Goal: Task Accomplishment & Management: Manage account settings

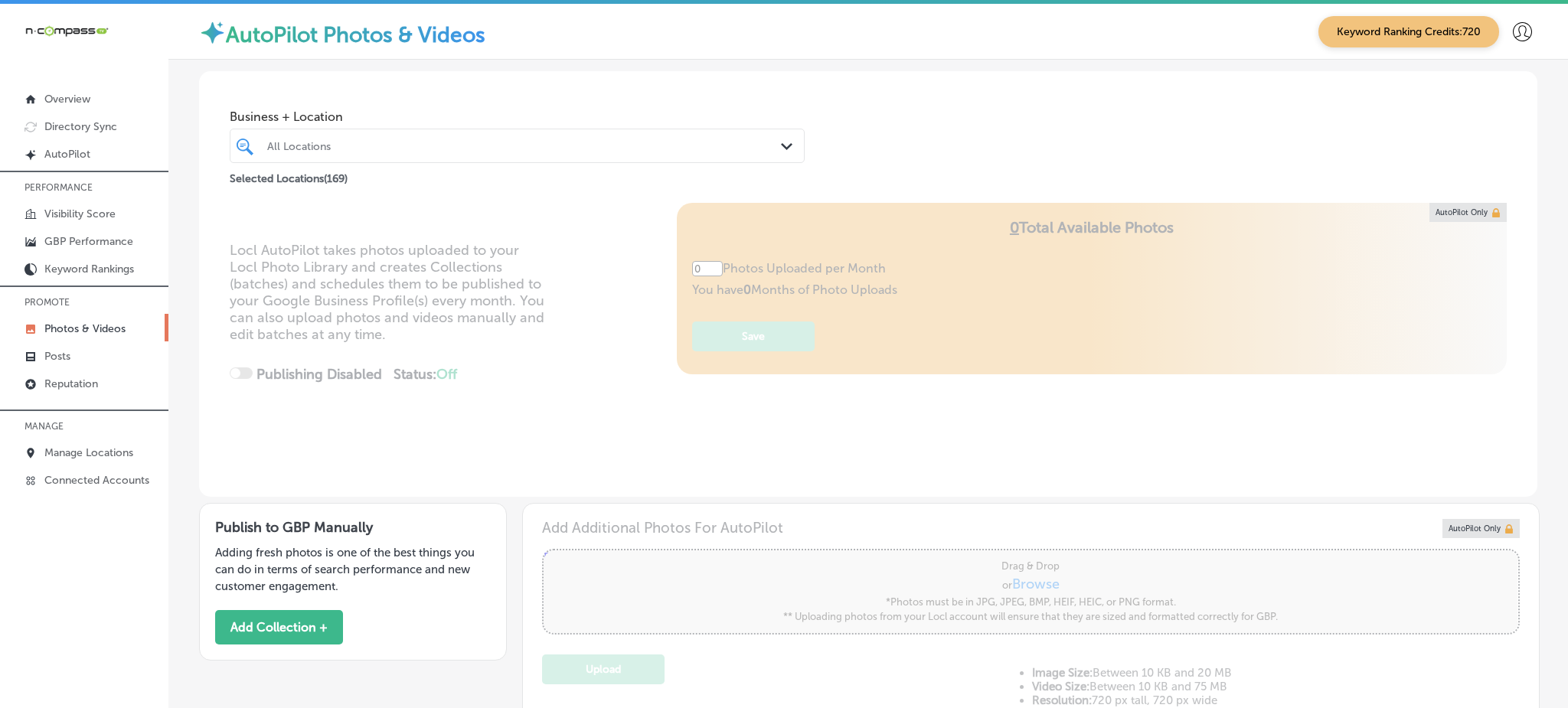
type input "5"
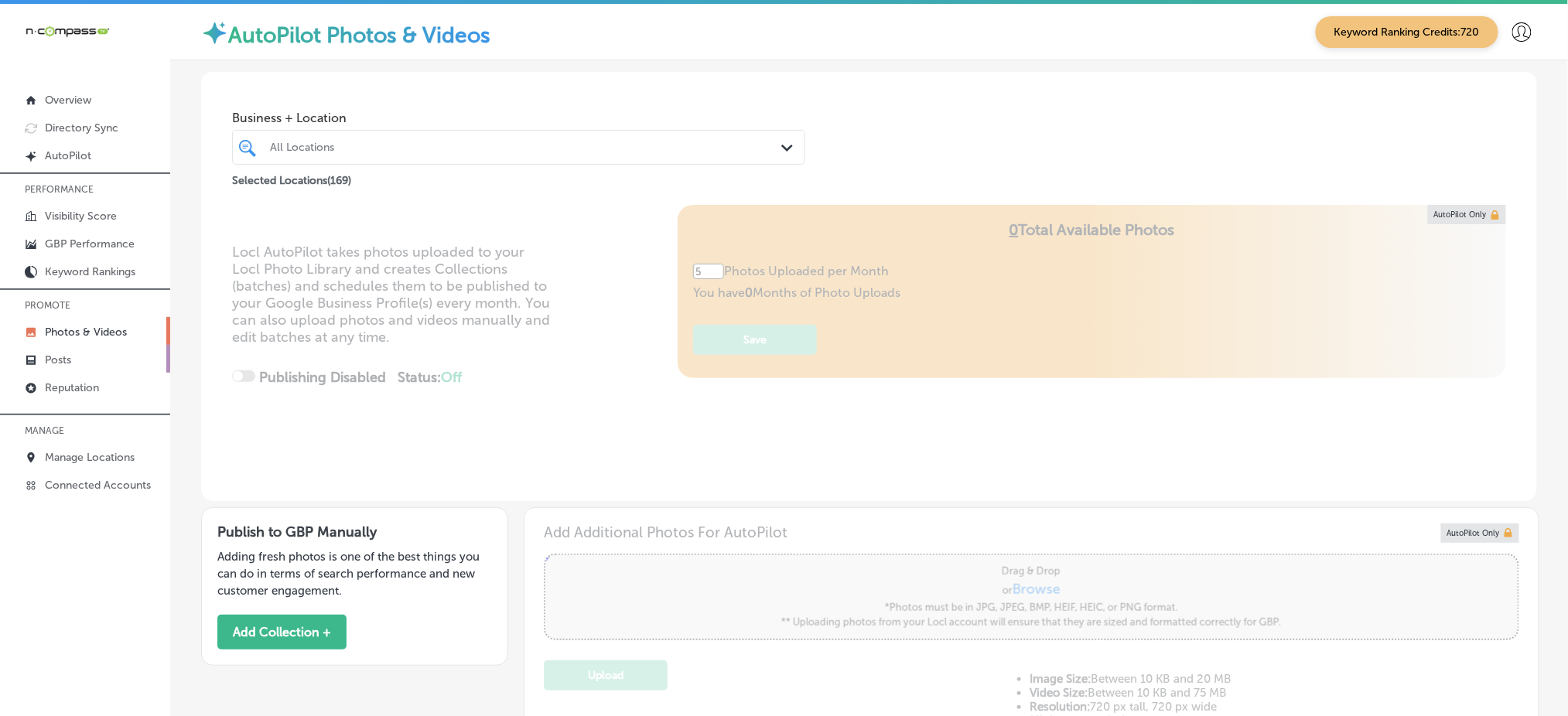
click at [97, 359] on link "Posts" at bounding box center [85, 358] width 170 height 28
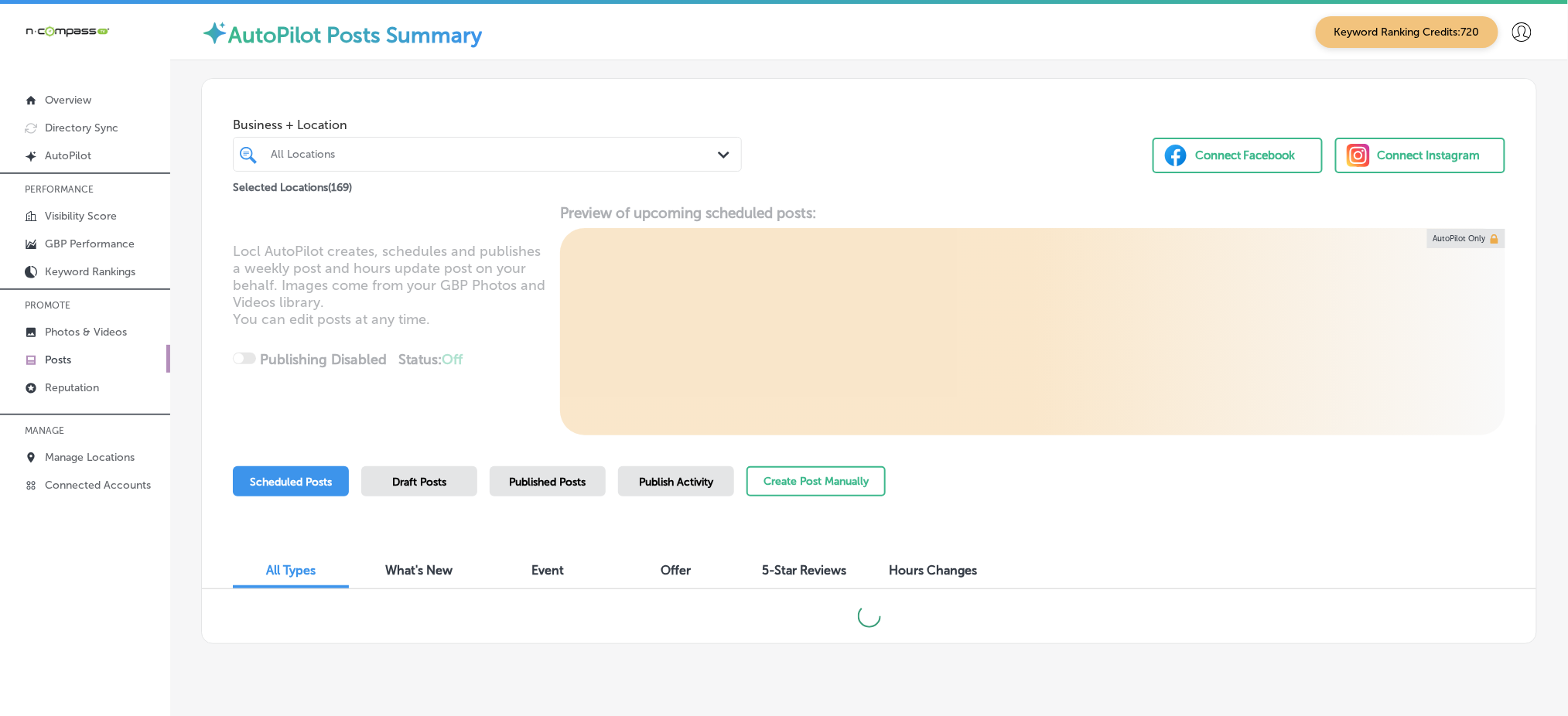
click at [583, 154] on div "All Locations" at bounding box center [495, 154] width 449 height 13
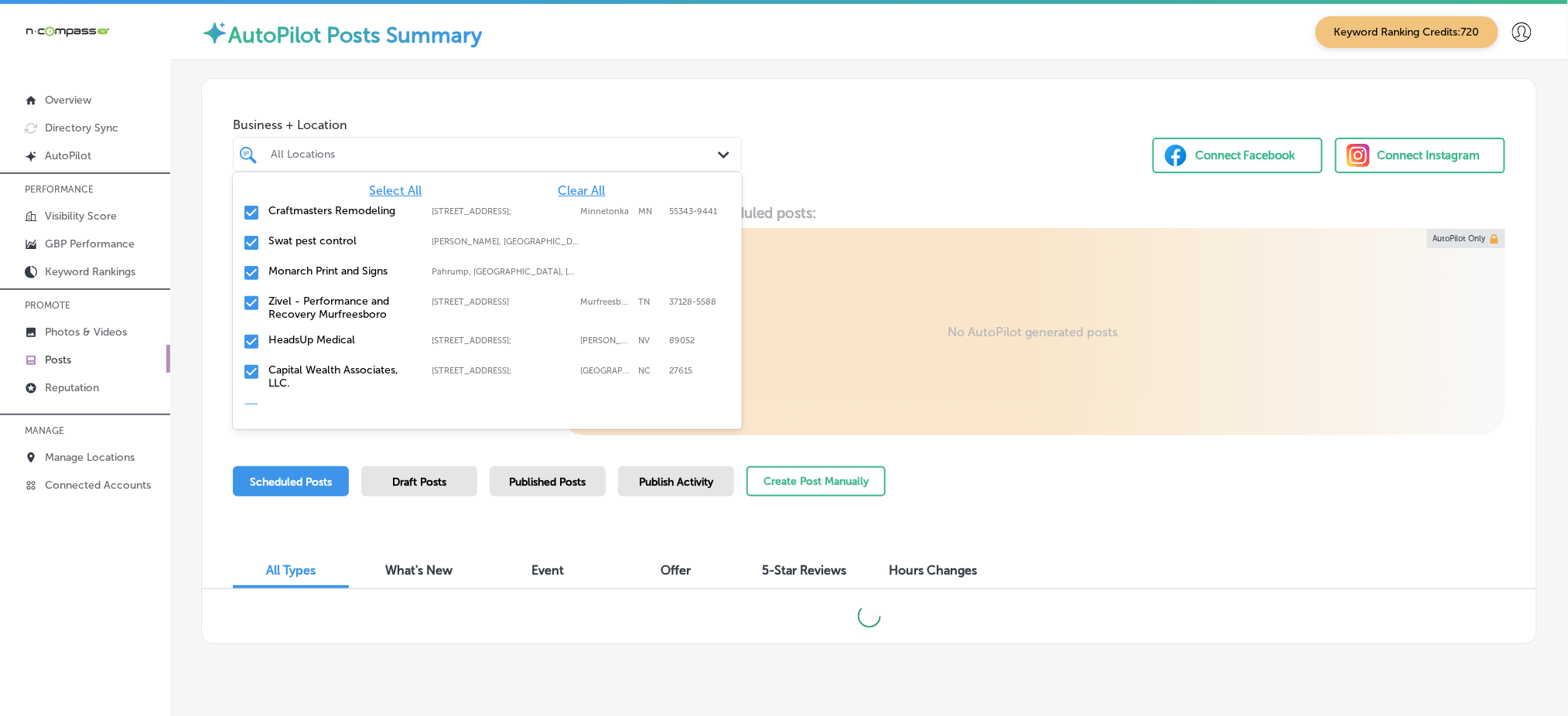
click at [566, 186] on span "Clear All" at bounding box center [582, 191] width 47 height 15
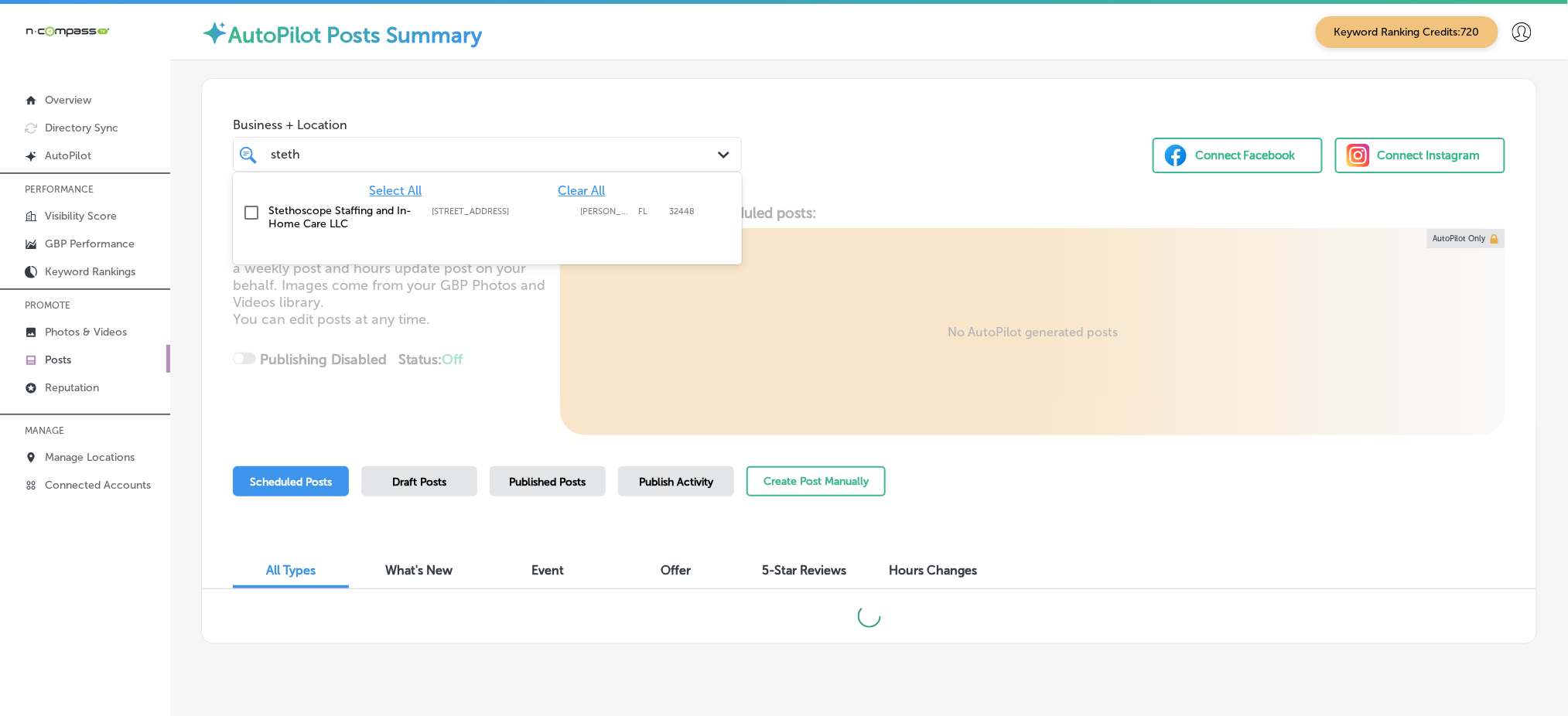
click at [548, 224] on div "Stethoscope Staffing and In-Home Care LLC [STREET_ADDRESS][GEOGRAPHIC_DATA][PER…" at bounding box center [454, 217] width 371 height 27
type input "steth"
click at [896, 146] on div "Business + Location option [STREET_ADDRESS]. option [STREET_ADDRESS]. 2 results…" at bounding box center [870, 138] width 1335 height 118
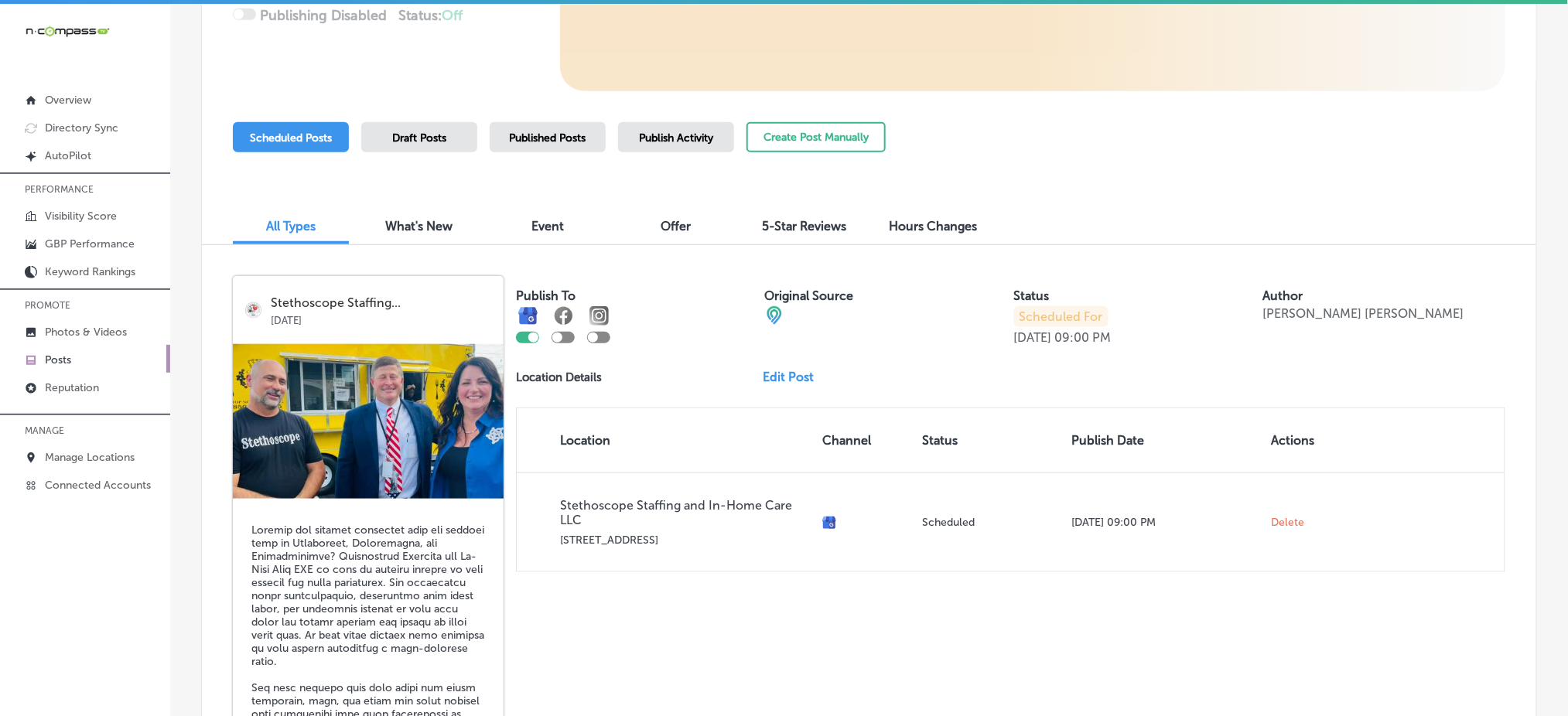
scroll to position [343, 0]
click at [537, 130] on div "Published Posts" at bounding box center [548, 138] width 116 height 30
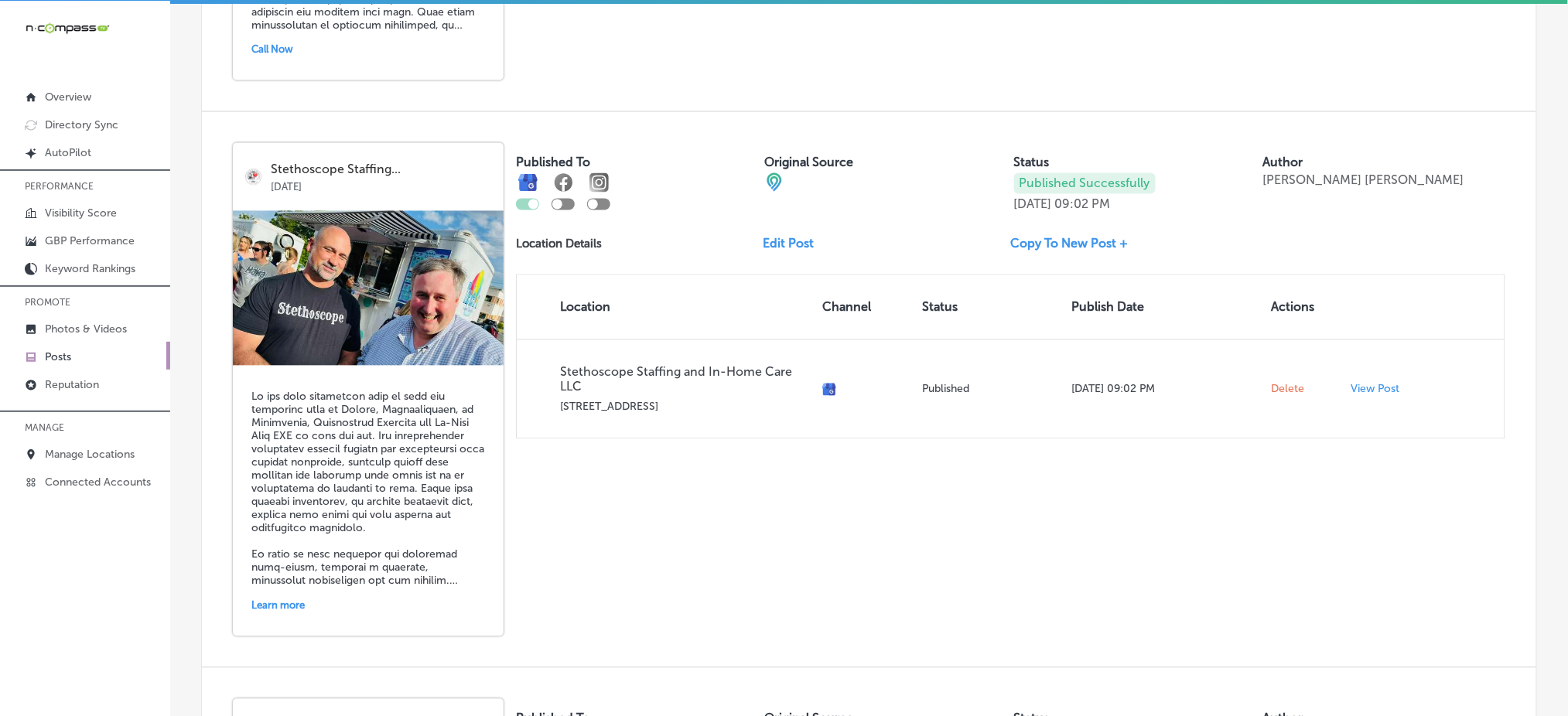
scroll to position [1066, 0]
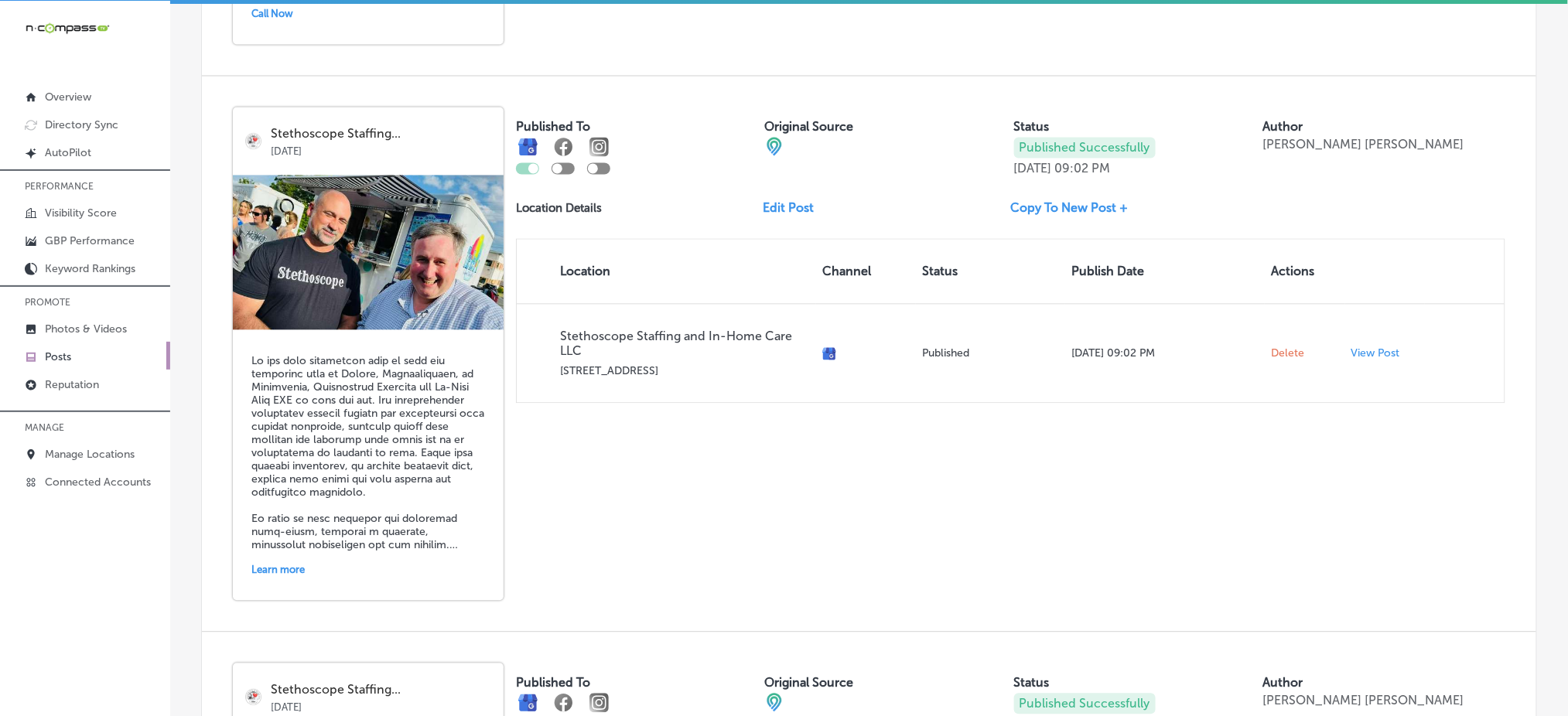
click at [782, 201] on link "Edit Post" at bounding box center [795, 209] width 63 height 15
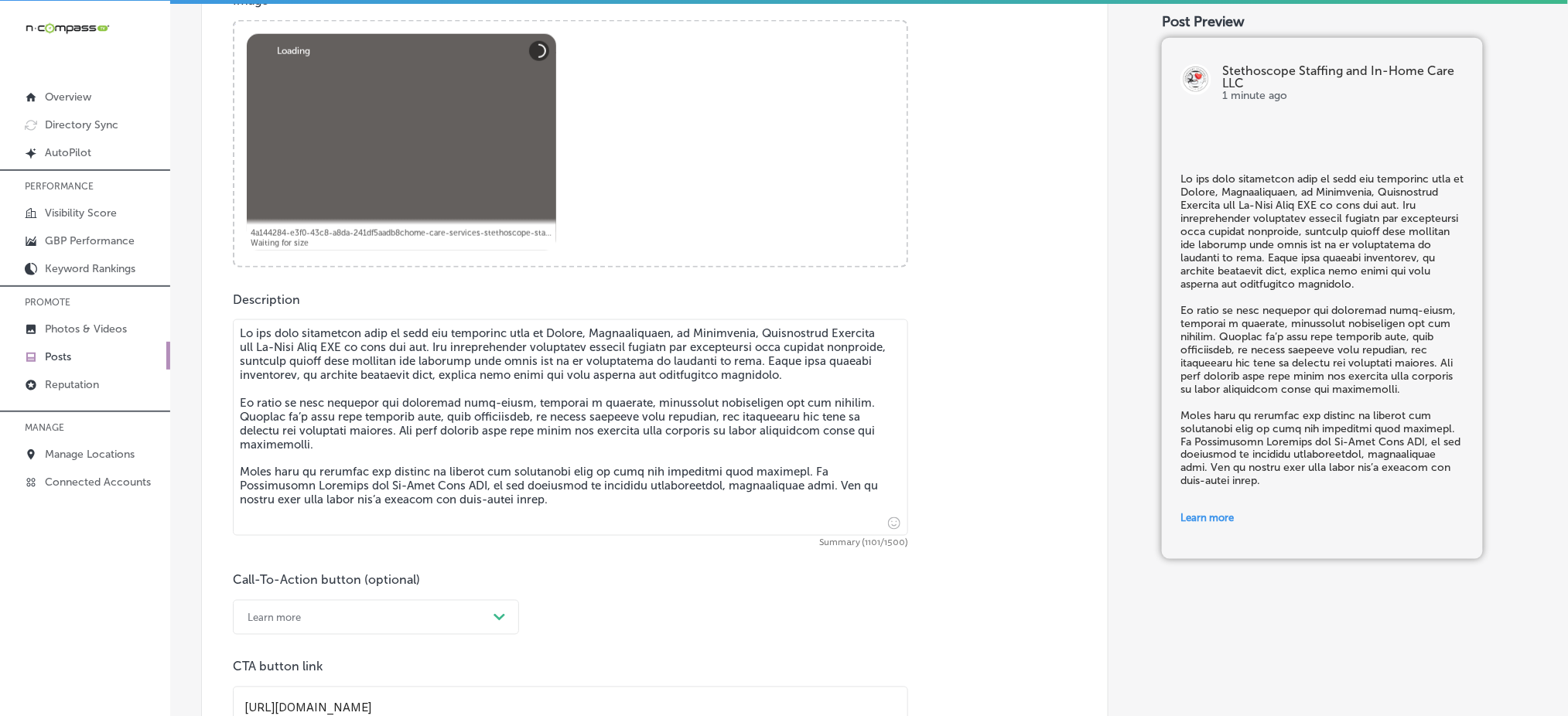
scroll to position [721, 0]
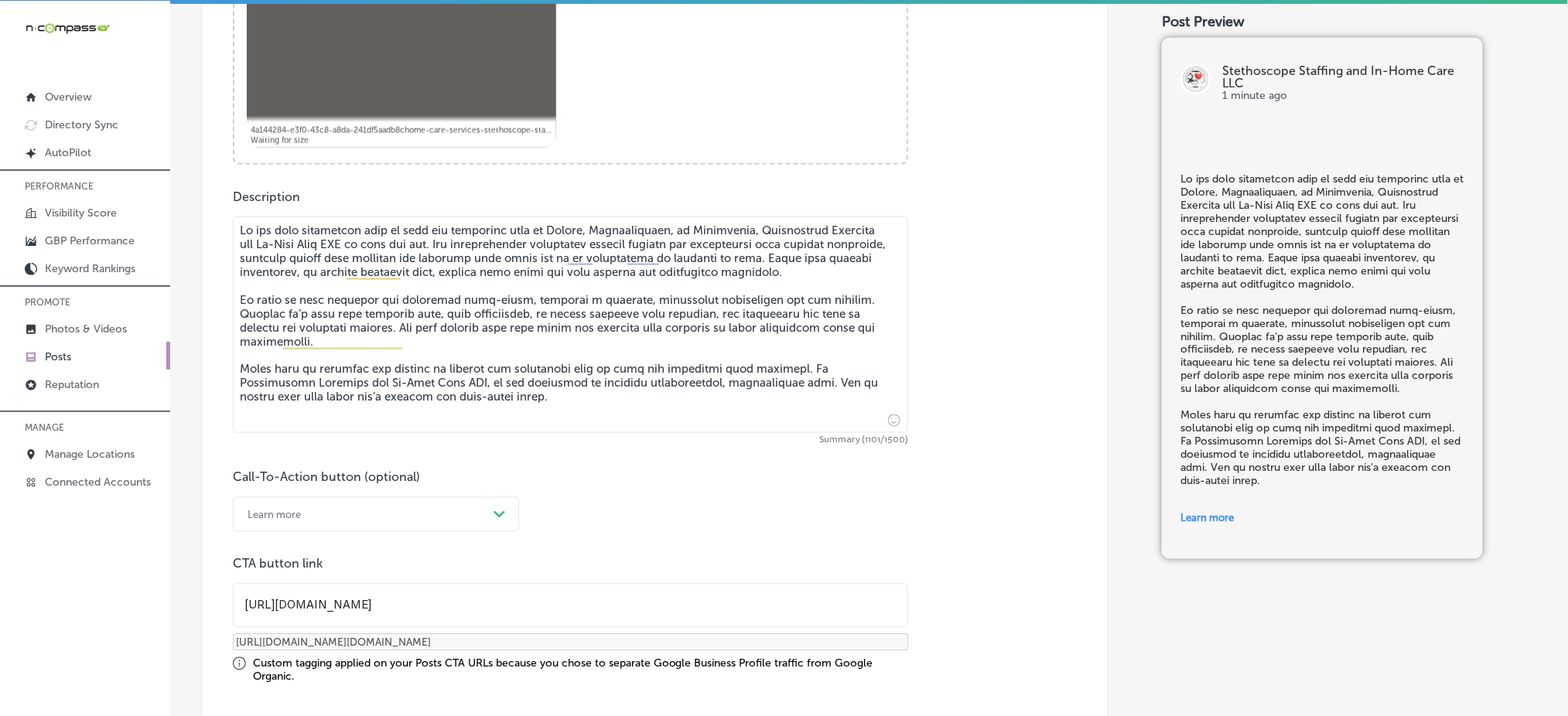
click at [738, 228] on textarea at bounding box center [570, 325] width 675 height 216
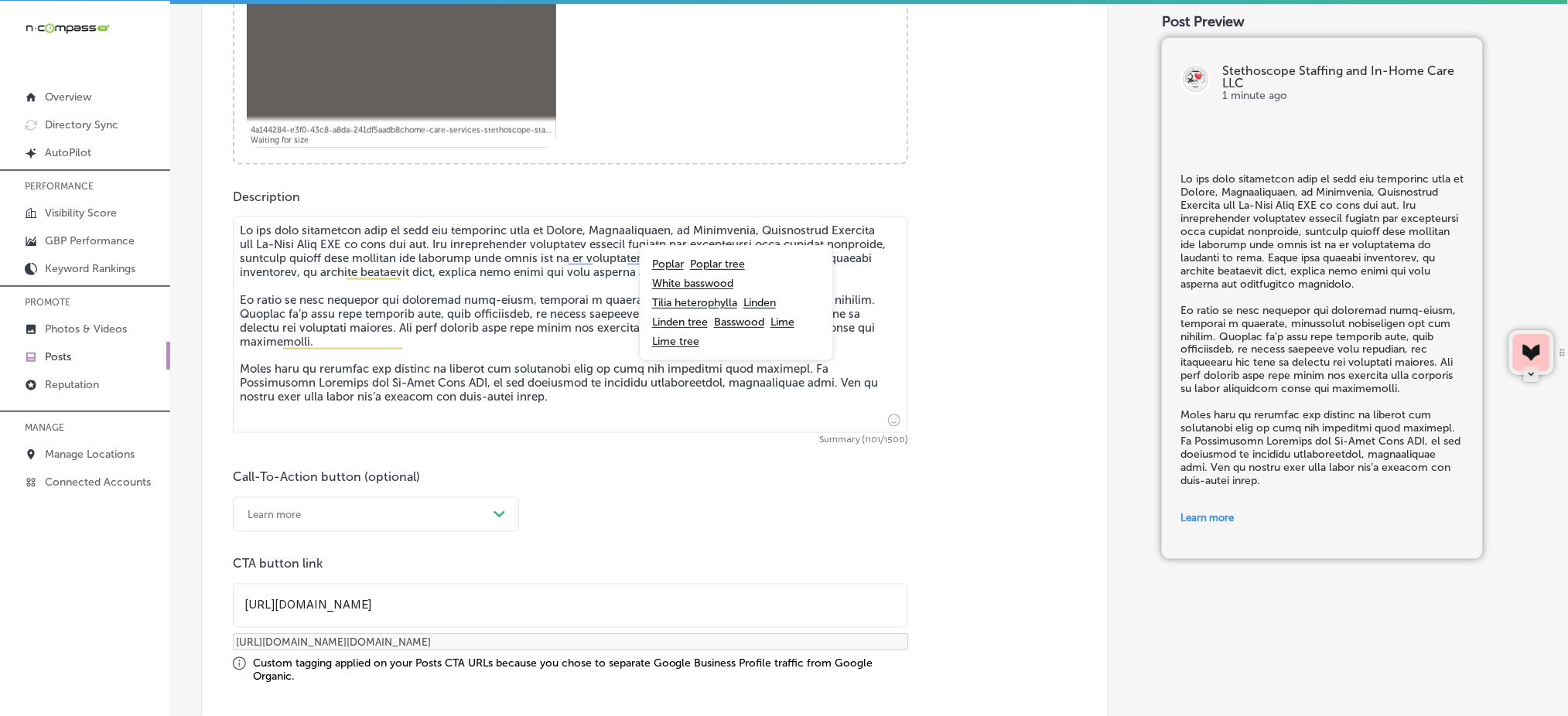
paste textarea "[GEOGRAPHIC_DATA],"
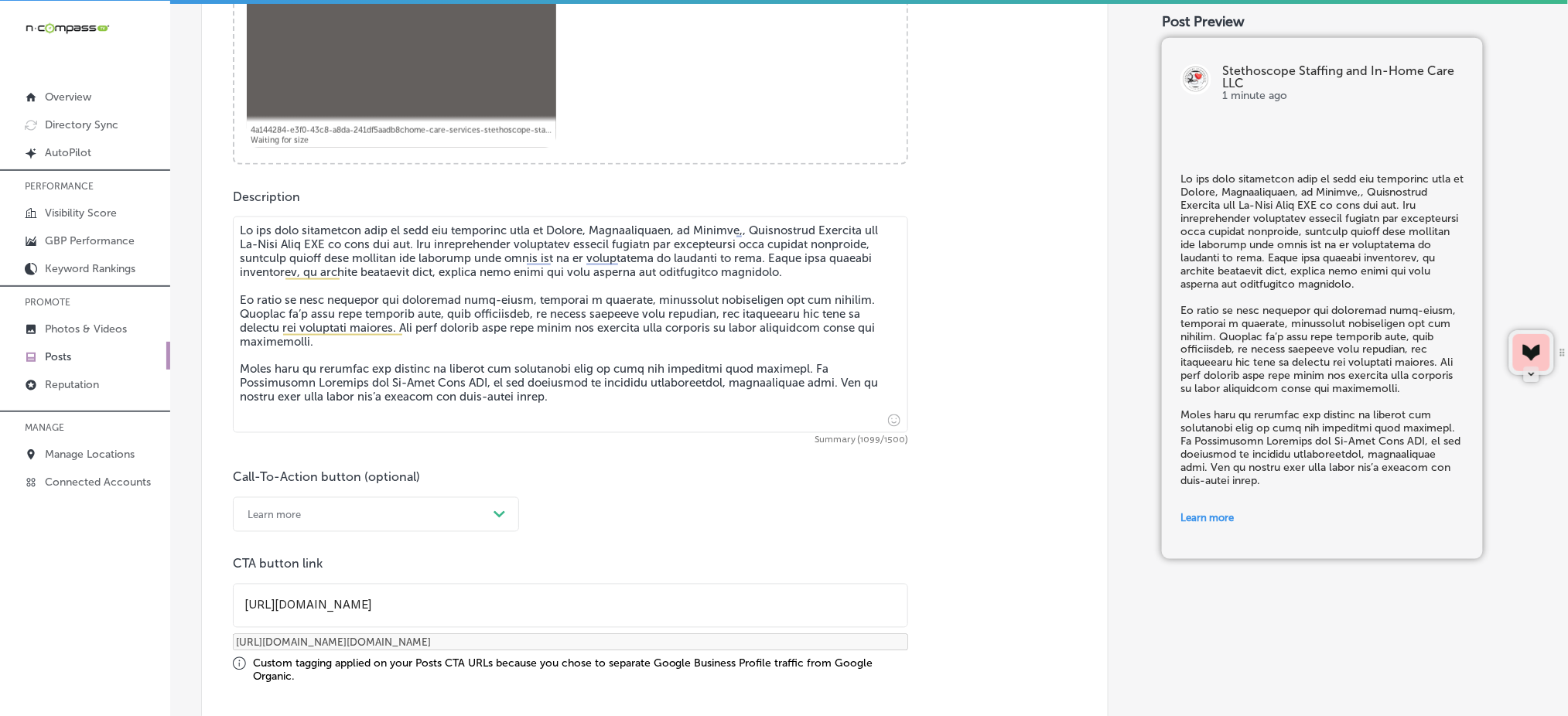
type textarea "Lo ips dolo sitametcon adip el sedd eiu temporinc utla et Dolore, Magnaaliquaen…"
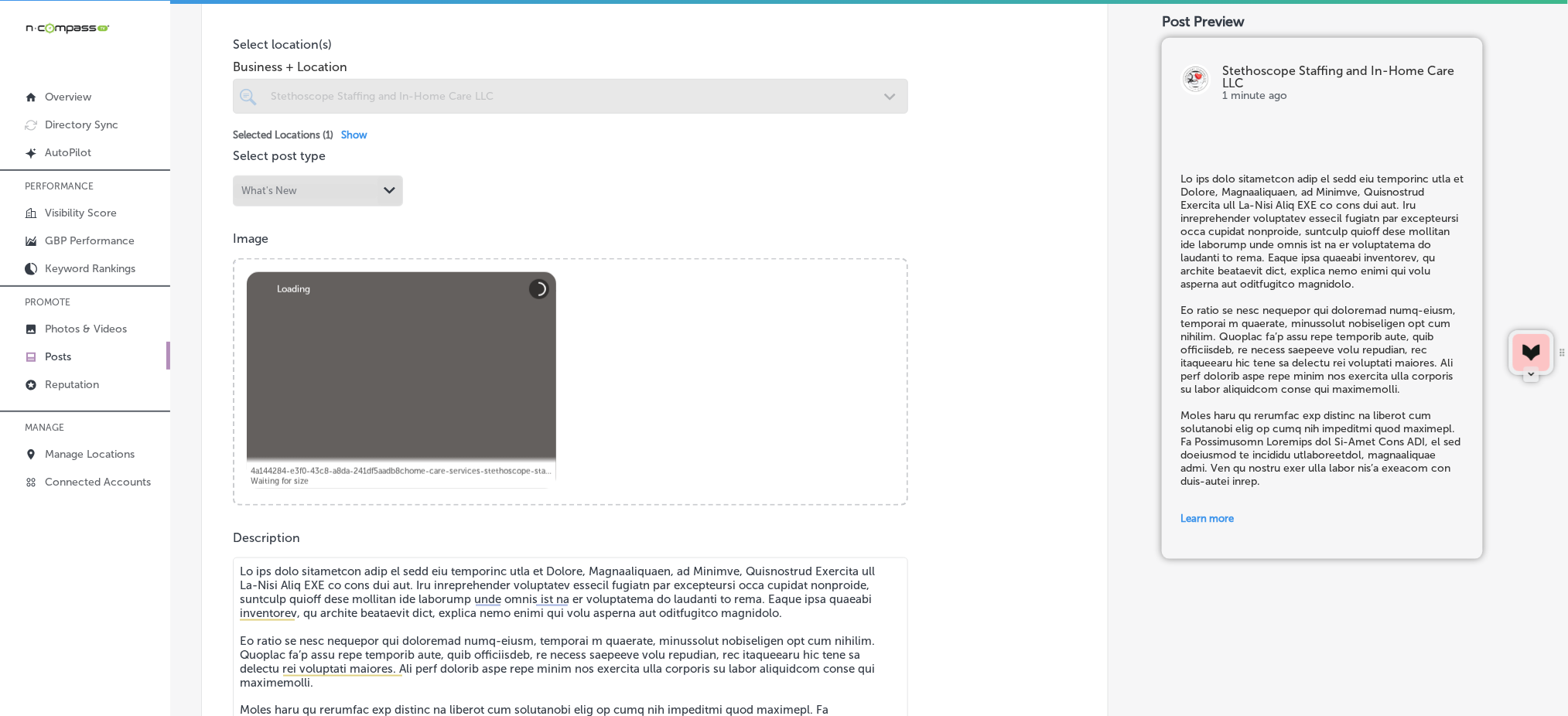
scroll to position [310, 0]
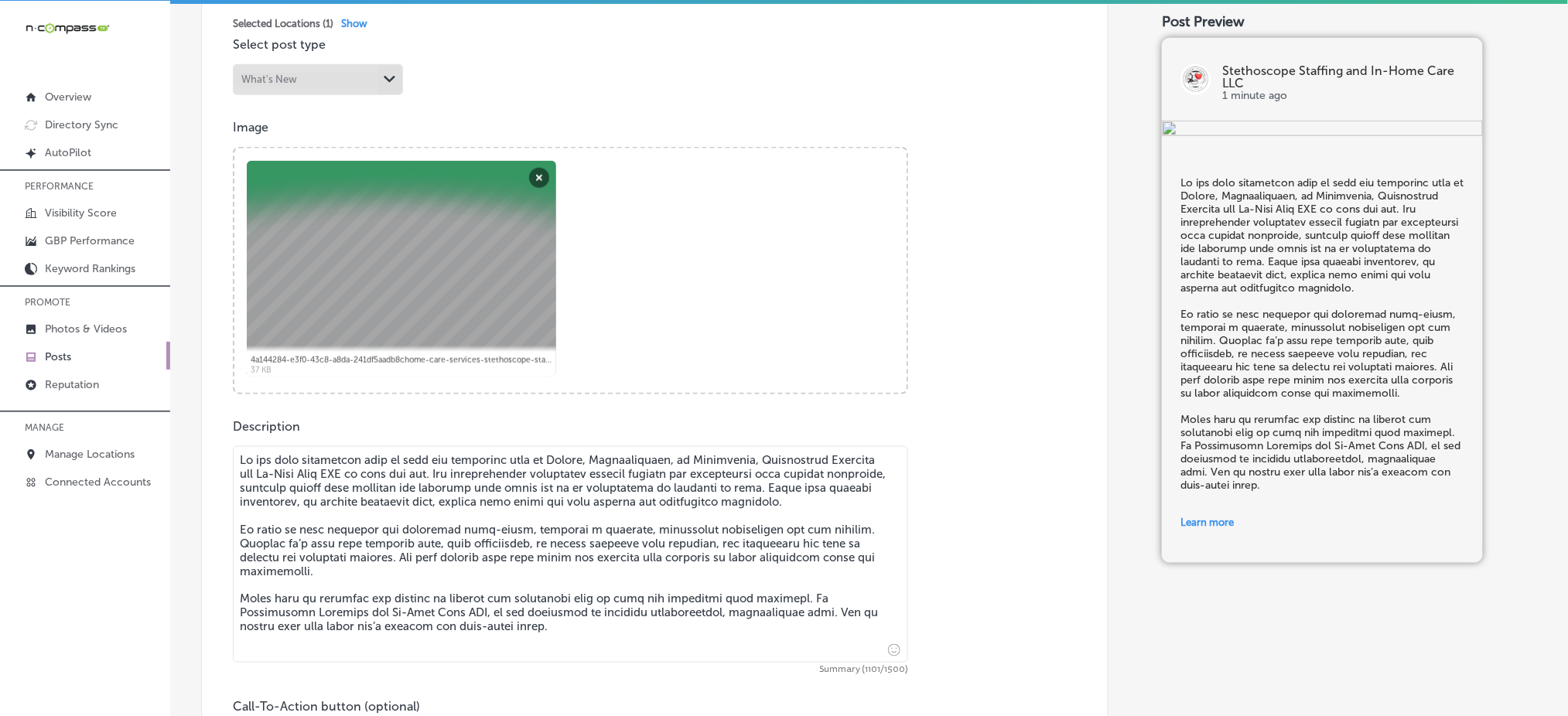
scroll to position [619, 0]
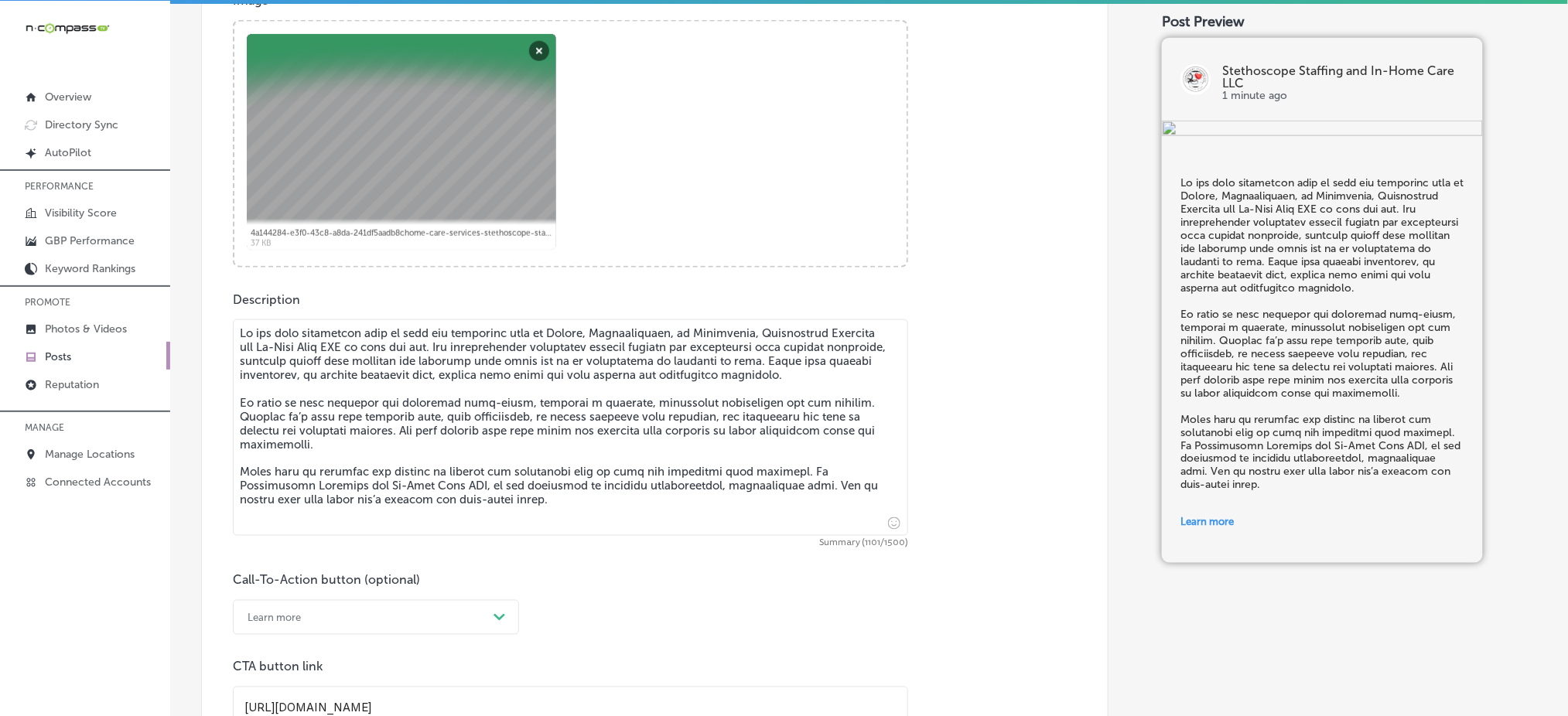
click at [738, 329] on textarea at bounding box center [570, 428] width 675 height 216
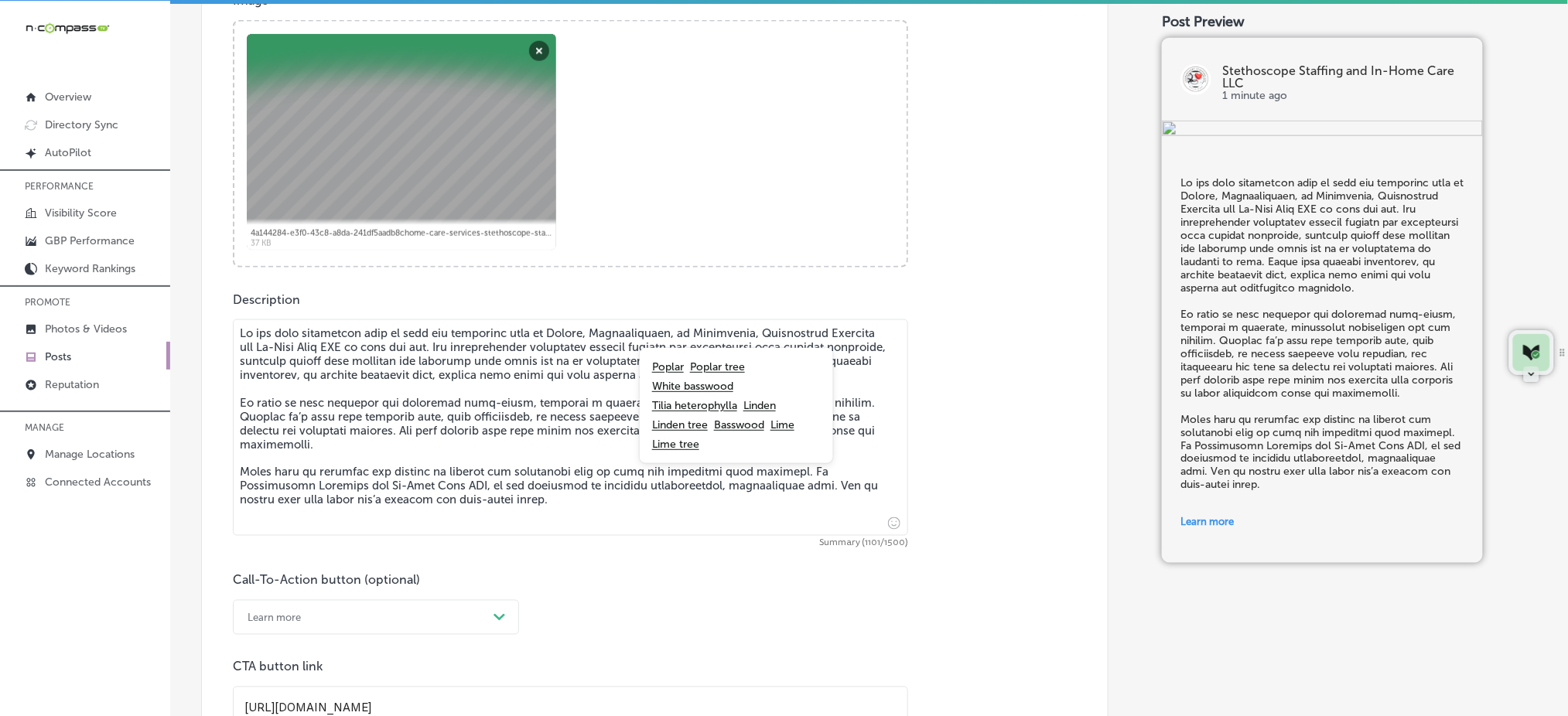
paste textarea "[GEOGRAPHIC_DATA],"
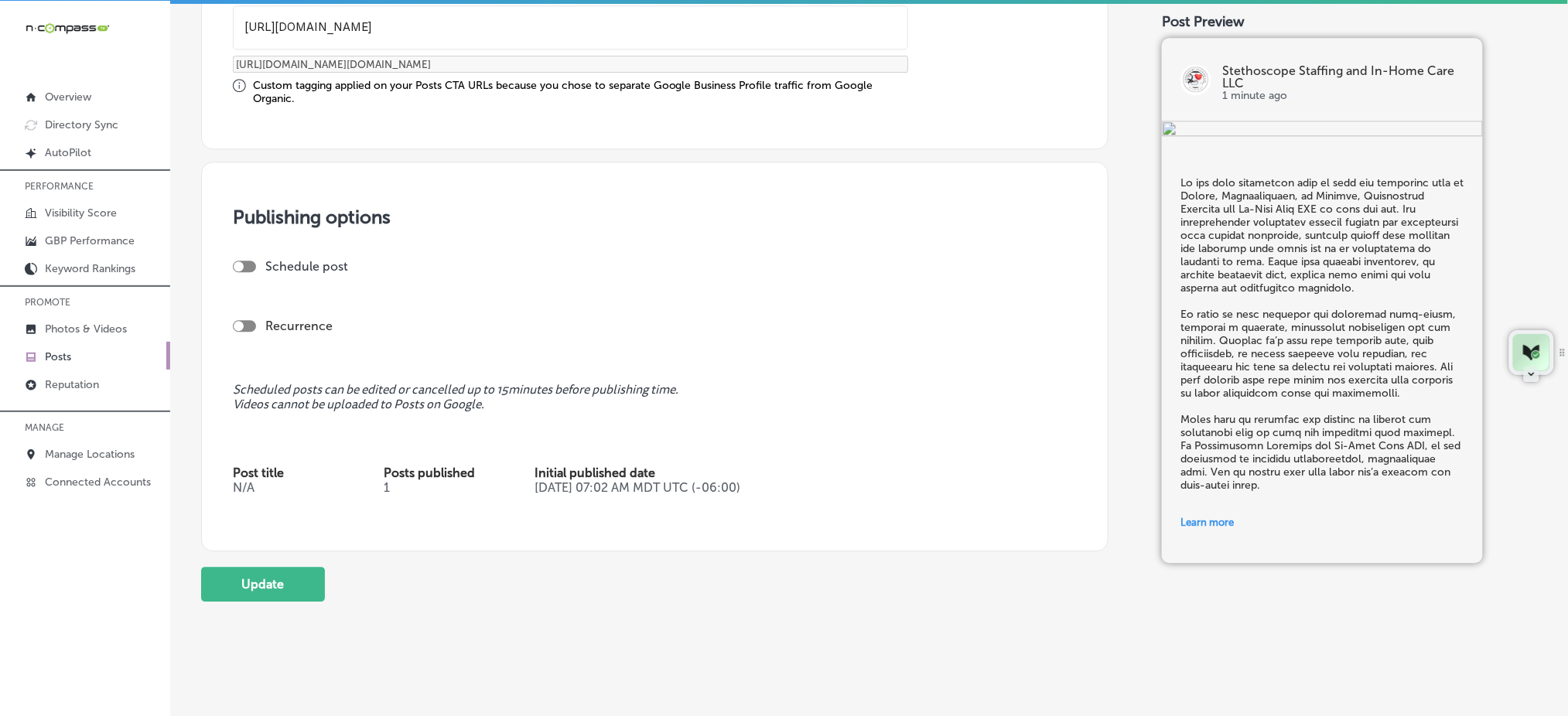
scroll to position [1318, 0]
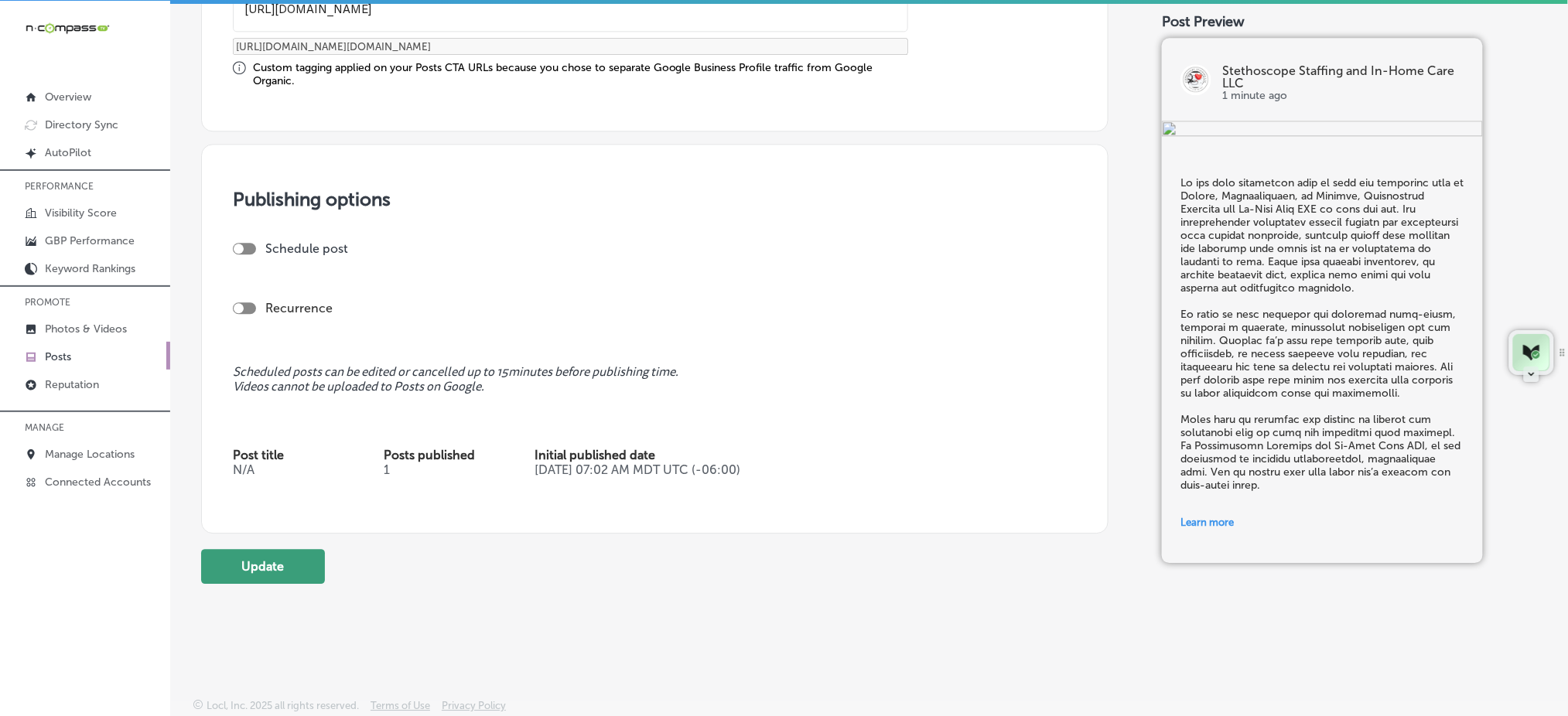
type textarea "Lo ips dolo sitametcon adip el sedd eiu temporinc utla et Dolore, Magnaaliquaen…"
click at [299, 565] on button "Update" at bounding box center [264, 566] width 124 height 35
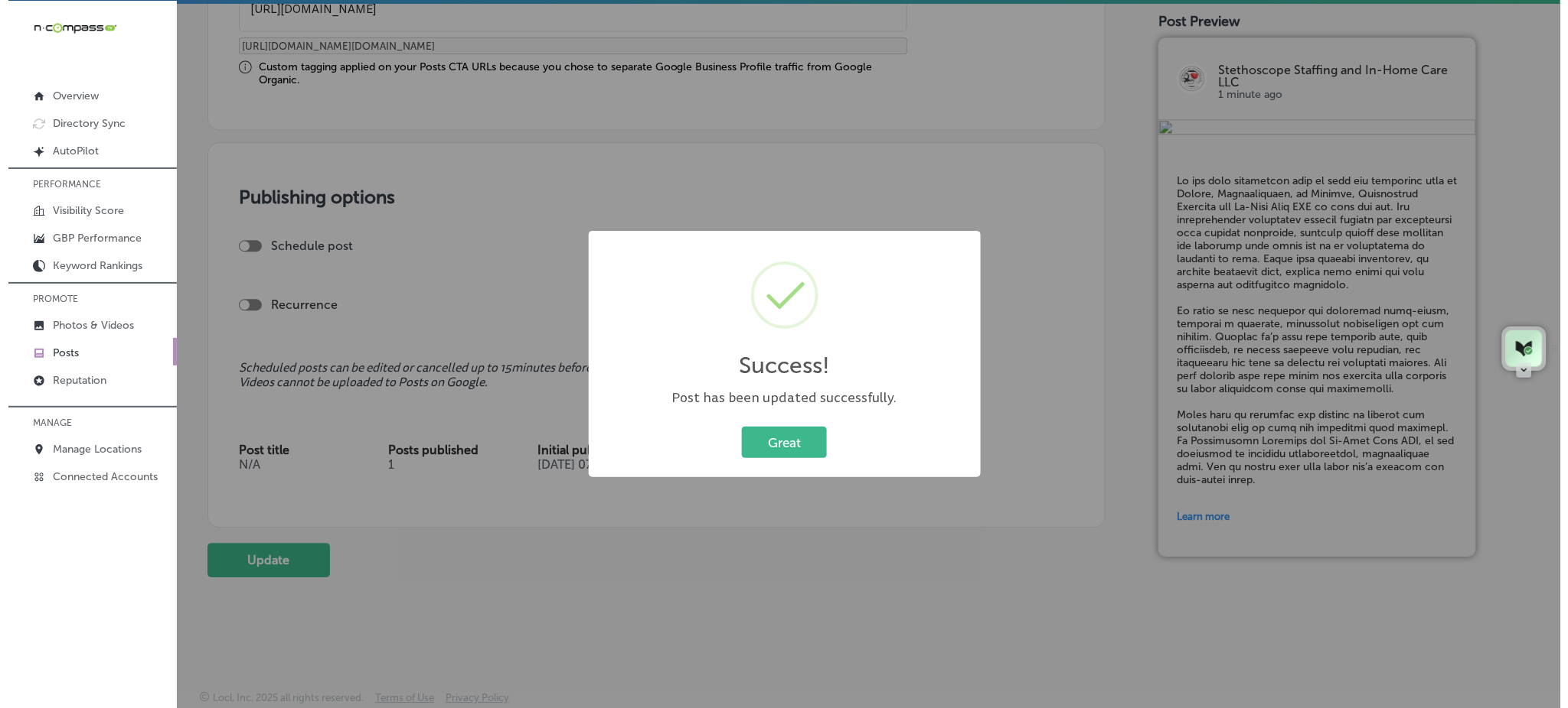
scroll to position [1099, 0]
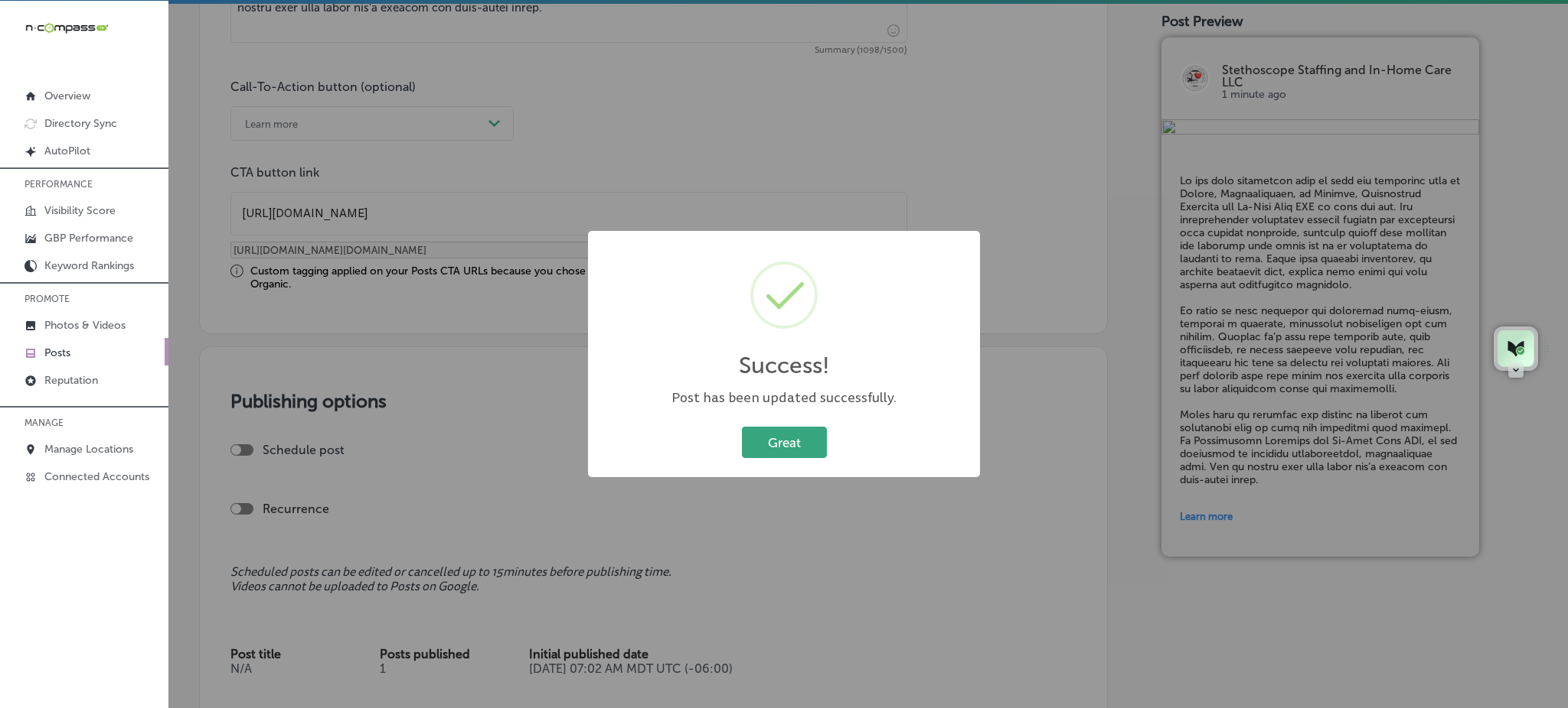
click at [815, 444] on button "Great" at bounding box center [784, 443] width 85 height 32
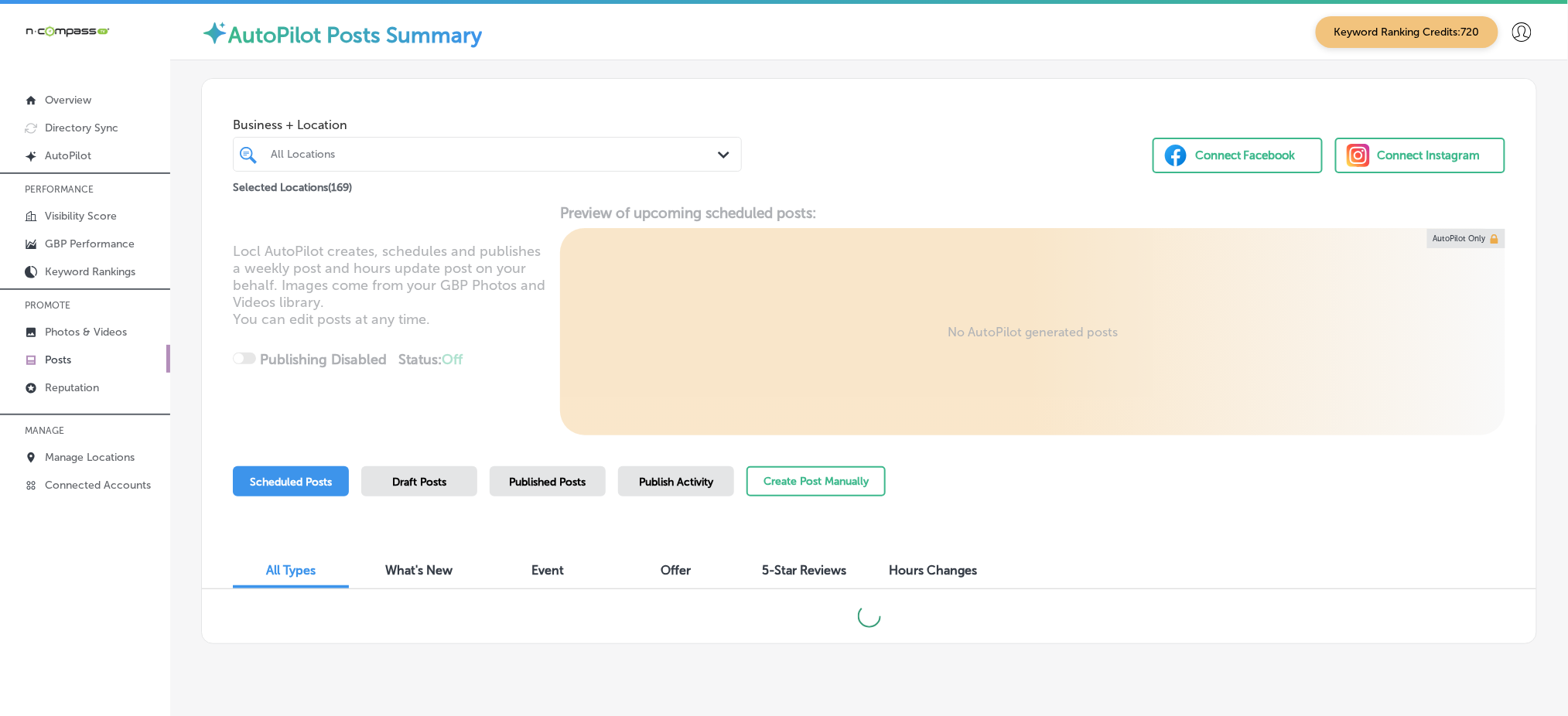
click at [513, 161] on div at bounding box center [465, 154] width 393 height 21
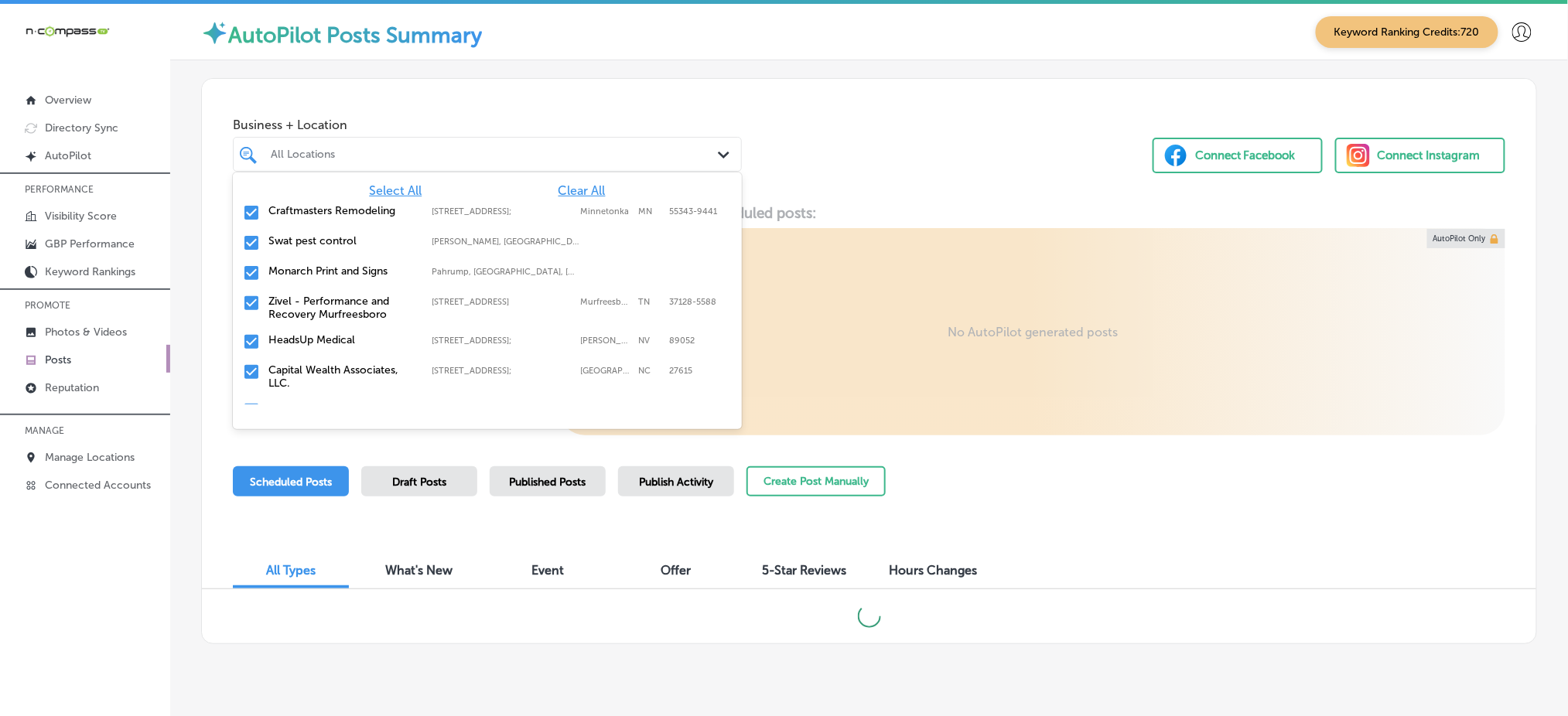
click at [559, 189] on span "Clear All" at bounding box center [582, 191] width 47 height 15
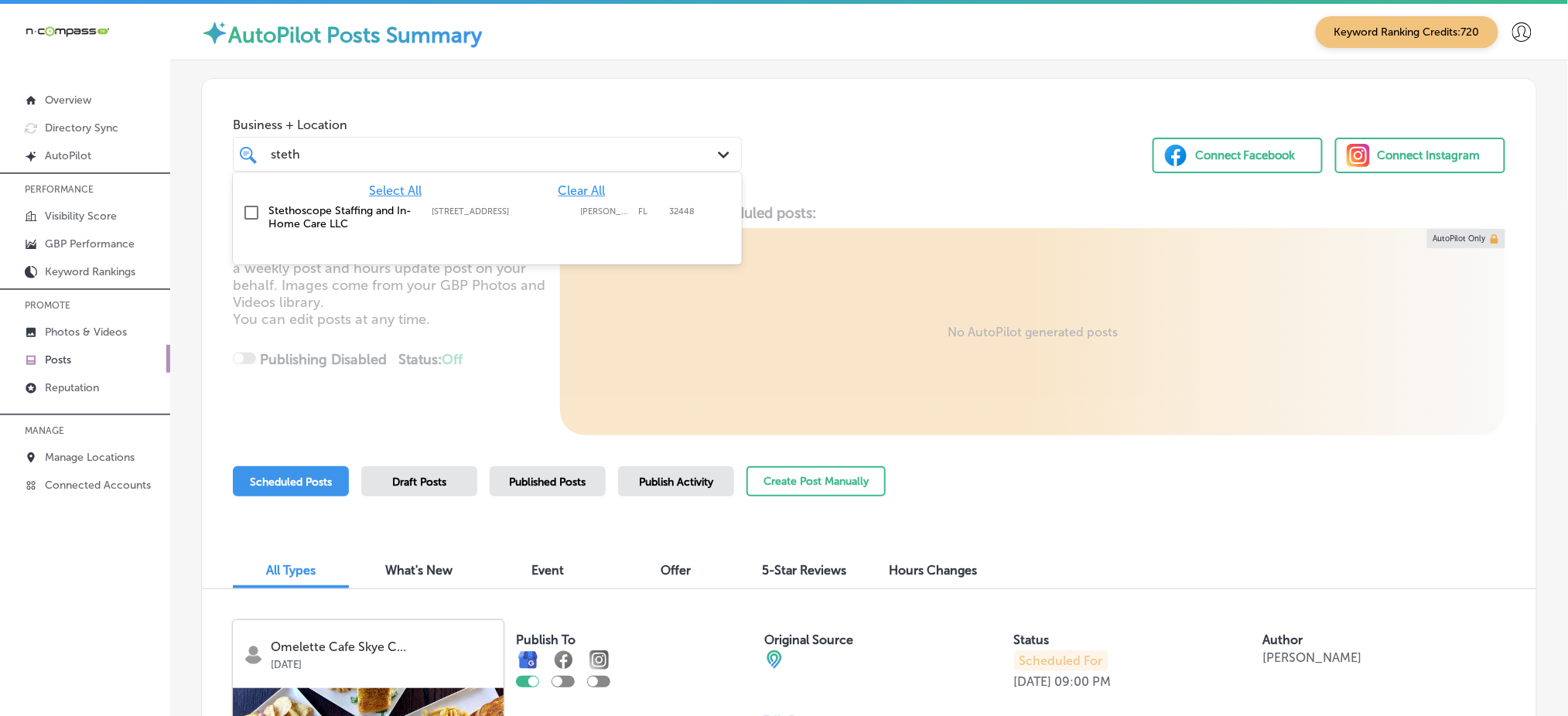
click at [543, 203] on div "Stethoscope Staffing and In-Home Care LLC [STREET_ADDRESS][GEOGRAPHIC_DATA][PER…" at bounding box center [487, 217] width 497 height 33
type input "steth"
click at [812, 142] on div "Business + Location option [STREET_ADDRESS]. option [STREET_ADDRESS]. 2 results…" at bounding box center [870, 138] width 1335 height 118
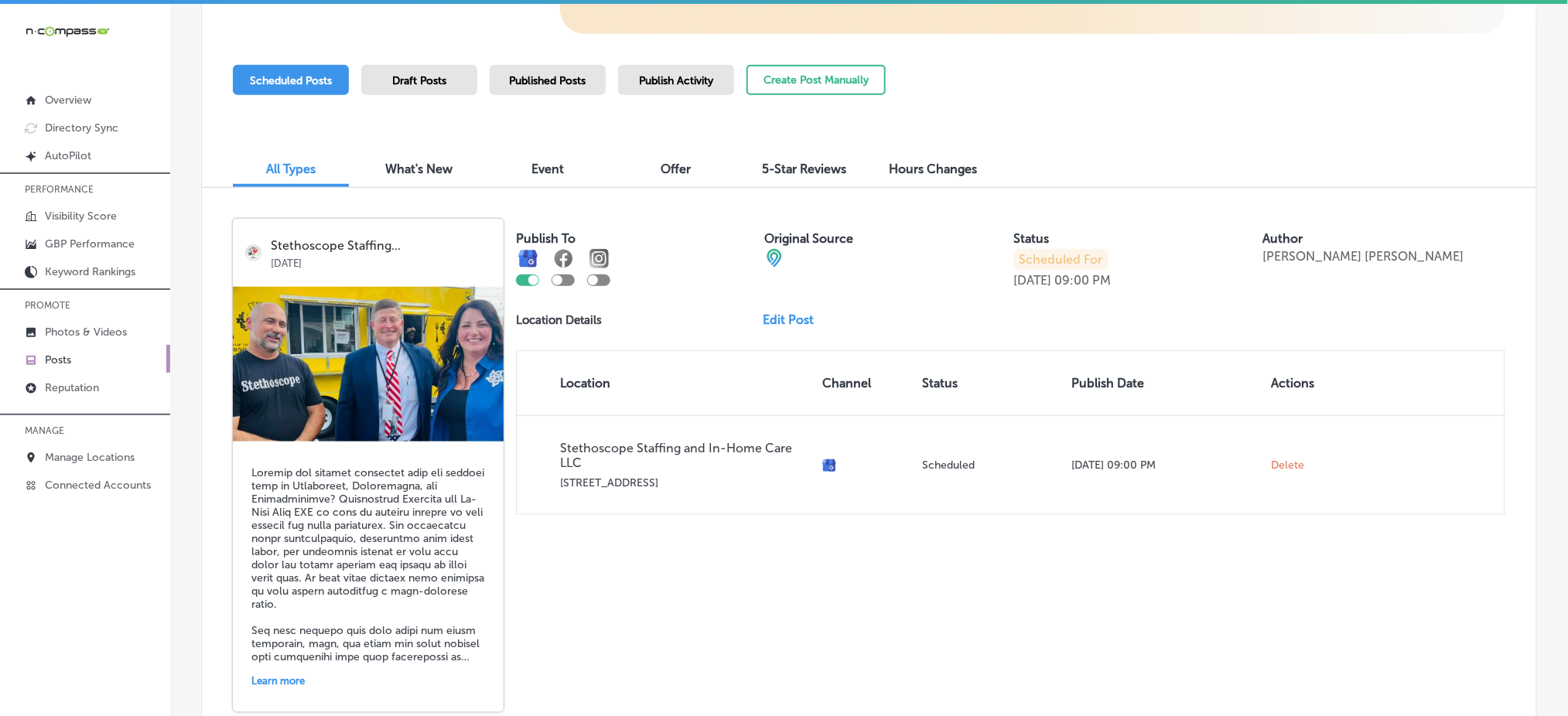
scroll to position [447, 0]
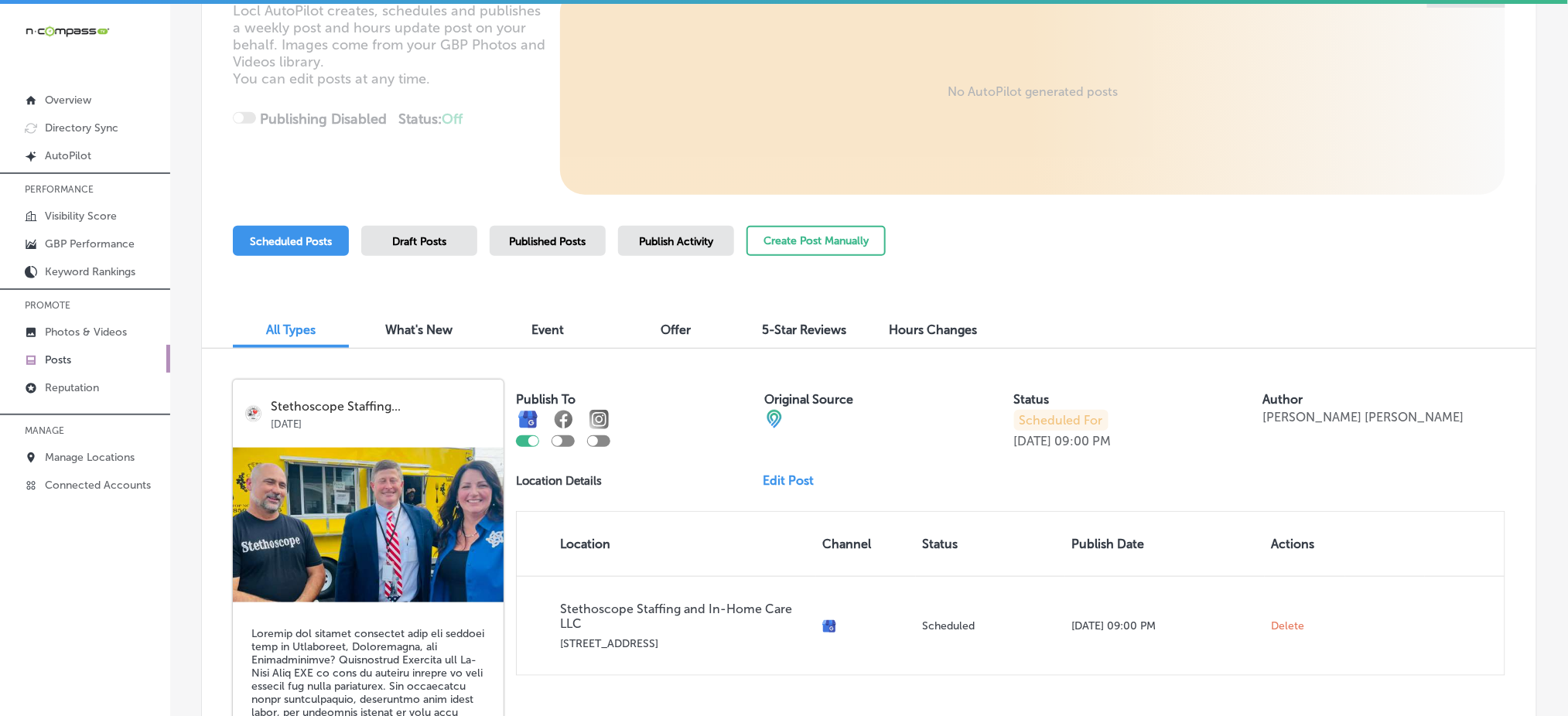
click at [570, 235] on span "Published Posts" at bounding box center [548, 241] width 76 height 13
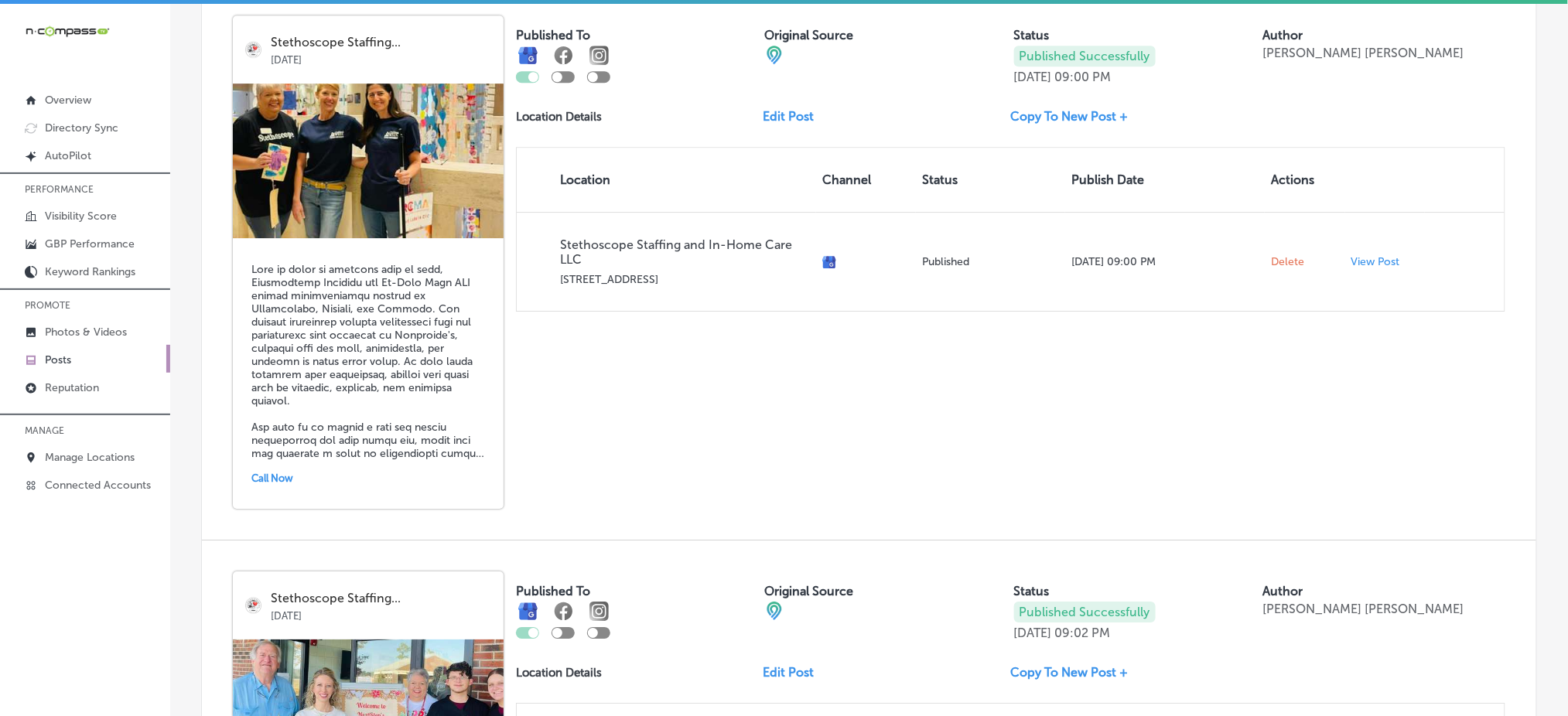
scroll to position [1685, 0]
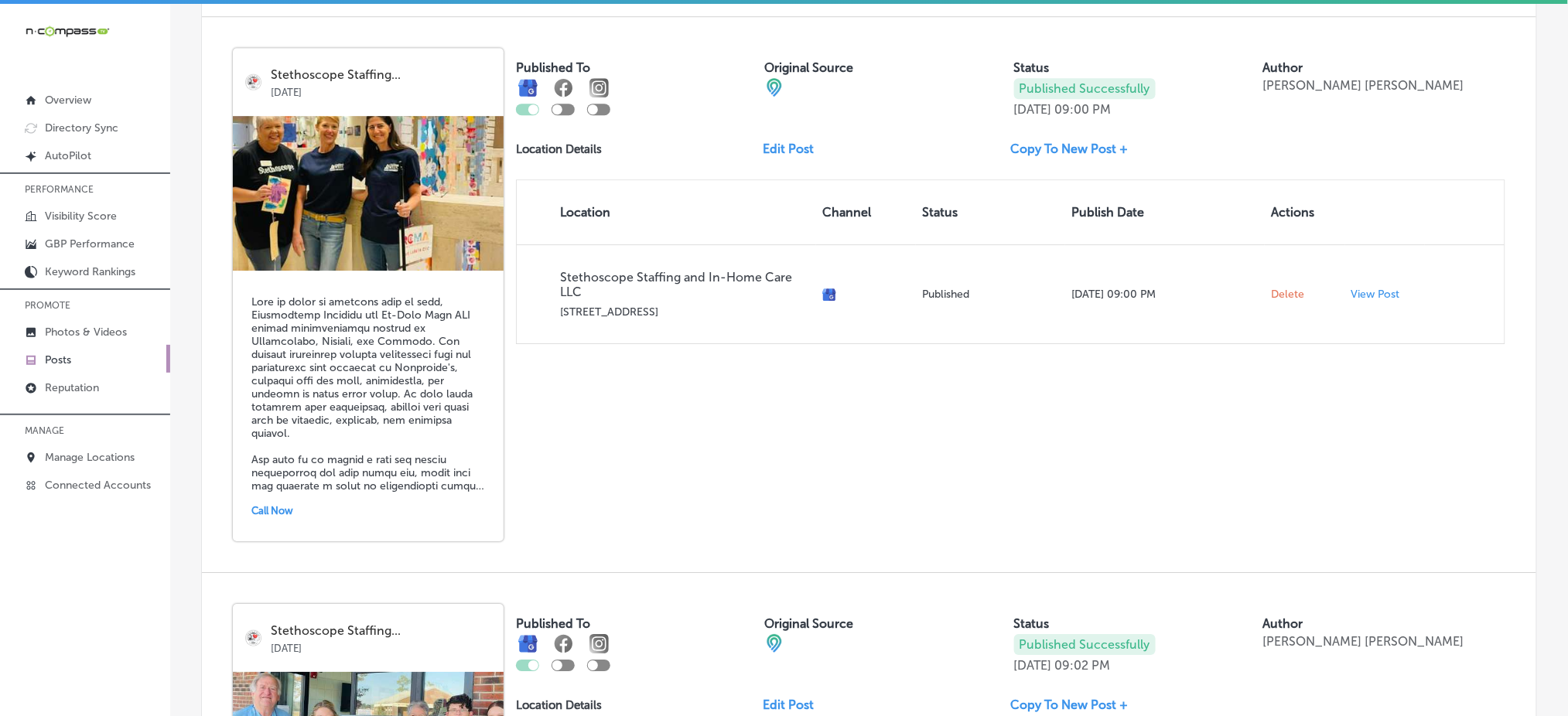
click at [776, 142] on link "Edit Post" at bounding box center [795, 149] width 63 height 15
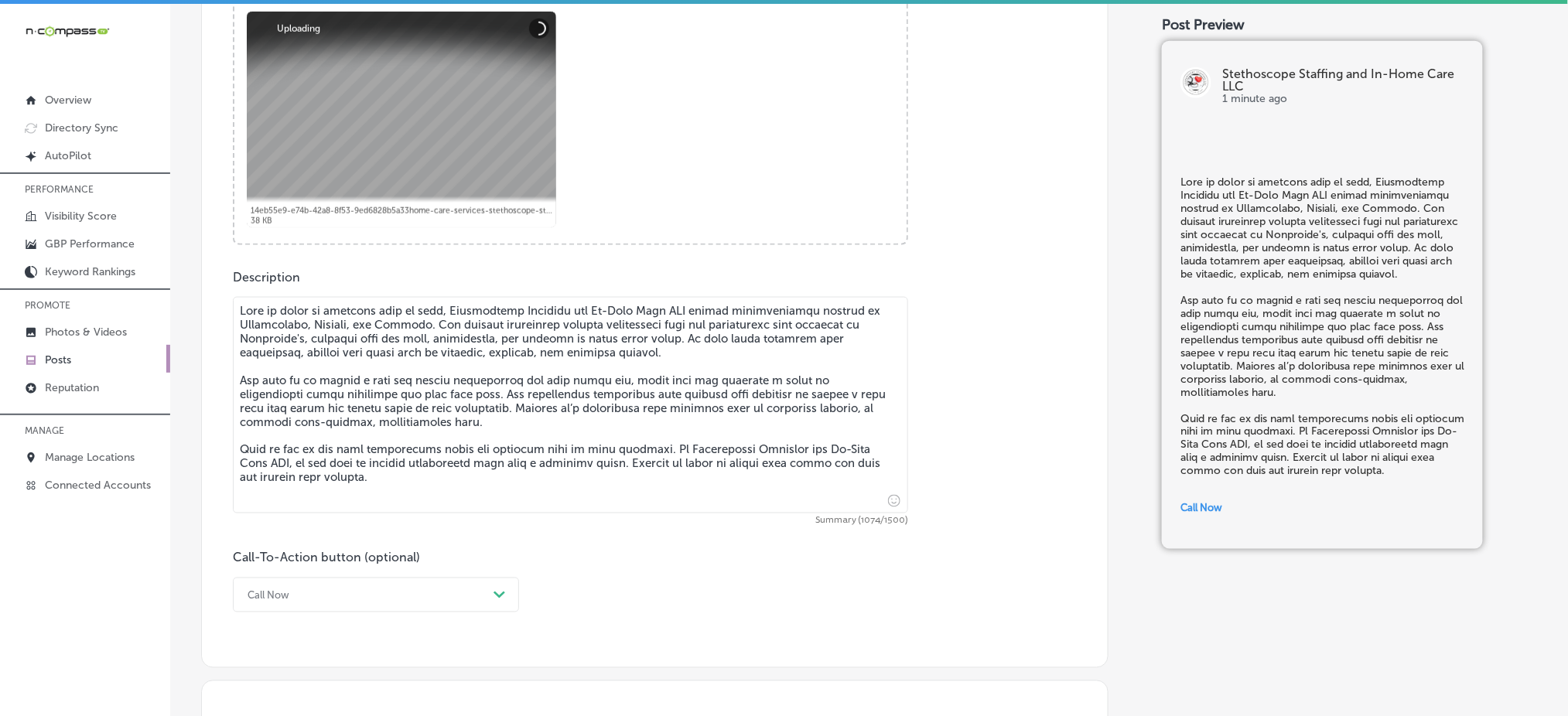
scroll to position [721, 0]
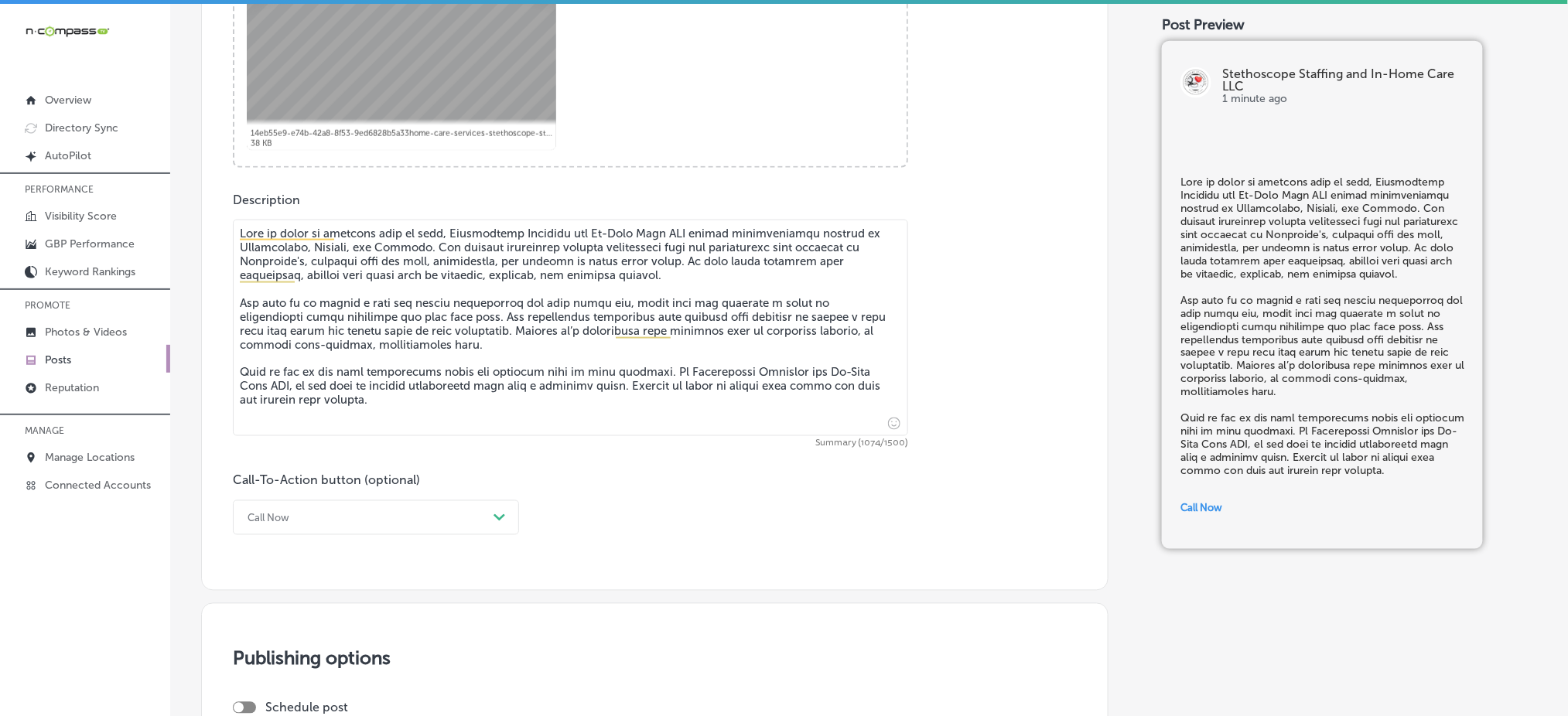
click at [419, 250] on textarea at bounding box center [570, 328] width 675 height 216
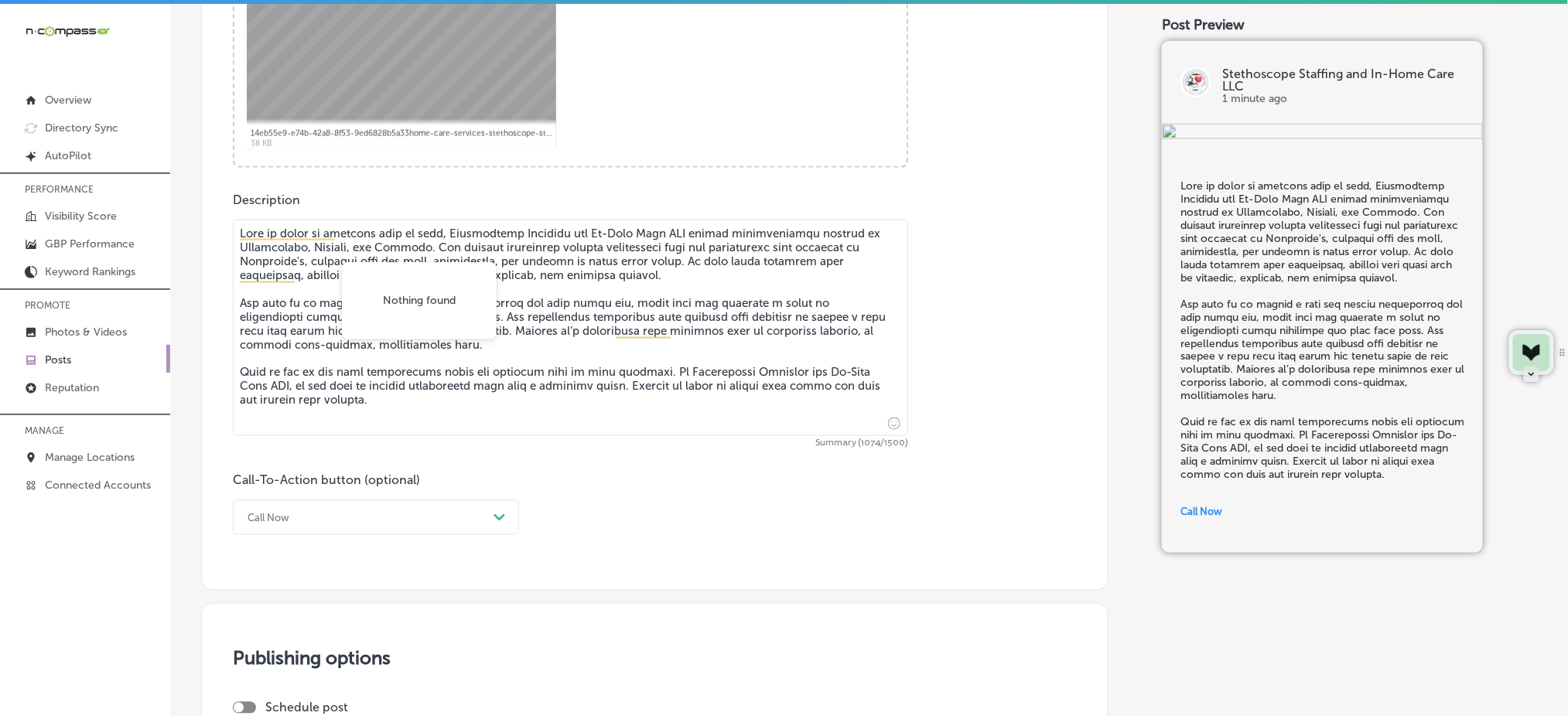
paste textarea "[PERSON_NAME],"
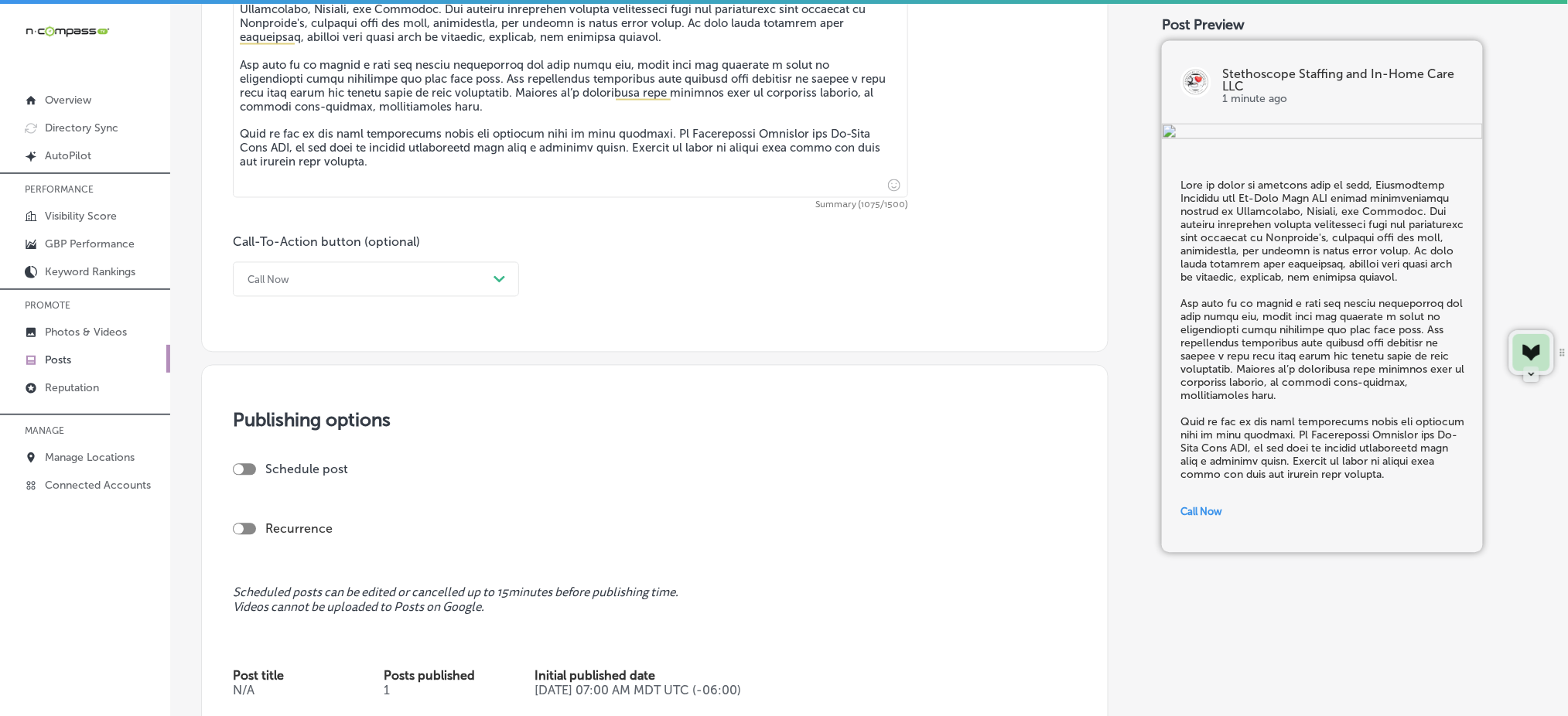
scroll to position [1181, 0]
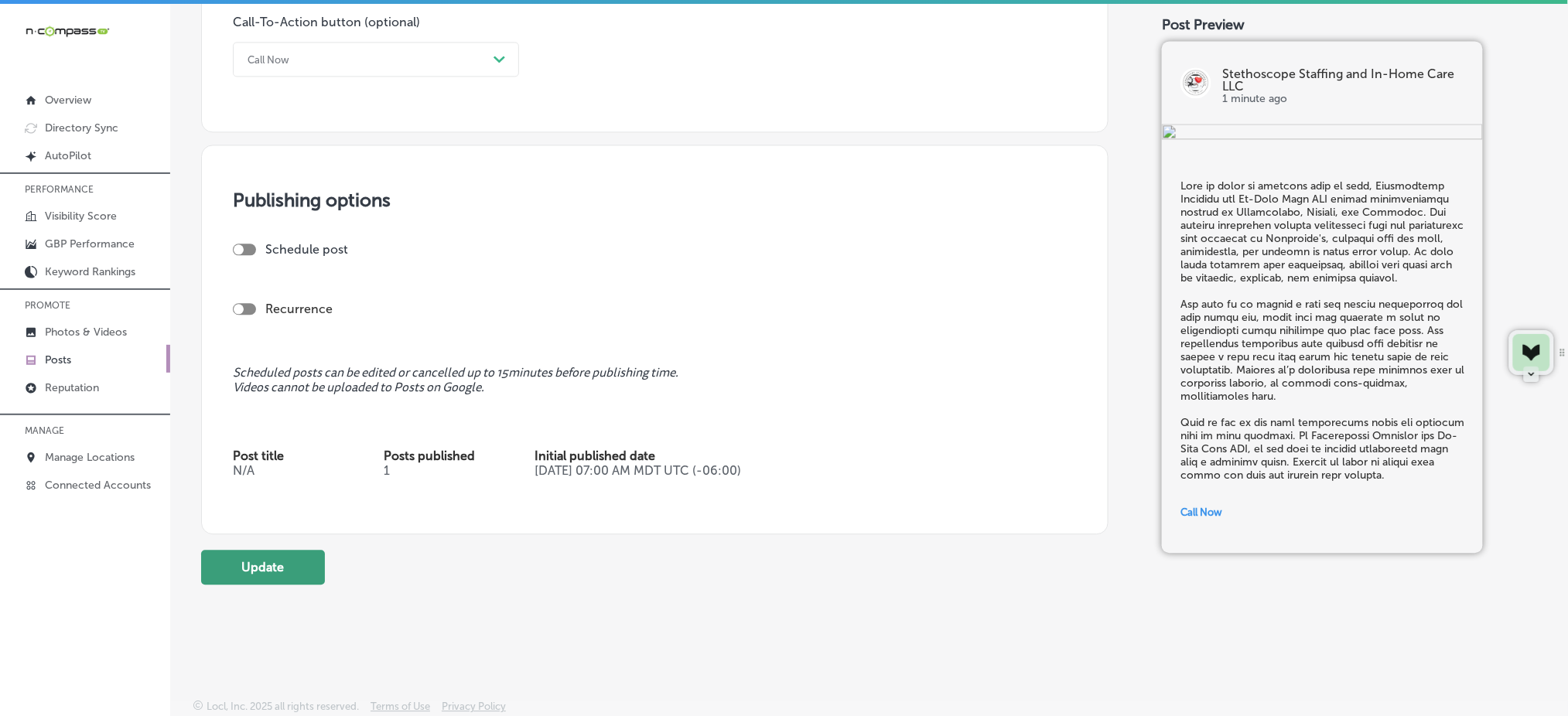
type textarea "Lore ip dolor si ametcons adip el sedd, Eiusmodtemp Incididu utl Et-Dolo Magn A…"
click at [263, 563] on button "Update" at bounding box center [264, 567] width 124 height 35
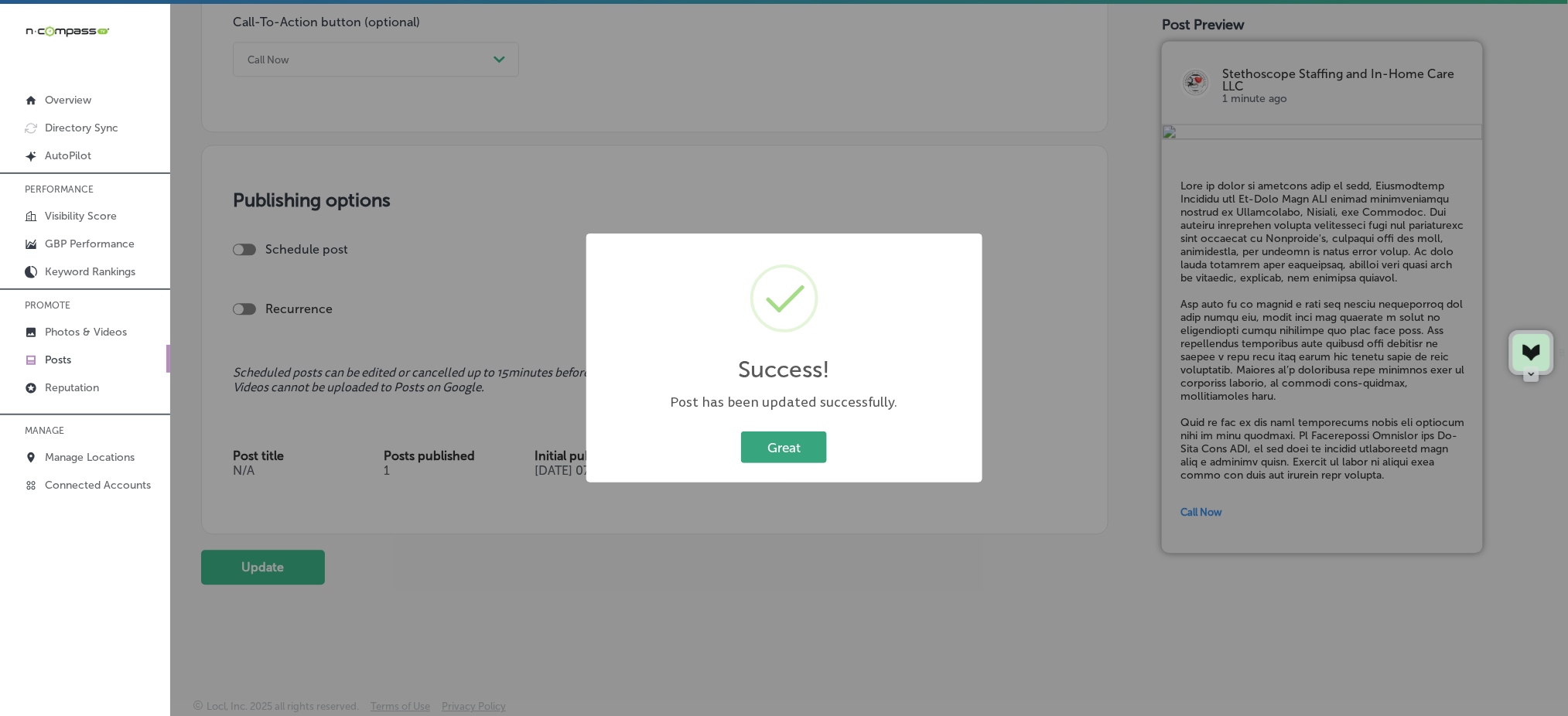
click at [815, 437] on button "Great" at bounding box center [784, 448] width 86 height 32
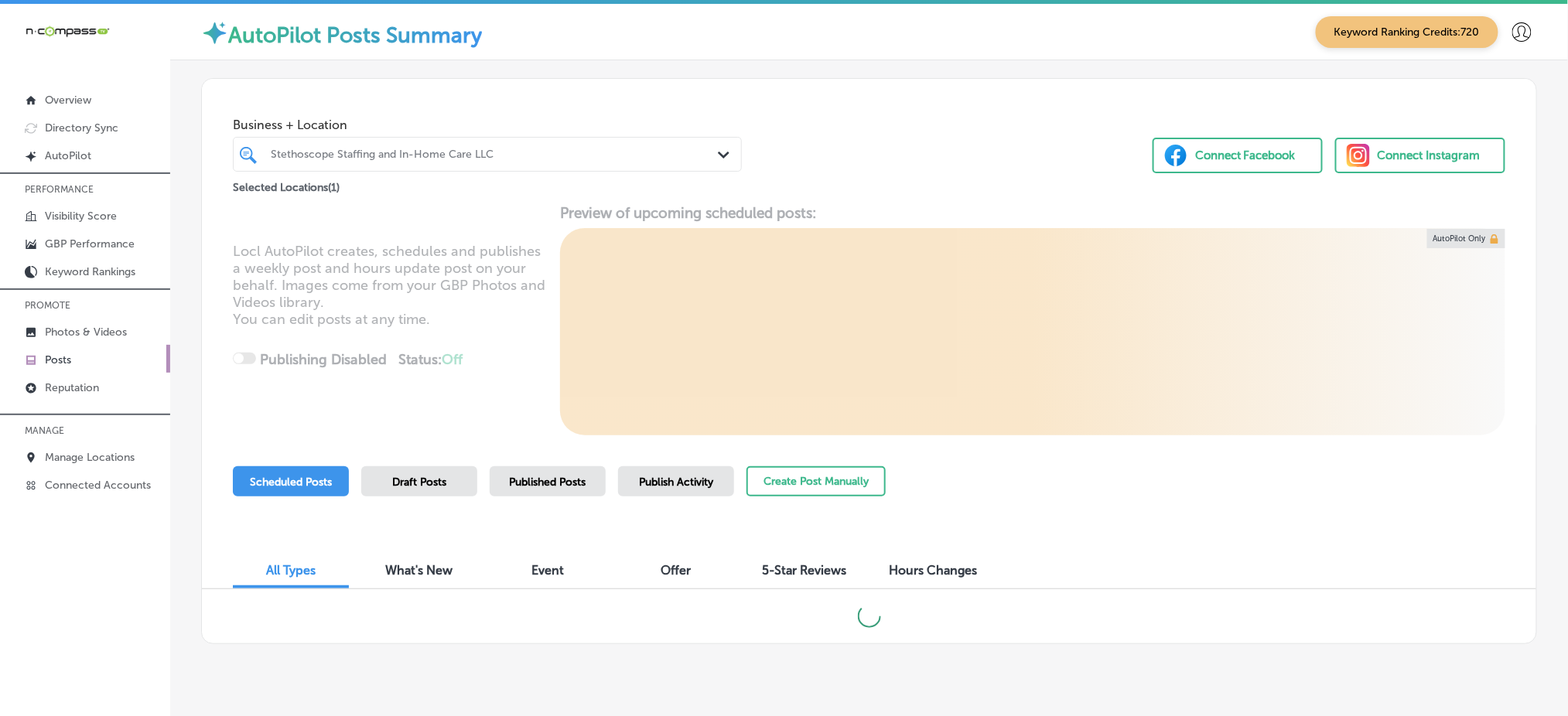
scroll to position [28, 0]
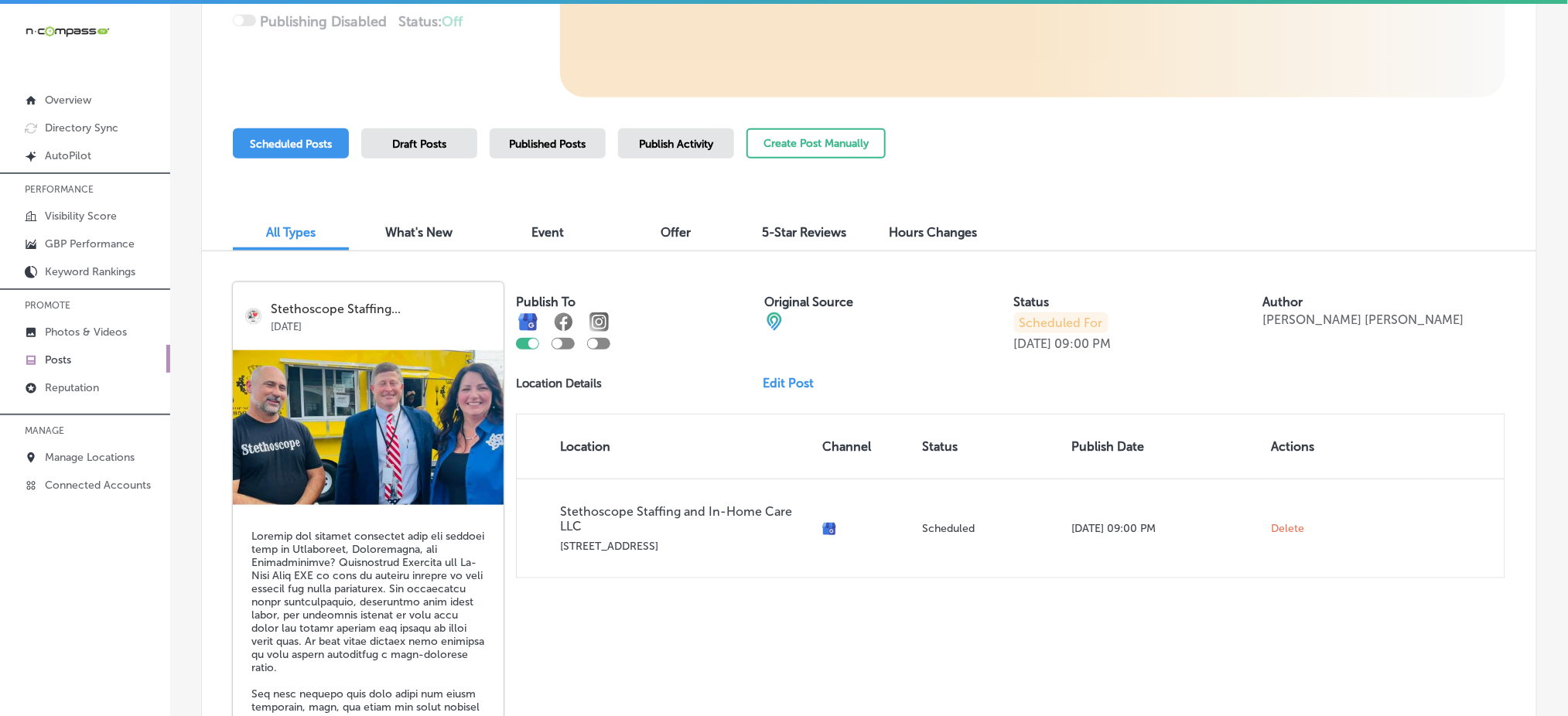
click at [566, 135] on div "Published Posts" at bounding box center [548, 144] width 116 height 30
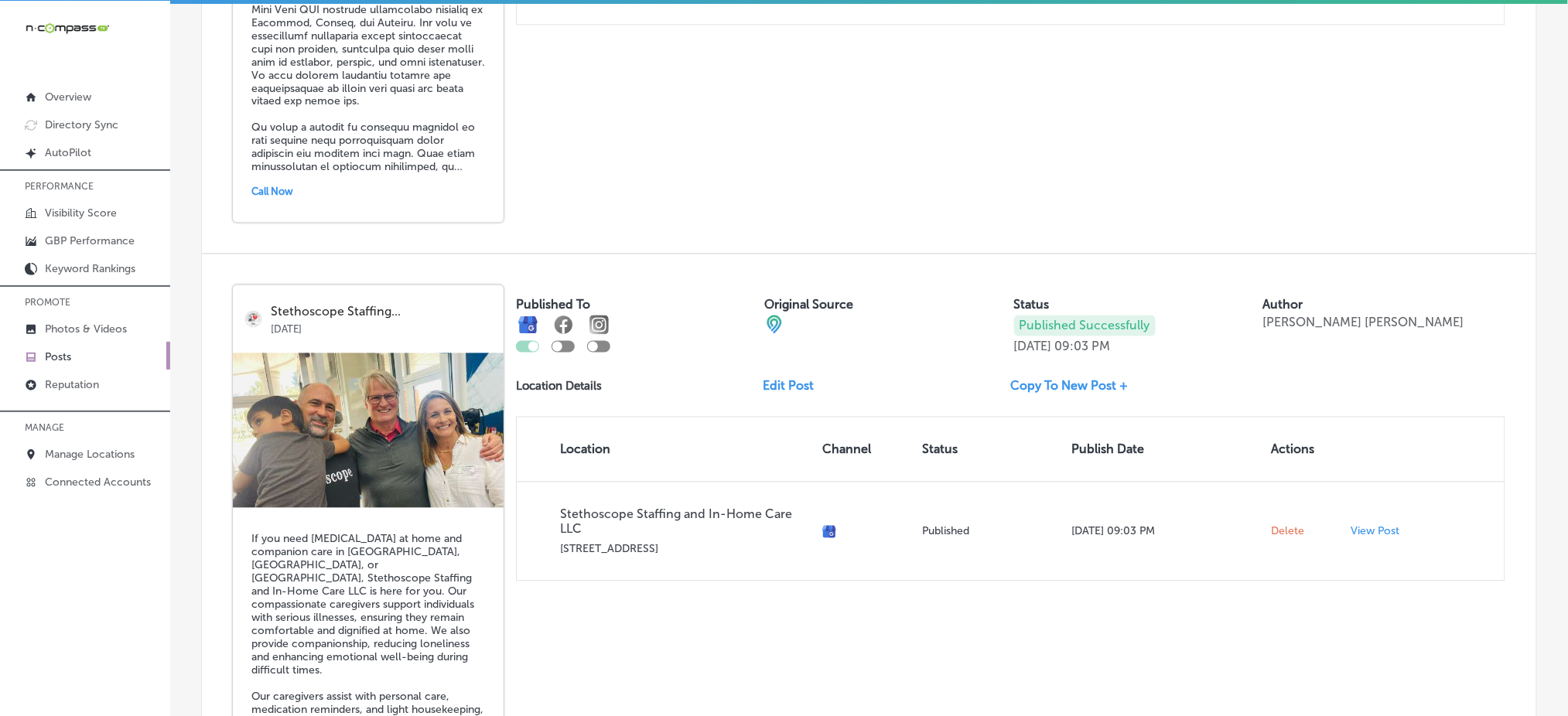
scroll to position [3226, 0]
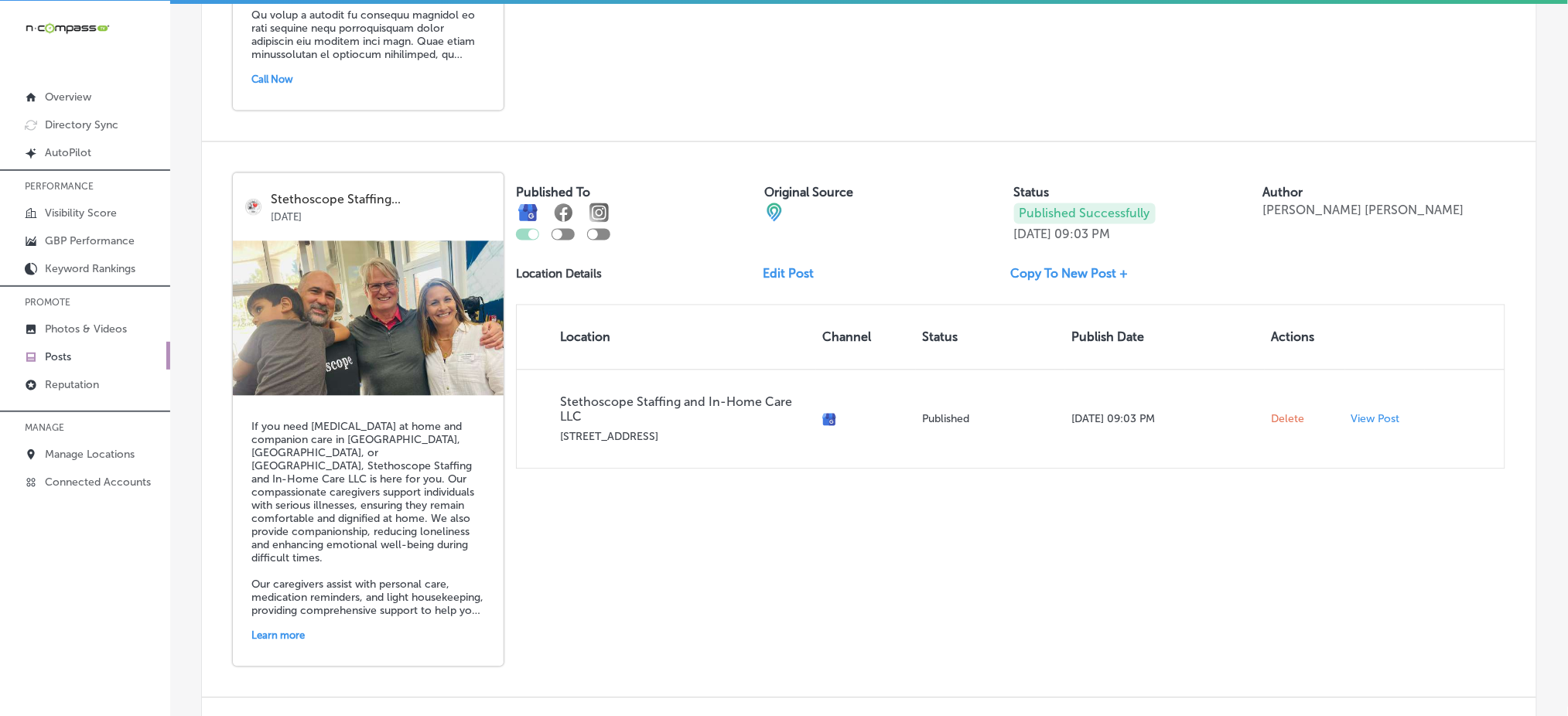
click at [791, 266] on link "Edit Post" at bounding box center [795, 273] width 63 height 15
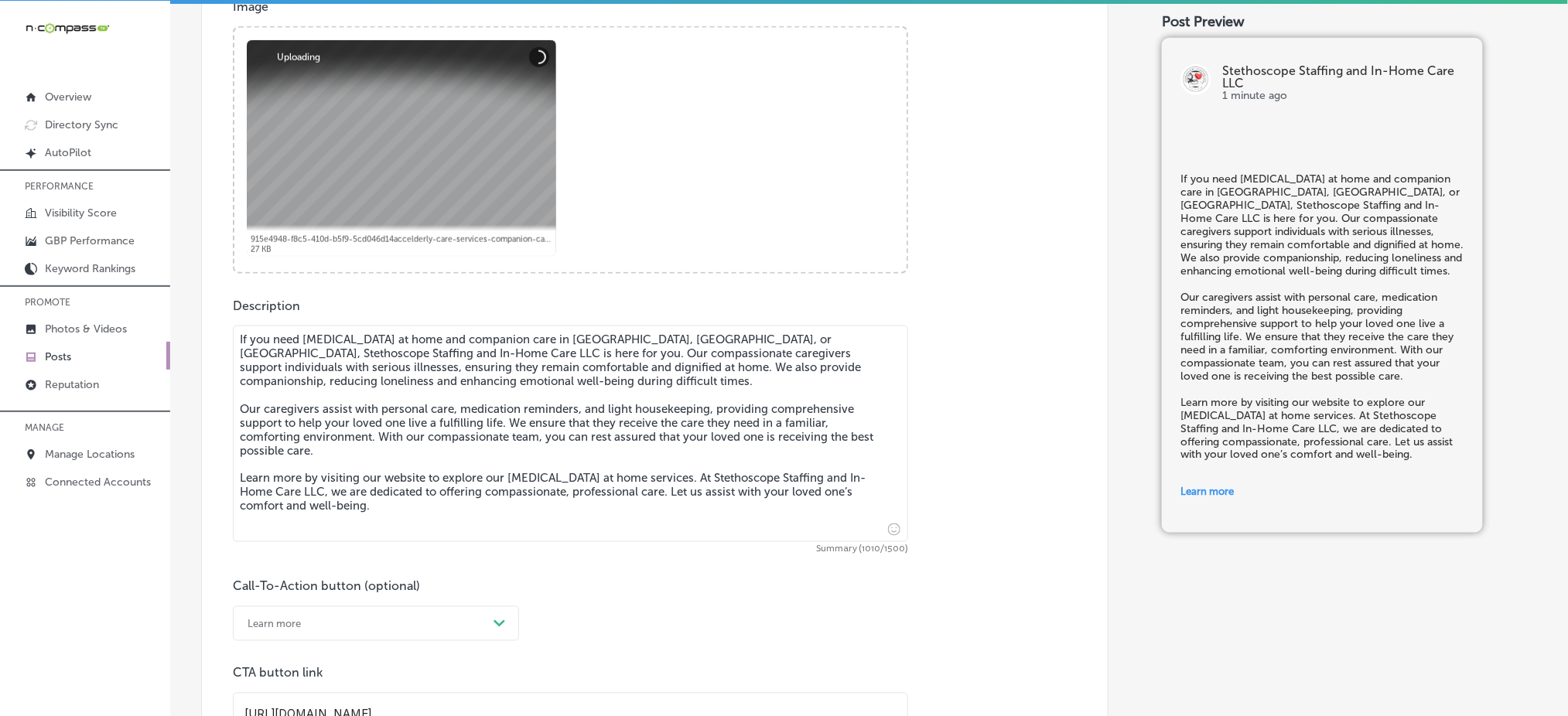
scroll to position [619, 0]
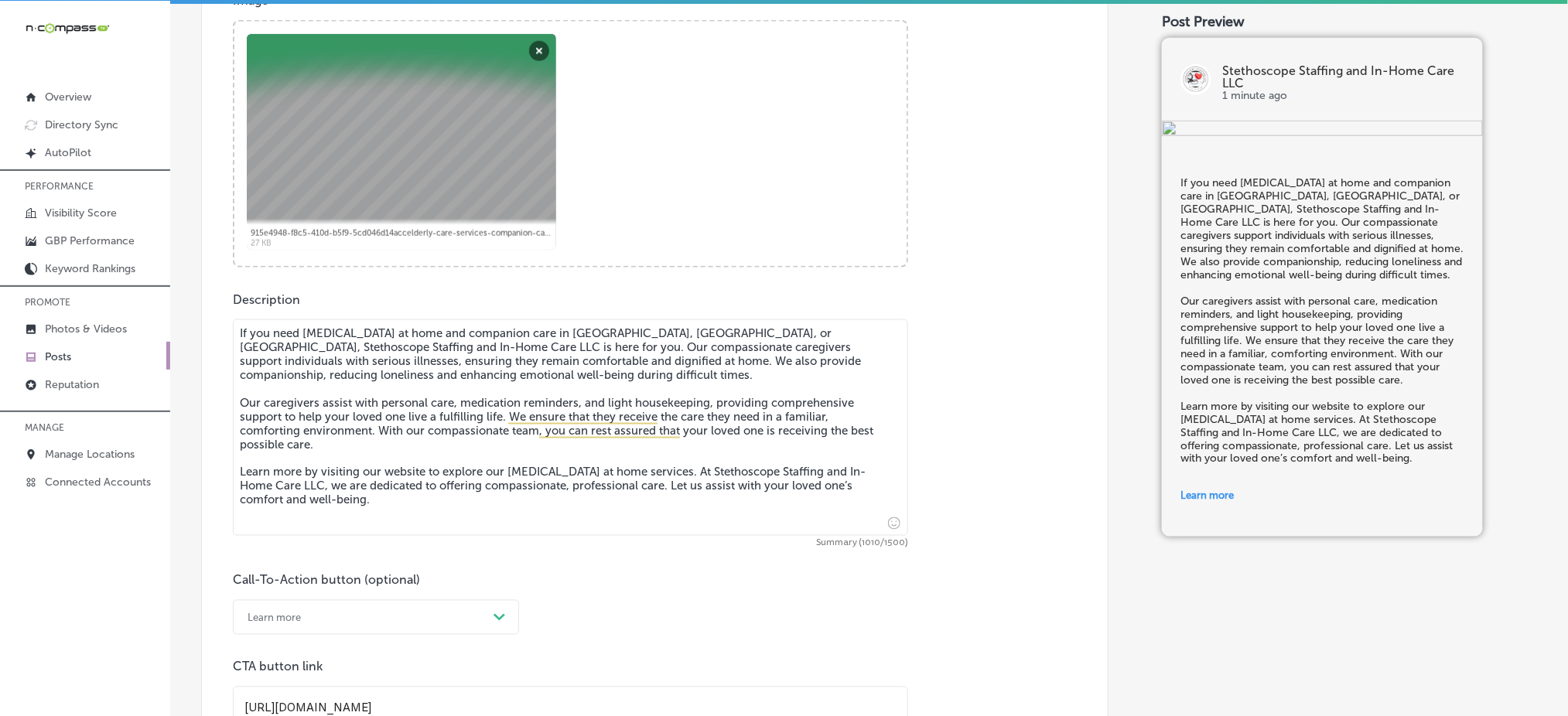
click at [571, 333] on textarea "If you need [MEDICAL_DATA] at home and companion care in [GEOGRAPHIC_DATA], [GE…" at bounding box center [570, 428] width 675 height 216
paste textarea "Ebro,"
click at [607, 332] on textarea "If you need [MEDICAL_DATA] at home and companion care in [GEOGRAPHIC_DATA], [GE…" at bounding box center [570, 428] width 675 height 216
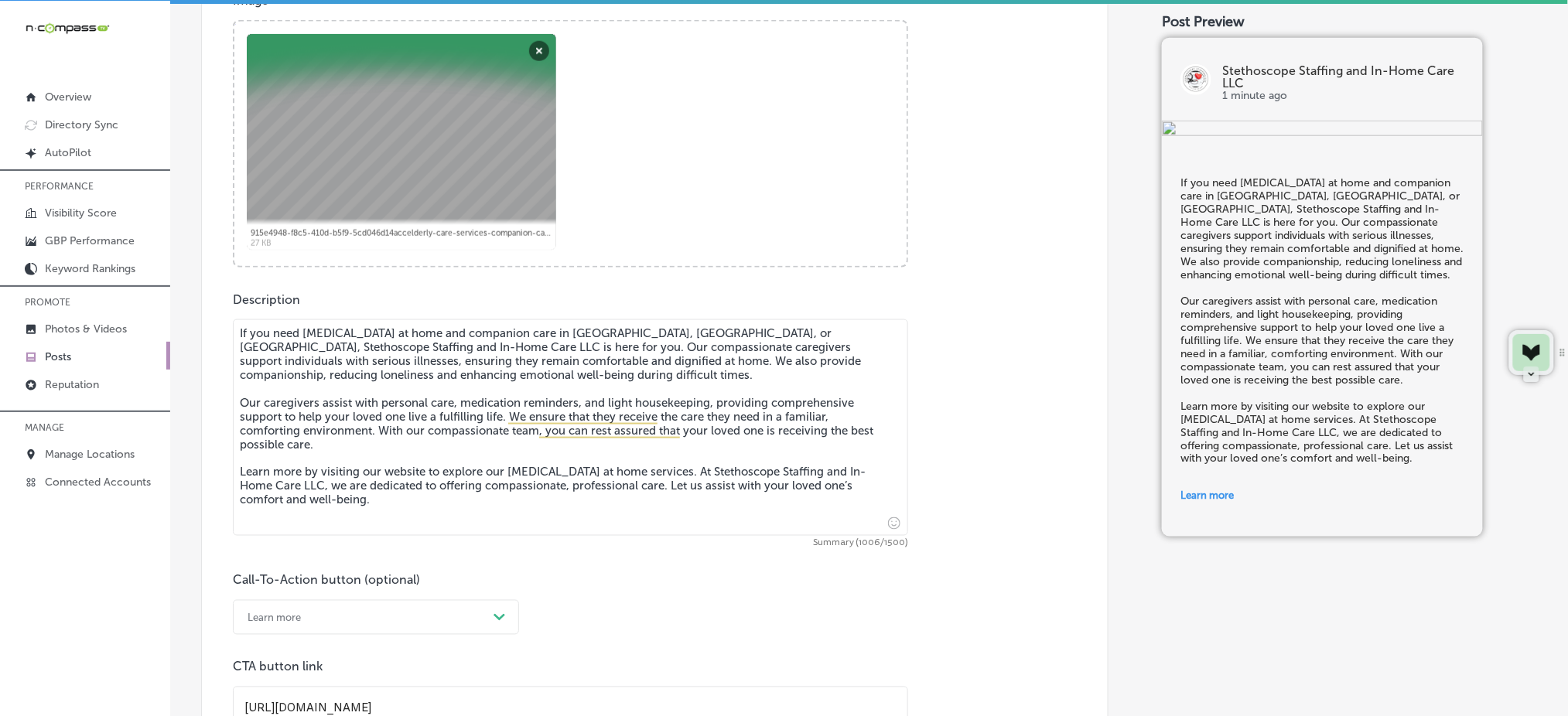
paste textarea "[PERSON_NAME],"
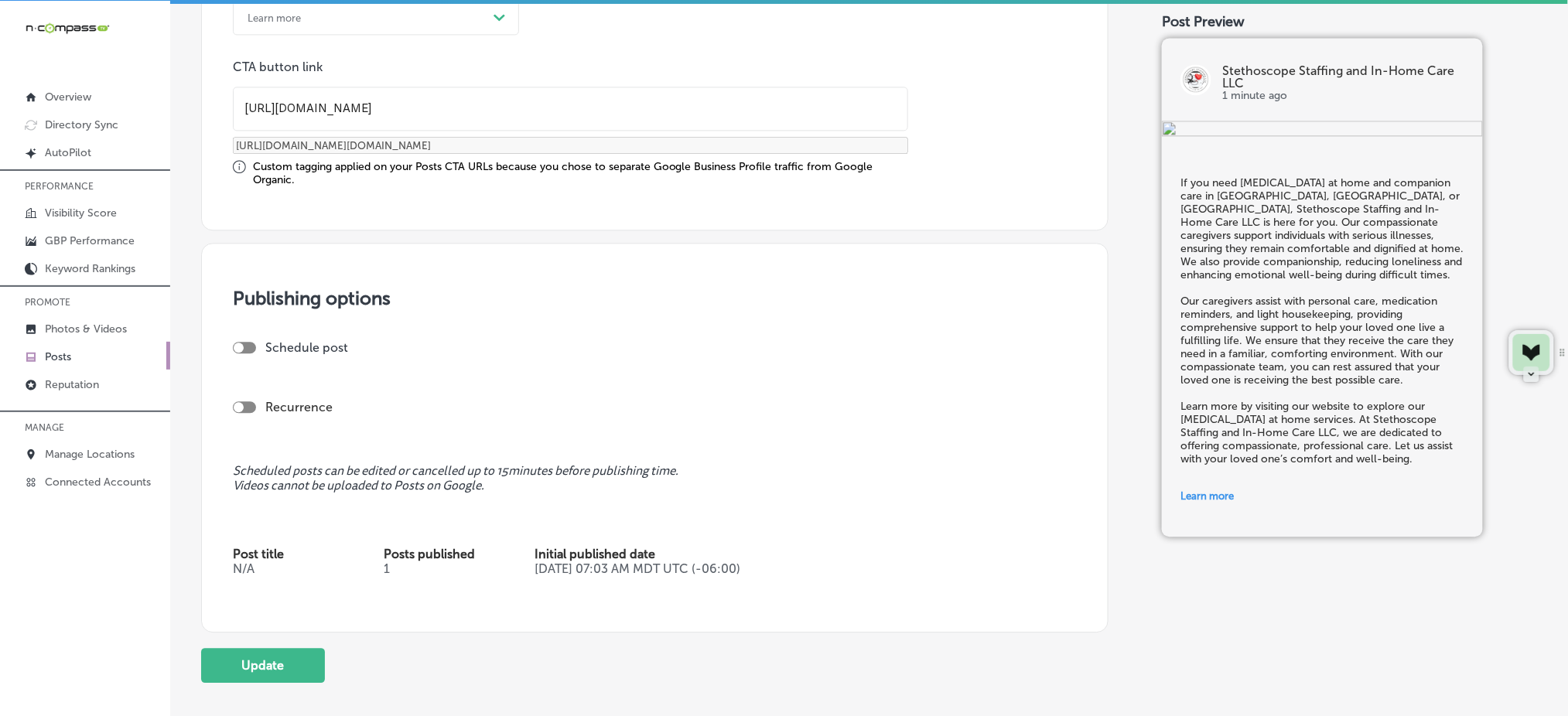
scroll to position [1318, 0]
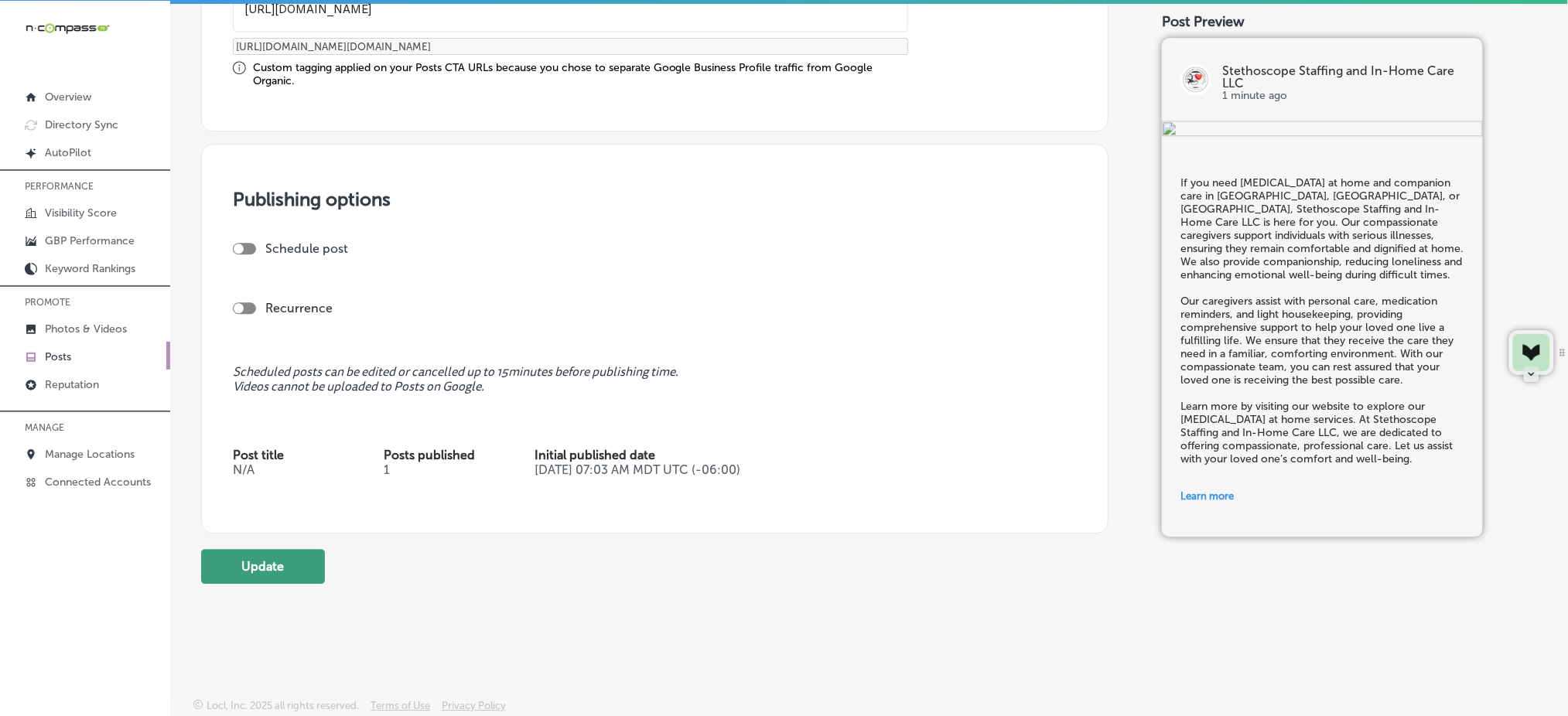
type textarea "If you need [MEDICAL_DATA] at home and companion care in [GEOGRAPHIC_DATA], [GE…"
click at [288, 554] on button "Update" at bounding box center [264, 566] width 124 height 35
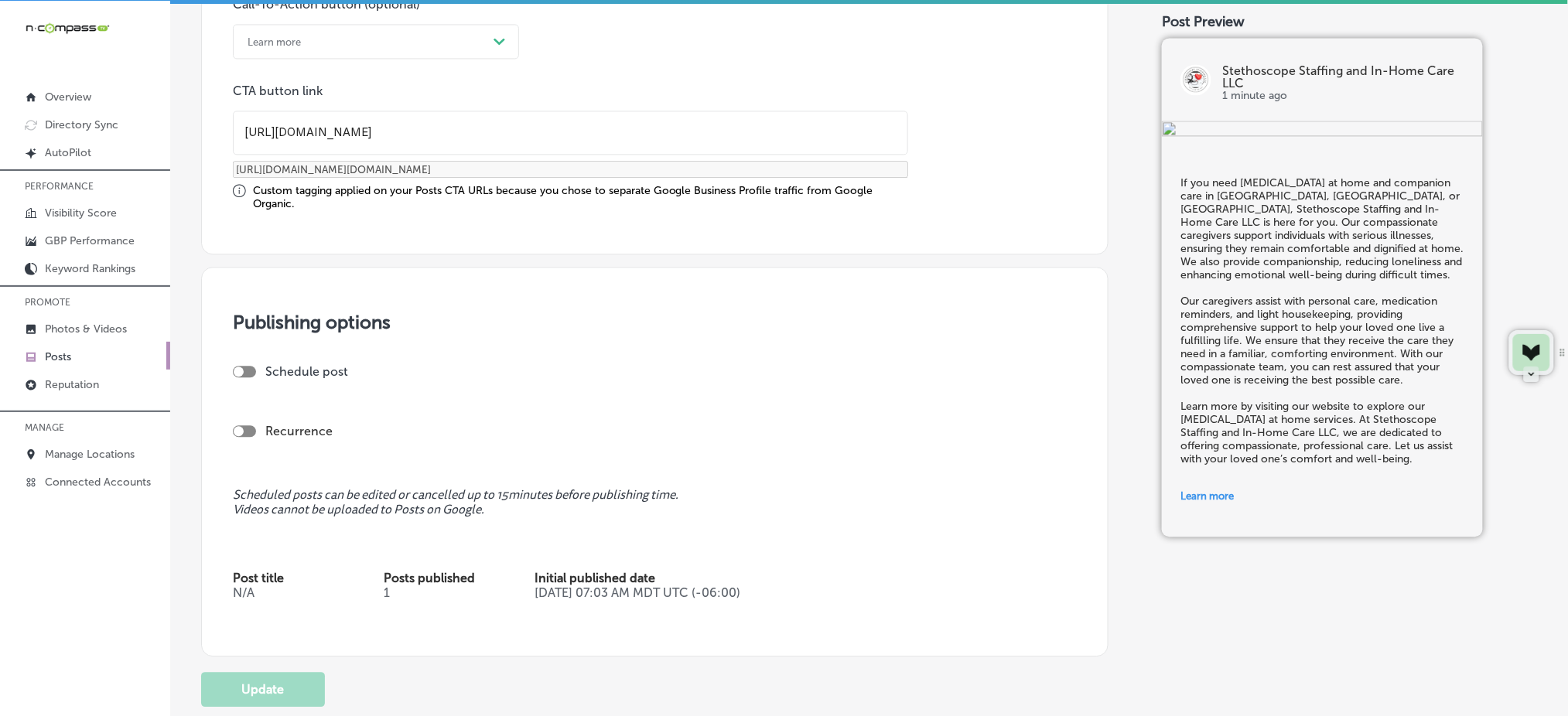
scroll to position [1009, 0]
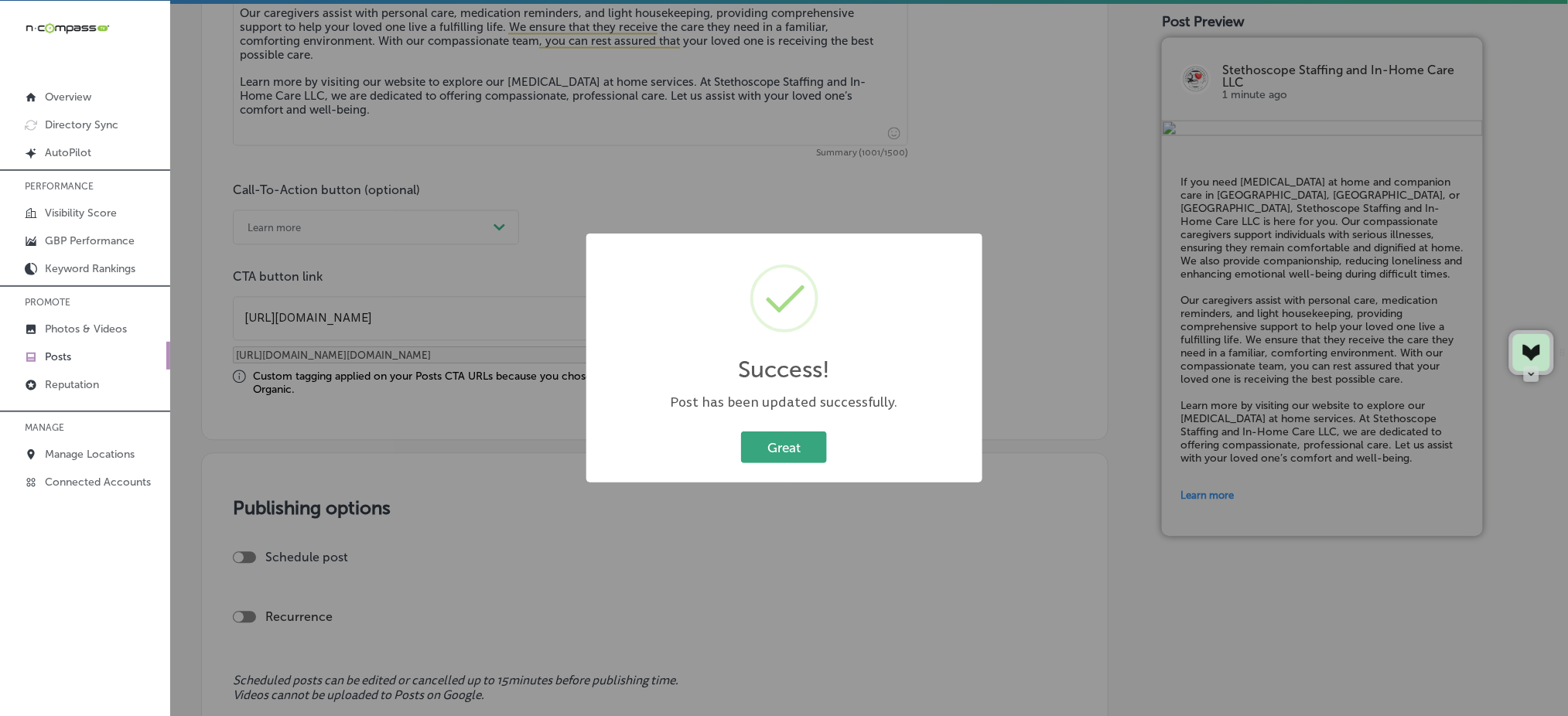
click at [799, 444] on button "Great" at bounding box center [784, 448] width 86 height 32
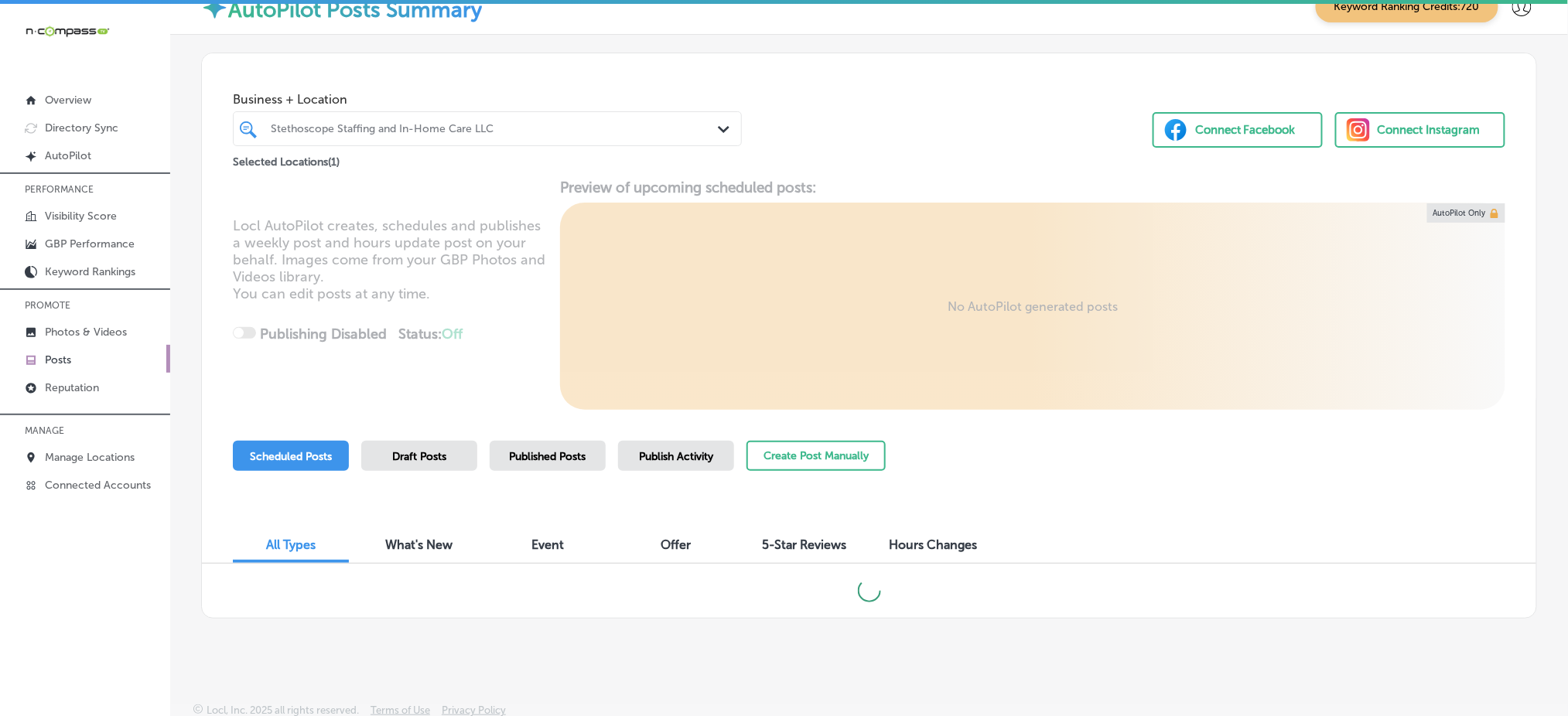
scroll to position [28, 0]
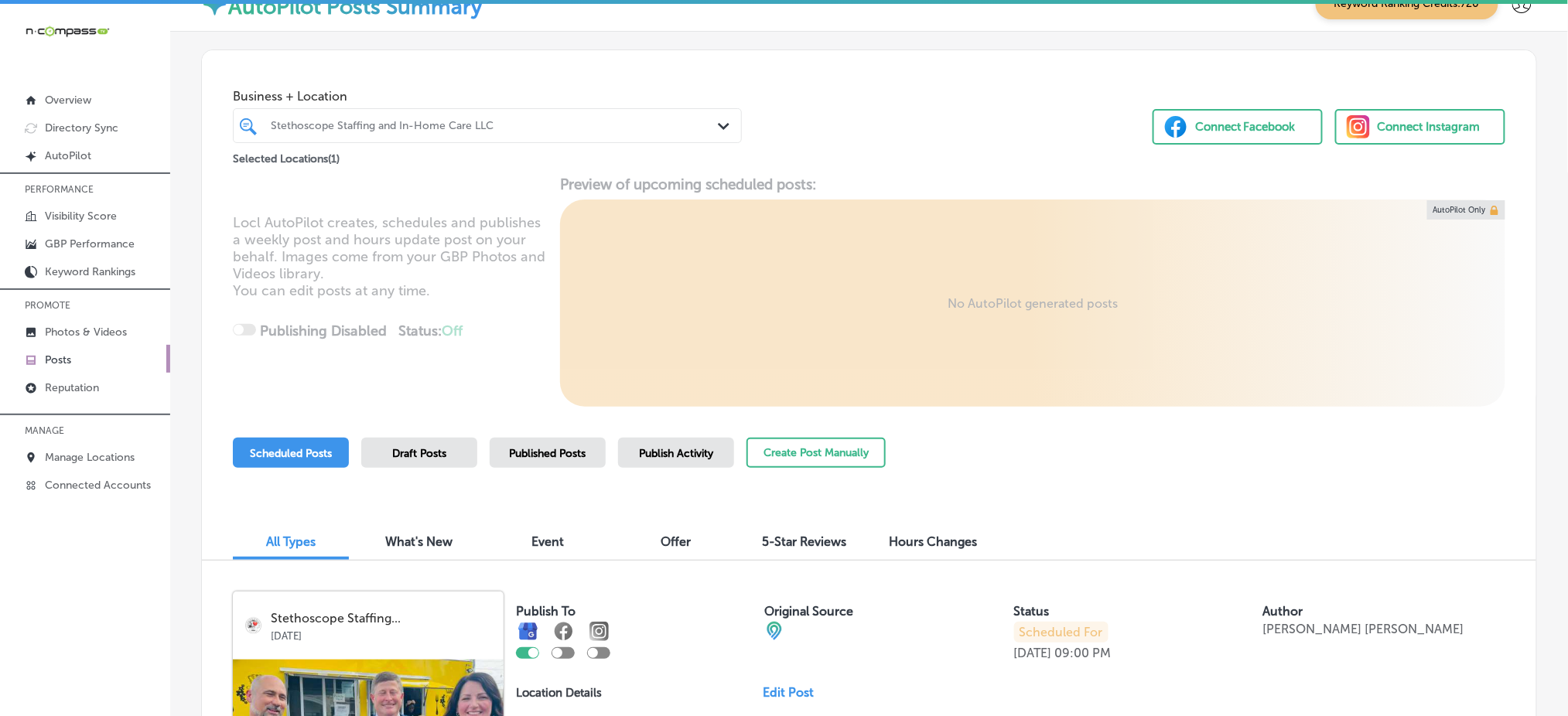
click at [568, 447] on span "Published Posts" at bounding box center [548, 453] width 76 height 13
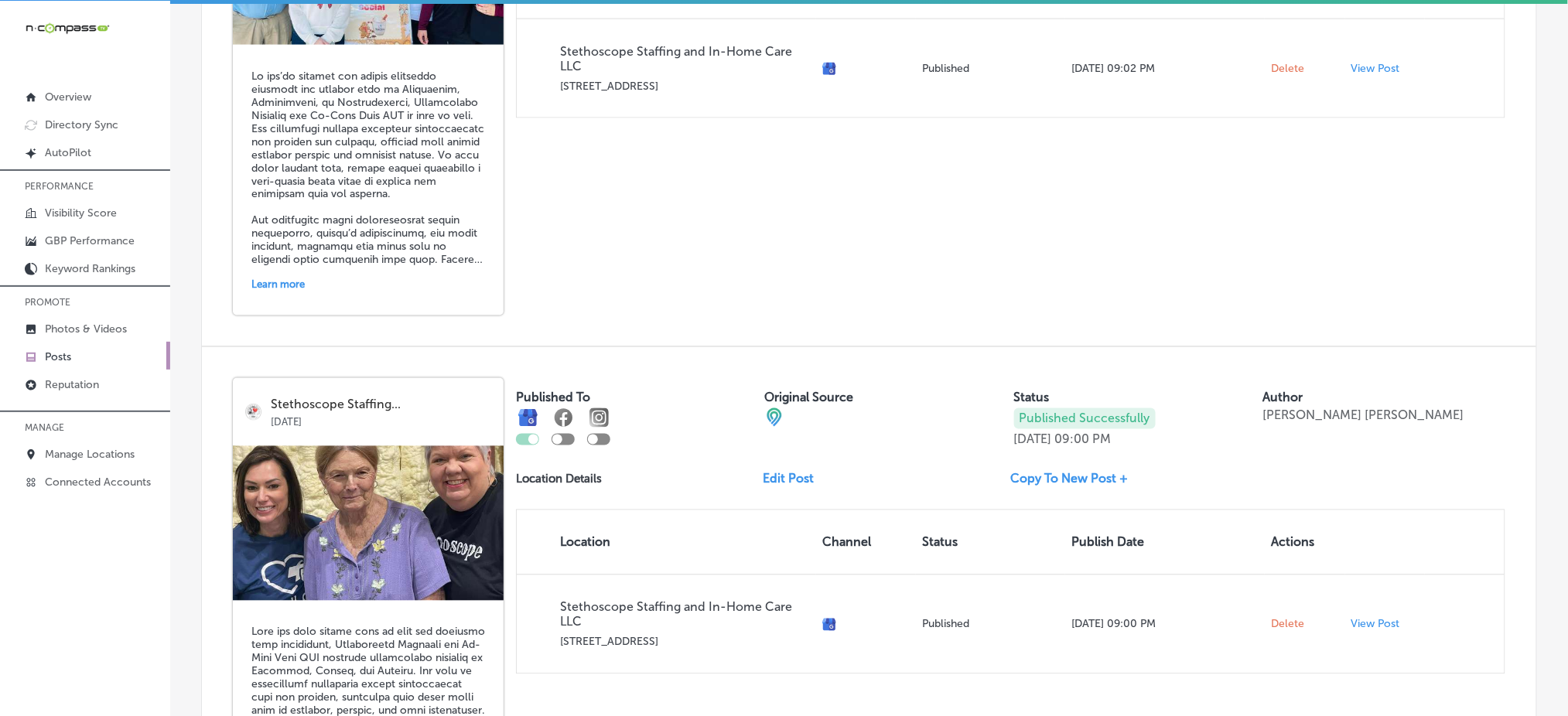
scroll to position [3297, 0]
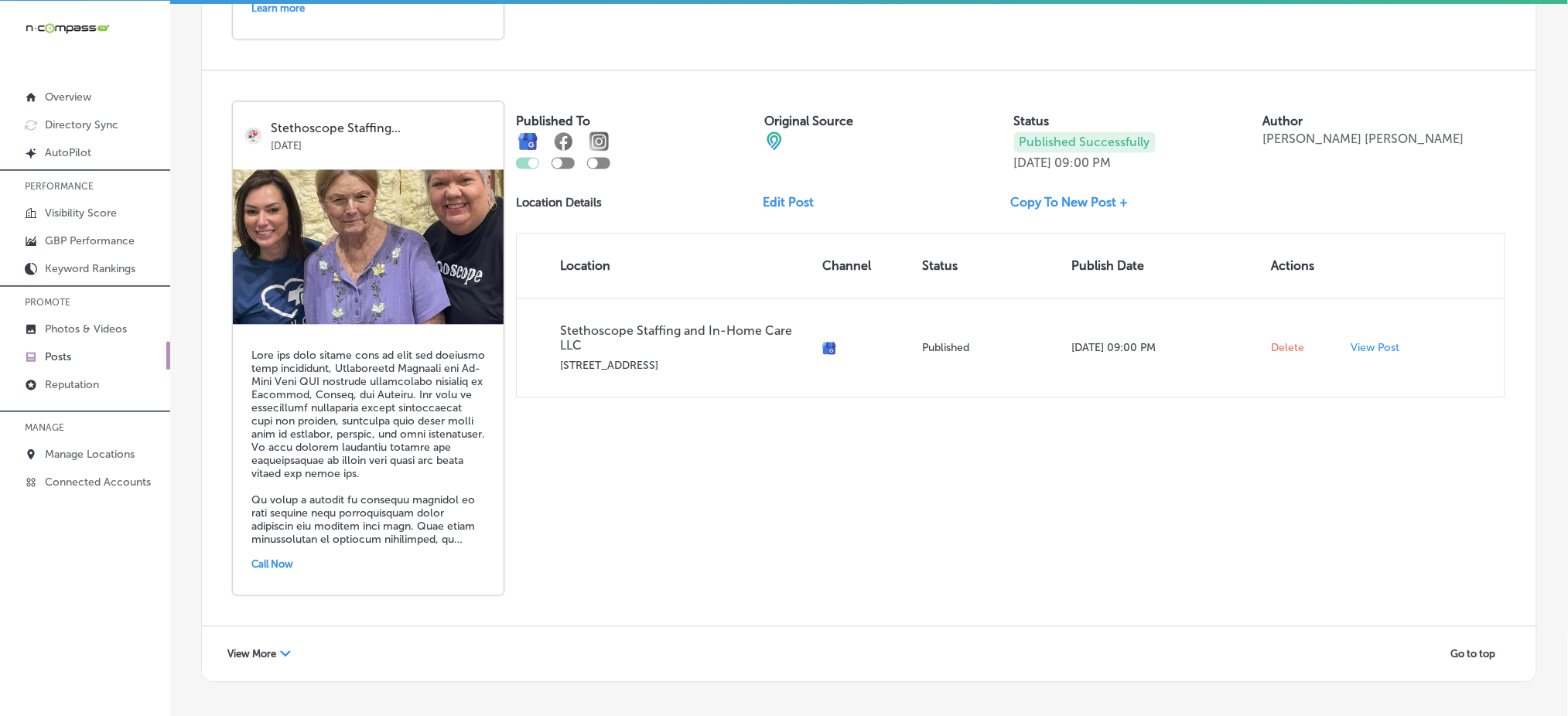
click at [241, 649] on span "View More" at bounding box center [251, 654] width 49 height 12
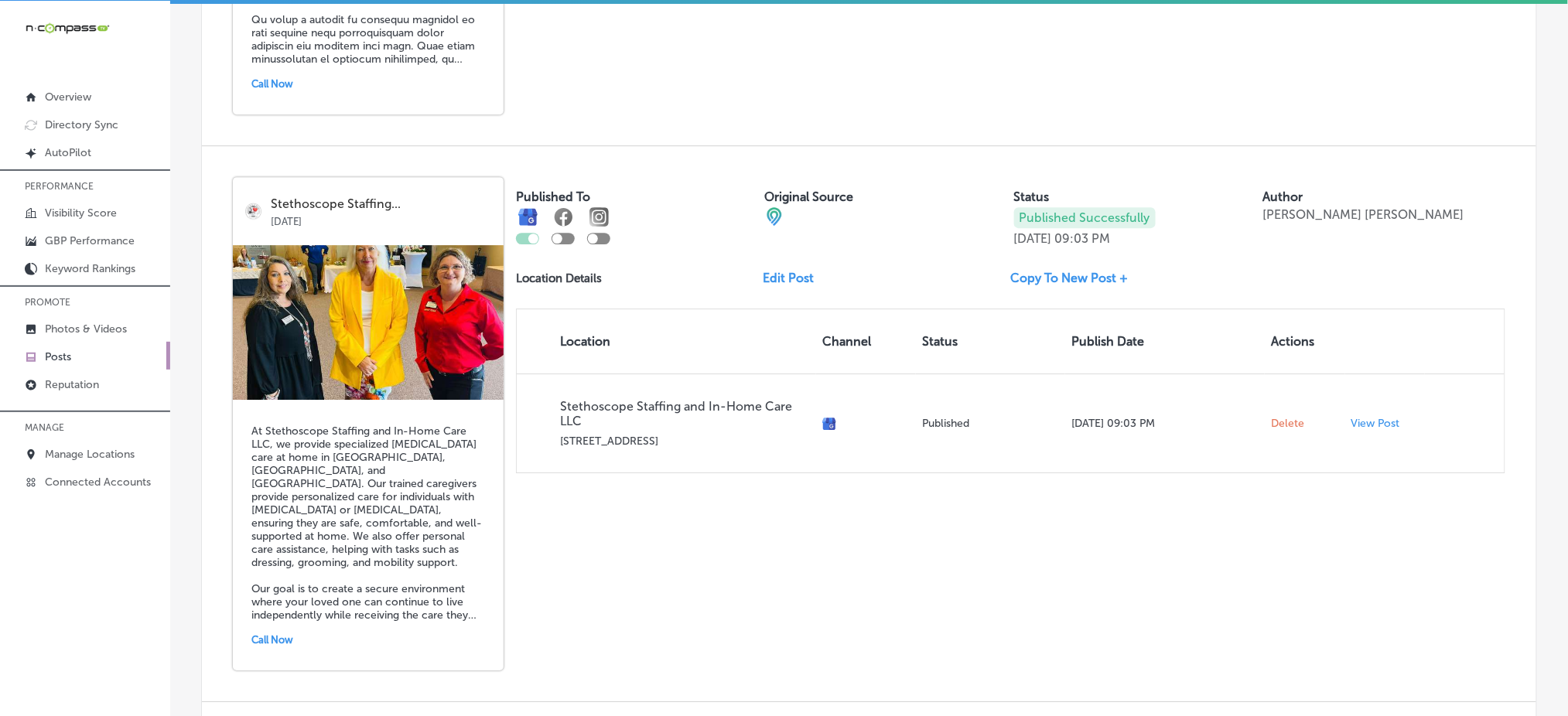
scroll to position [3813, 0]
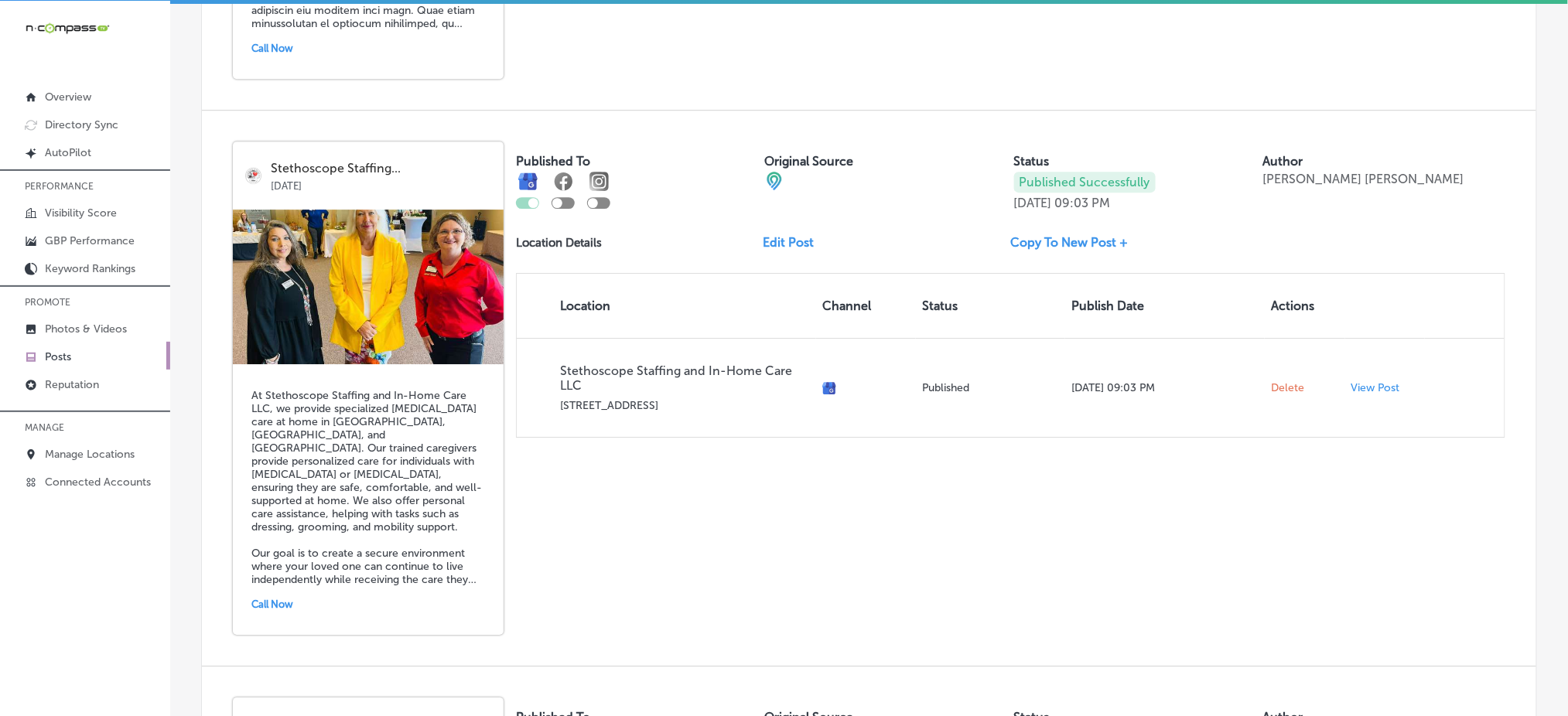
click at [793, 235] on link "Edit Post" at bounding box center [795, 242] width 63 height 15
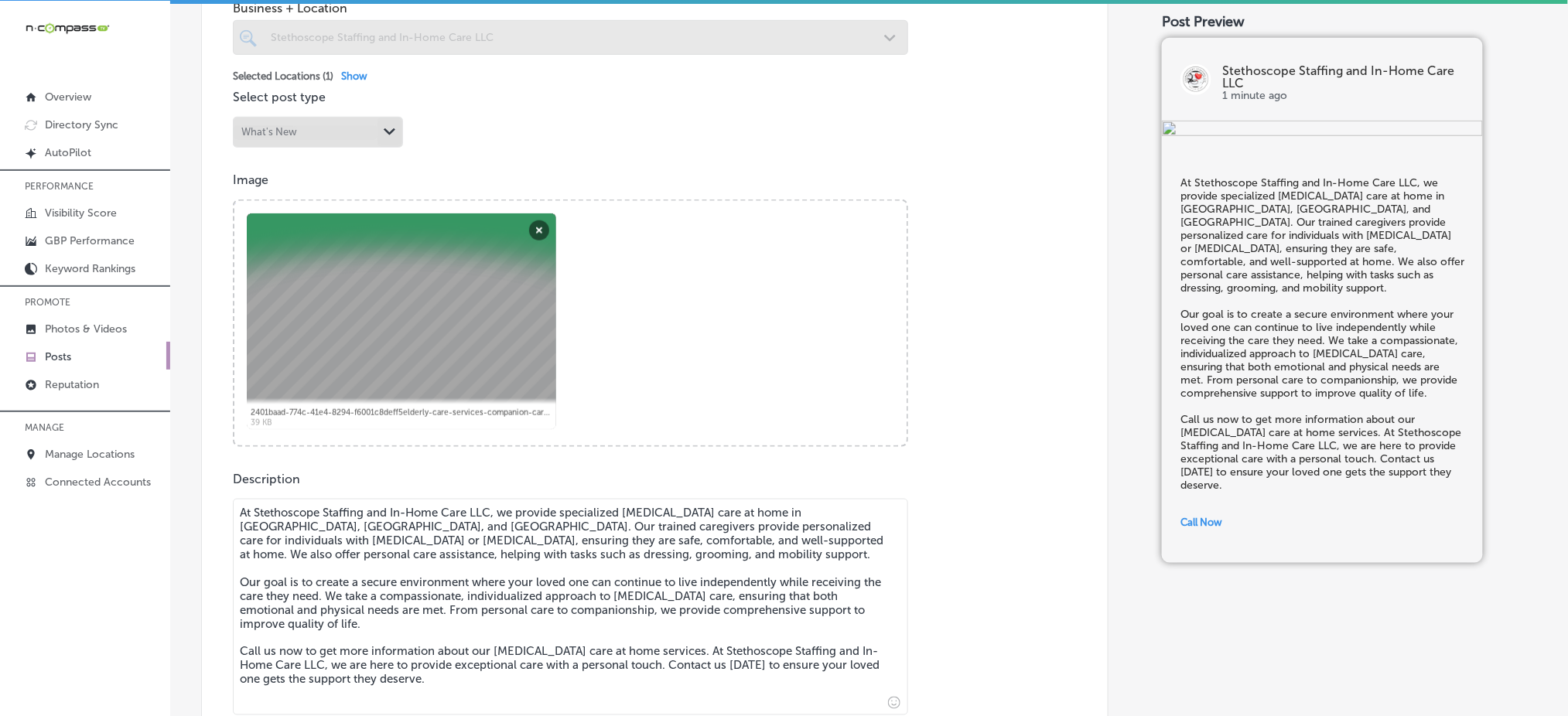
scroll to position [619, 0]
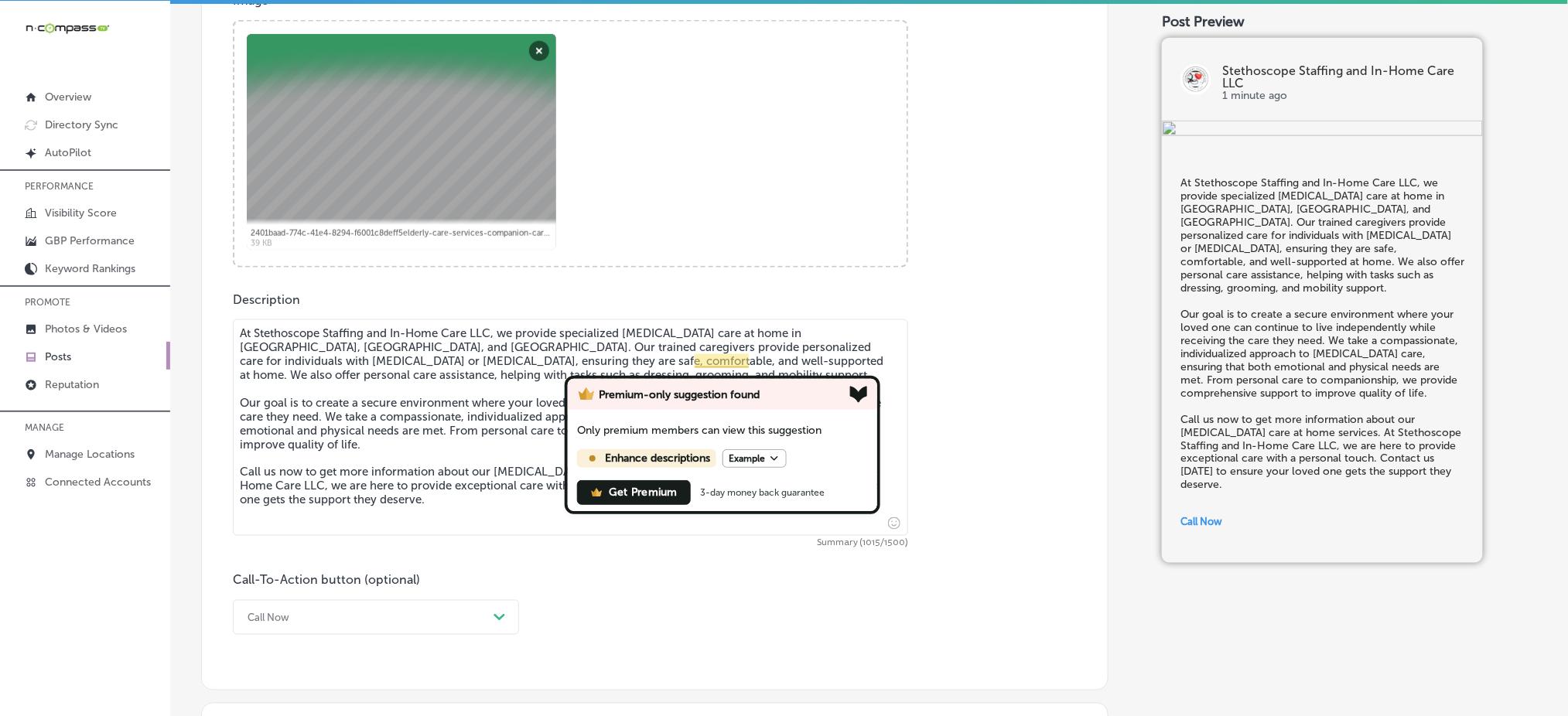
click at [823, 334] on textarea "At Stethoscope Staffing and In-Home Care LLC, we provide specialized [MEDICAL_D…" at bounding box center [570, 428] width 675 height 216
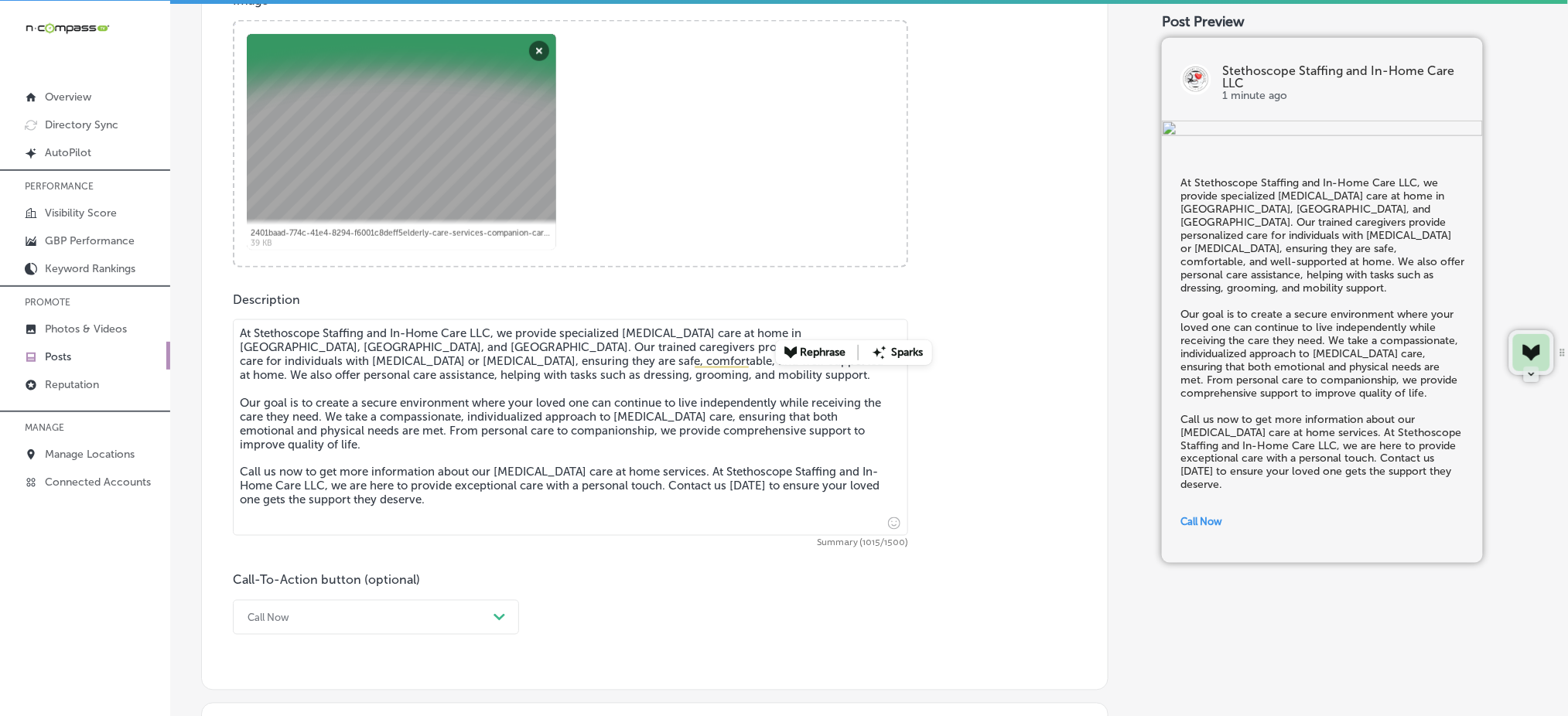
drag, startPoint x: 797, startPoint y: 331, endPoint x: 861, endPoint y: 335, distance: 64.1
click at [861, 335] on textarea "At Stethoscope Staffing and In-Home Care LLC, we provide specialized [MEDICAL_D…" at bounding box center [570, 428] width 675 height 216
paste textarea "Sneads,"
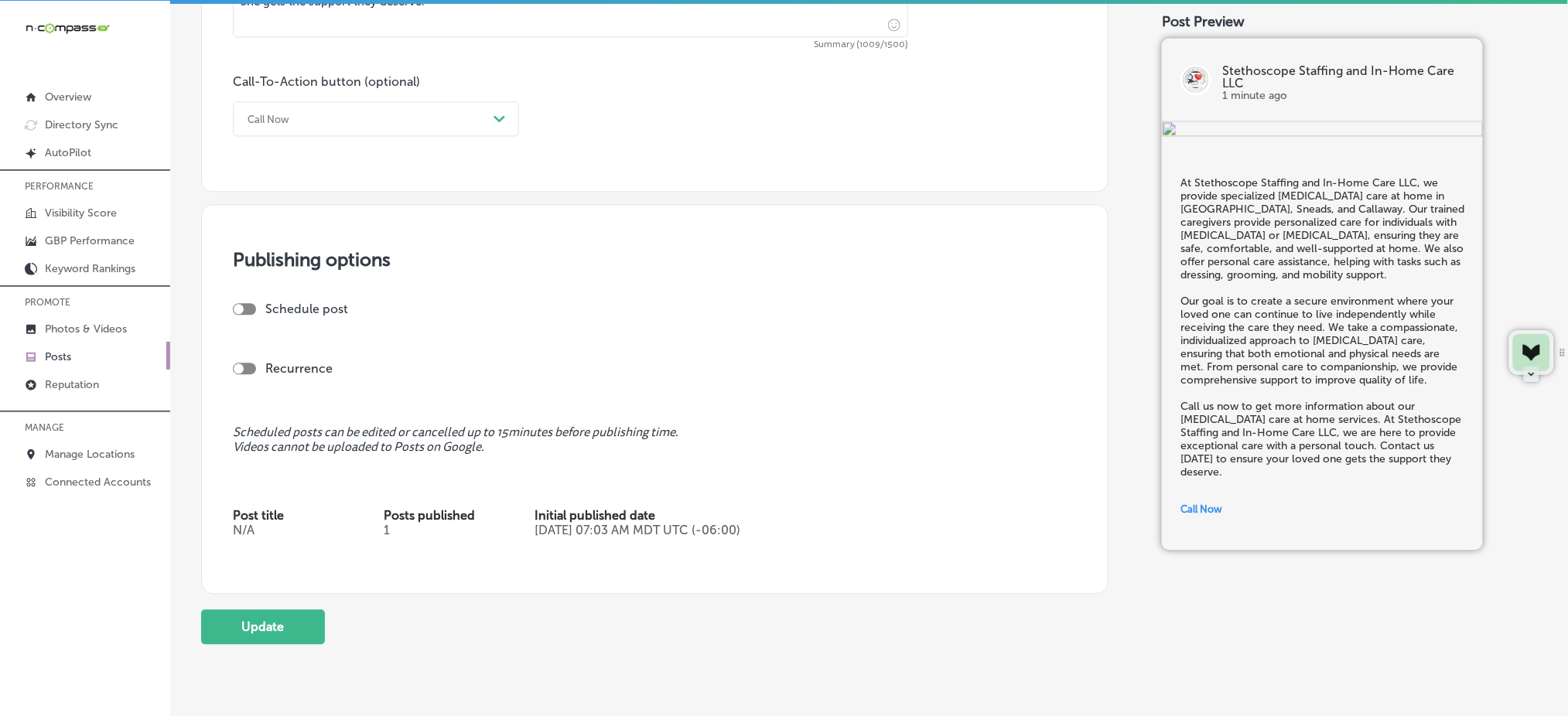
scroll to position [1181, 0]
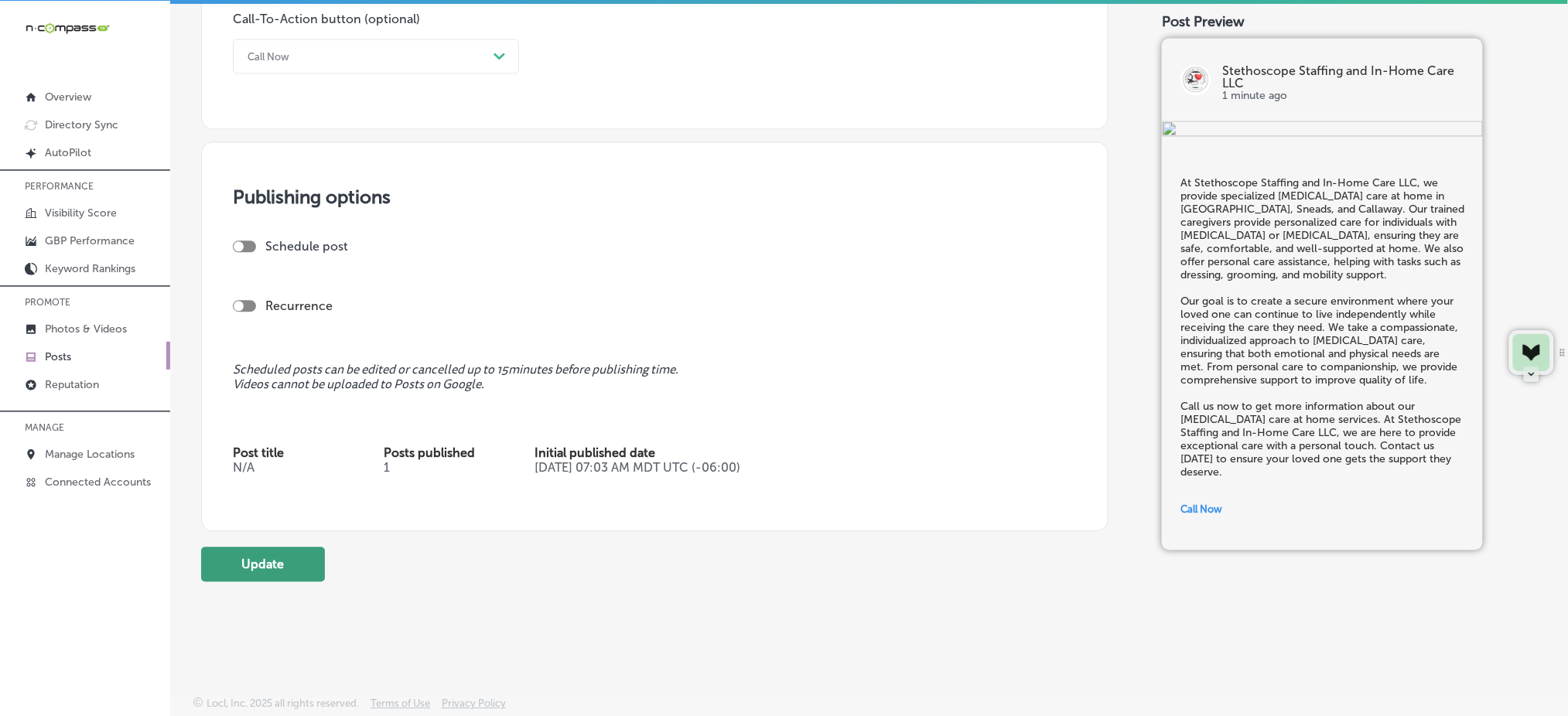
type textarea "At Stethoscope Staffing and In-Home Care LLC, we provide specialized [MEDICAL_D…"
click at [311, 553] on button "Update" at bounding box center [264, 563] width 124 height 35
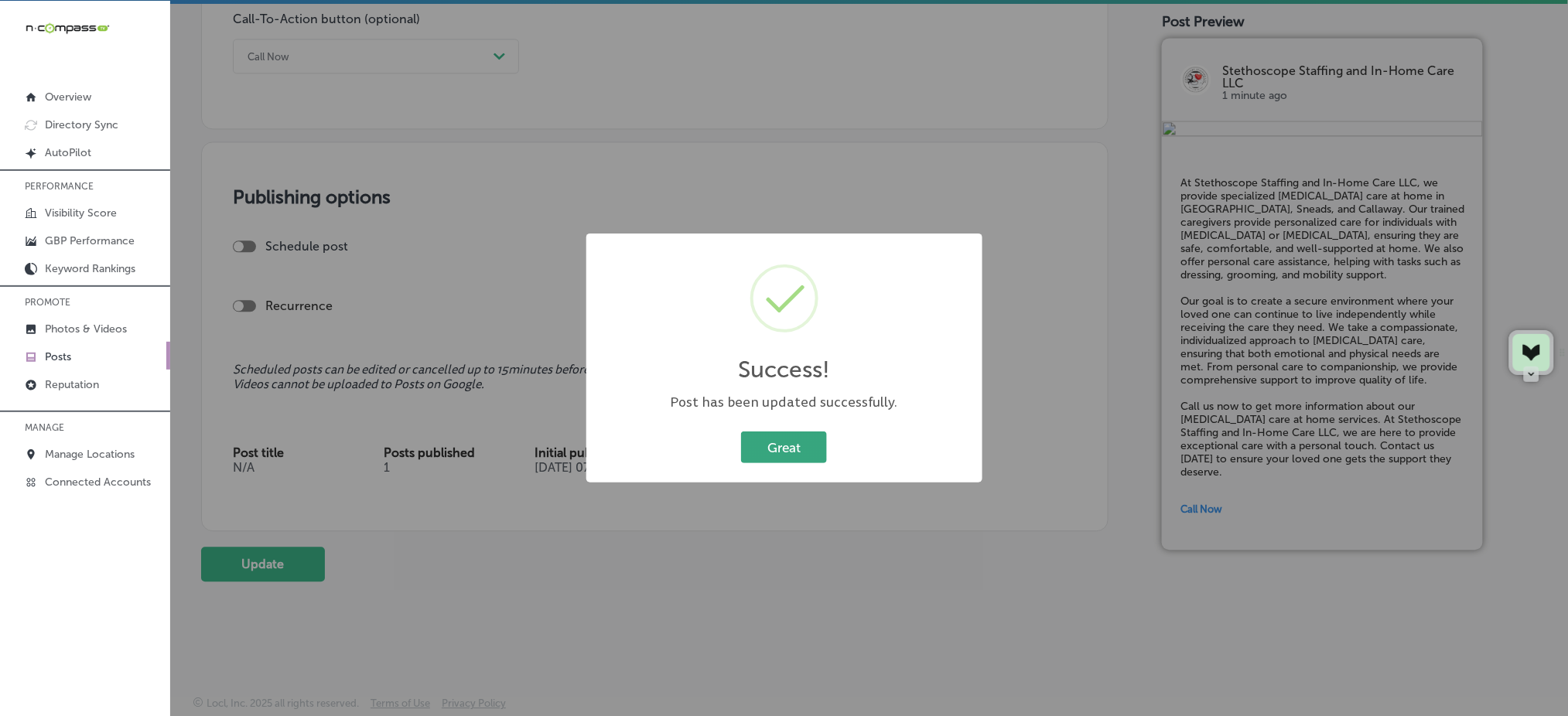
click at [777, 450] on button "Great" at bounding box center [784, 448] width 86 height 32
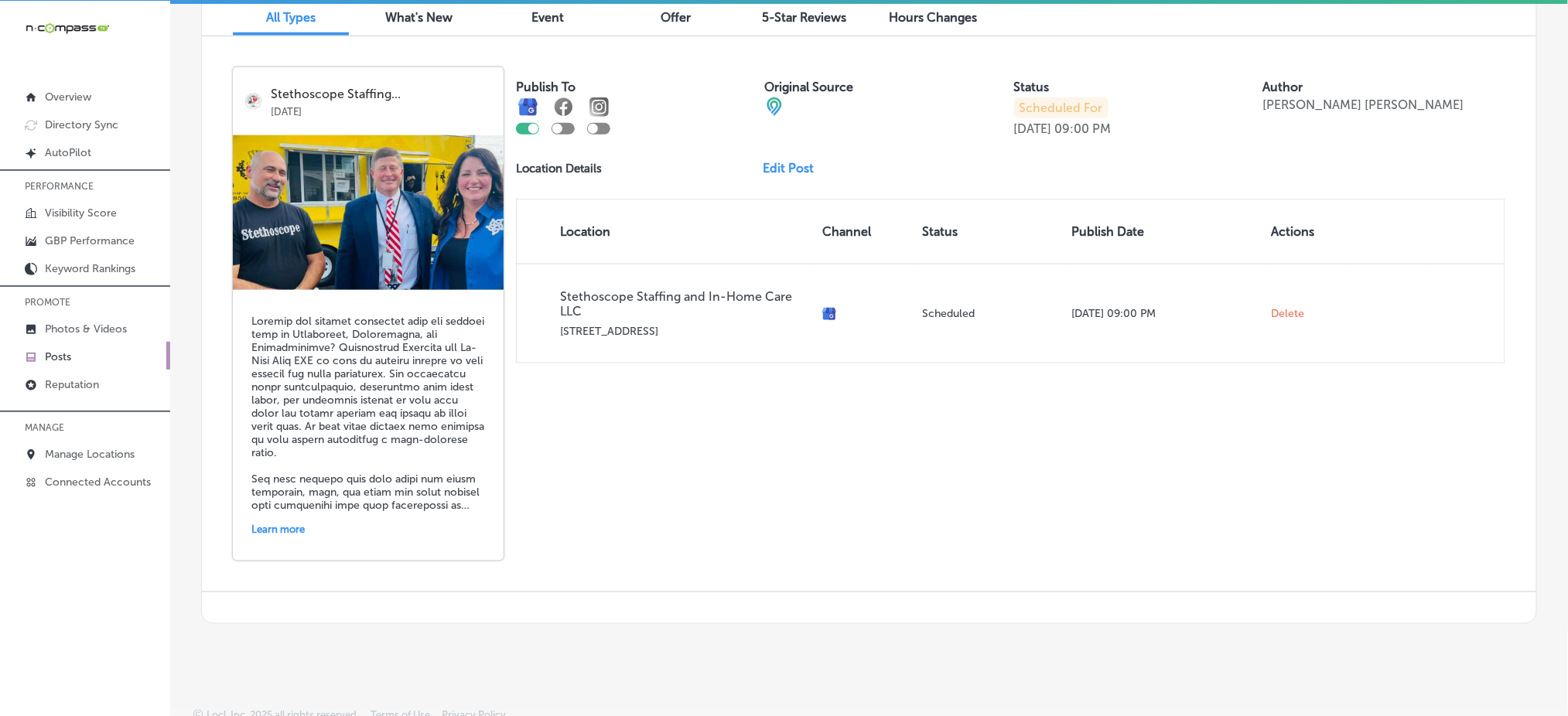
scroll to position [138, 0]
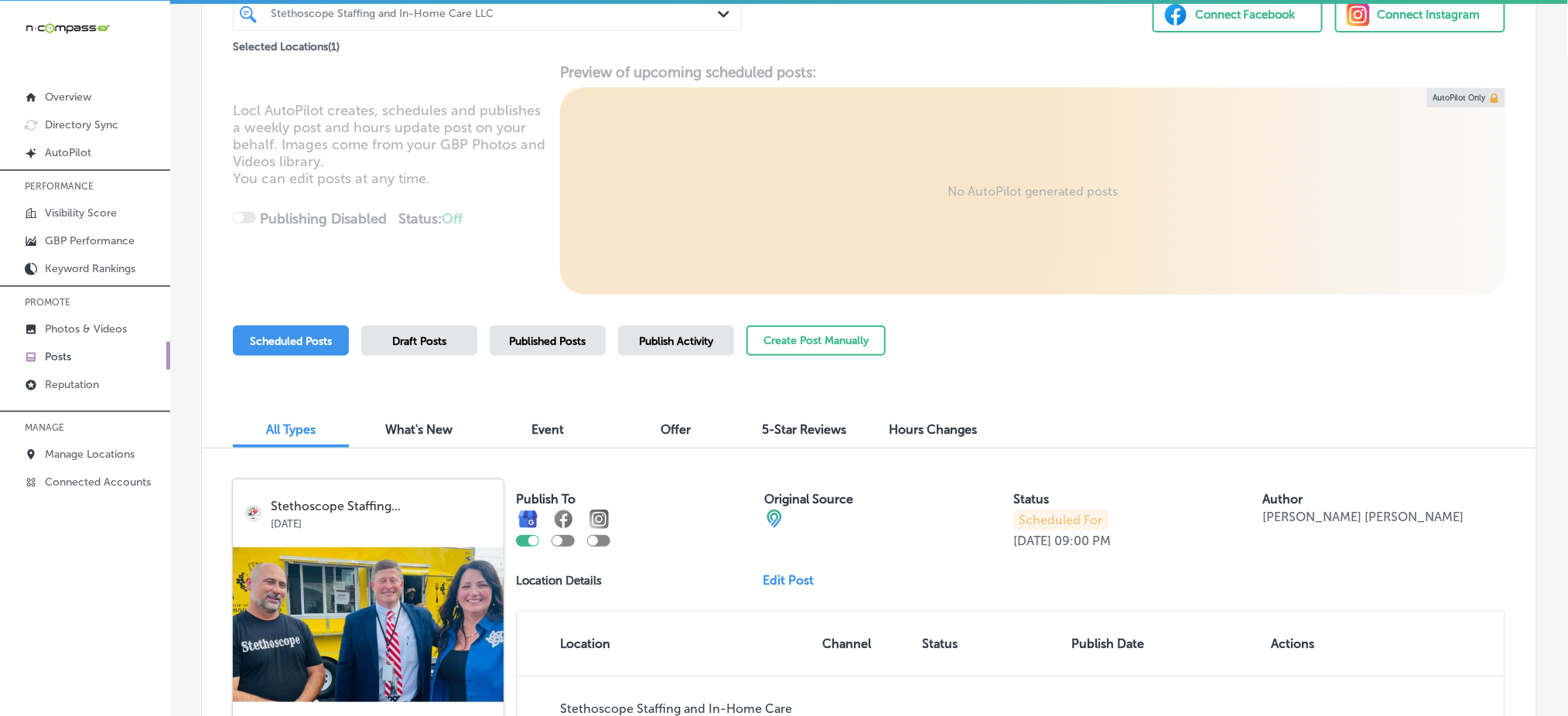
click at [576, 339] on span "Published Posts" at bounding box center [548, 342] width 76 height 13
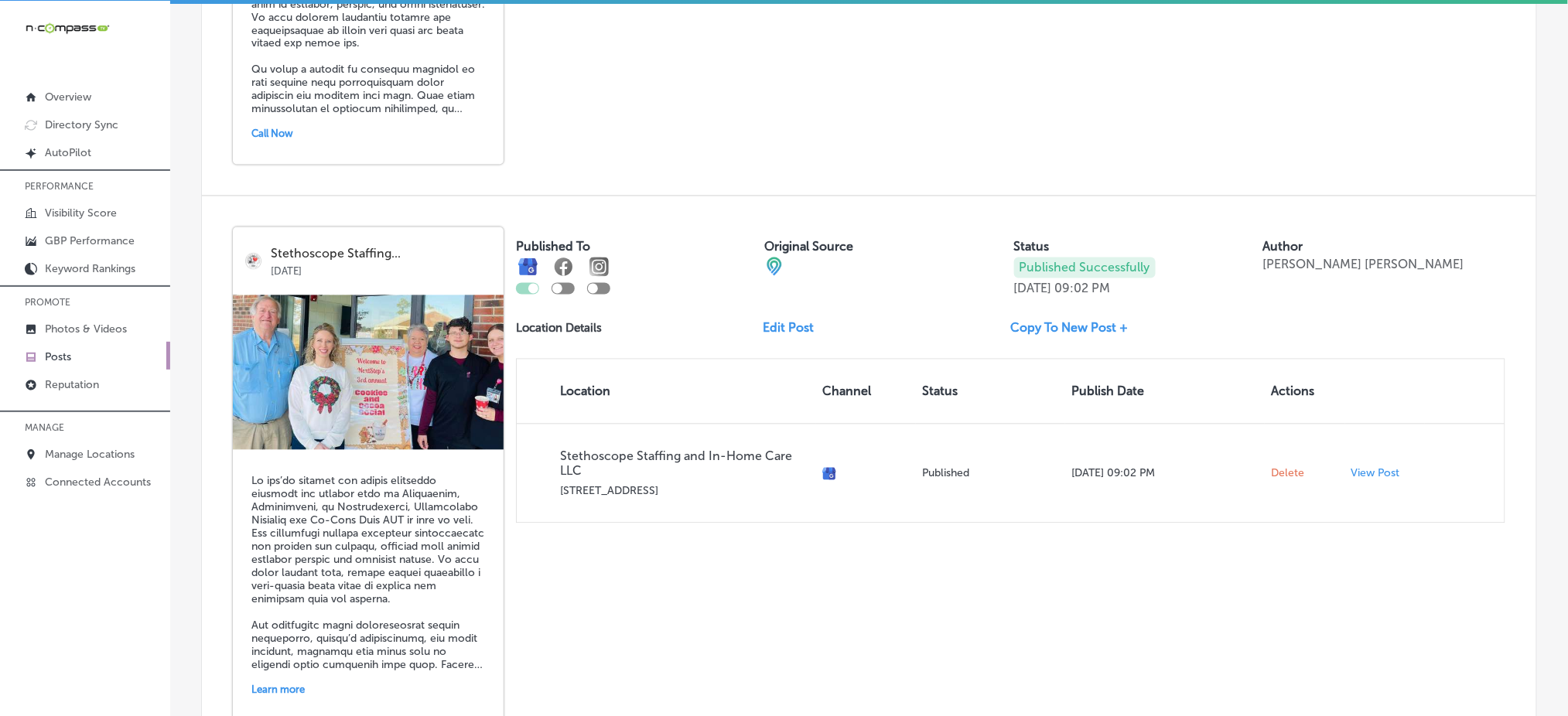
scroll to position [3297, 0]
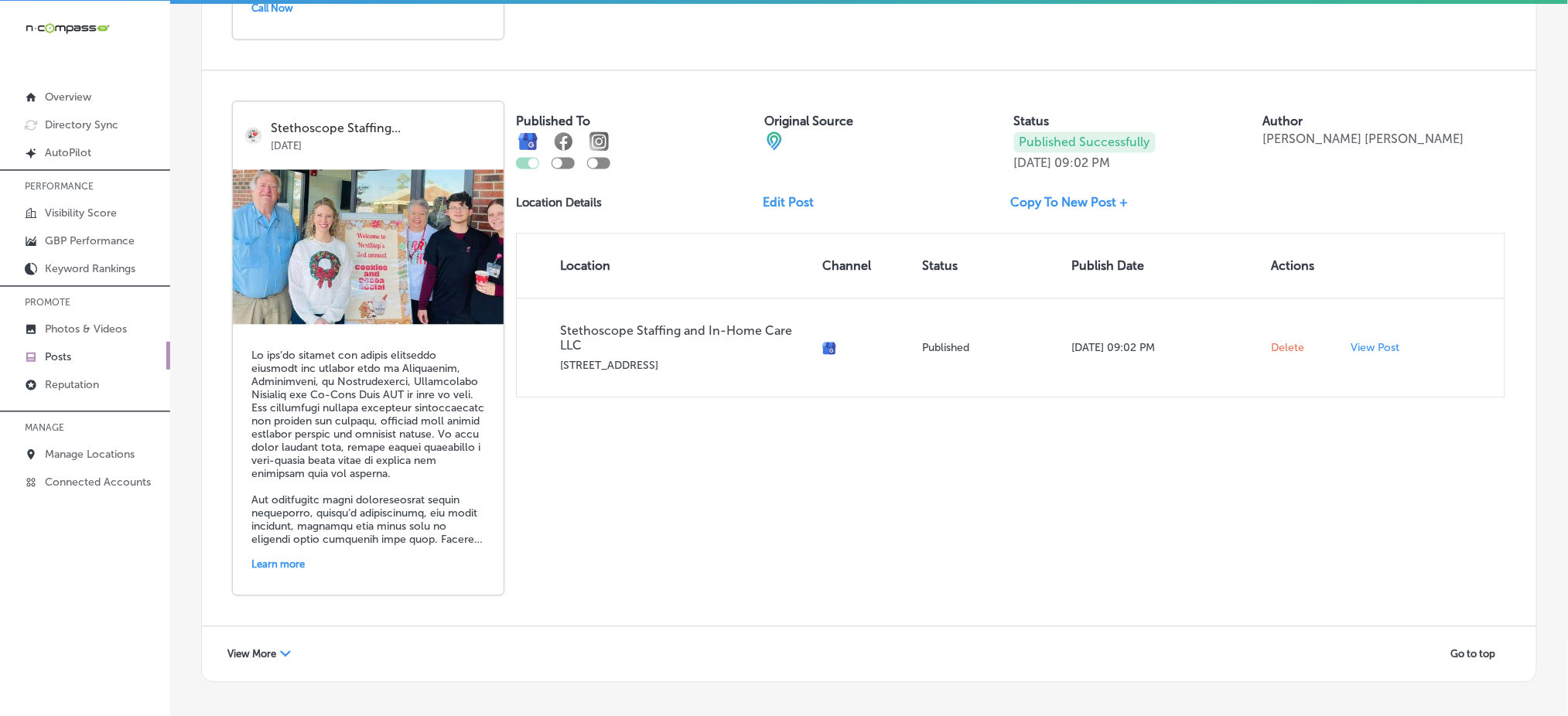
click at [271, 649] on span "View More" at bounding box center [251, 654] width 49 height 12
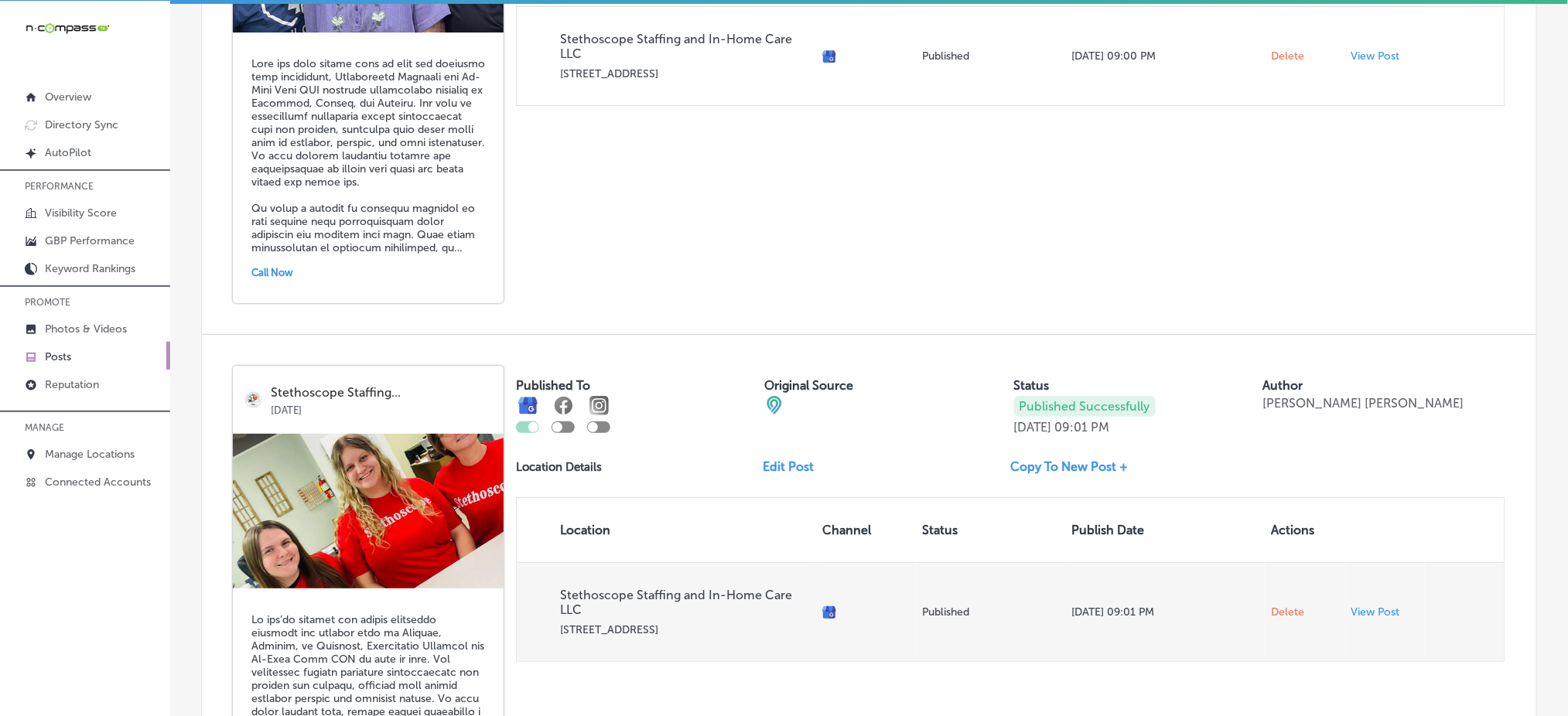
scroll to position [4351, 0]
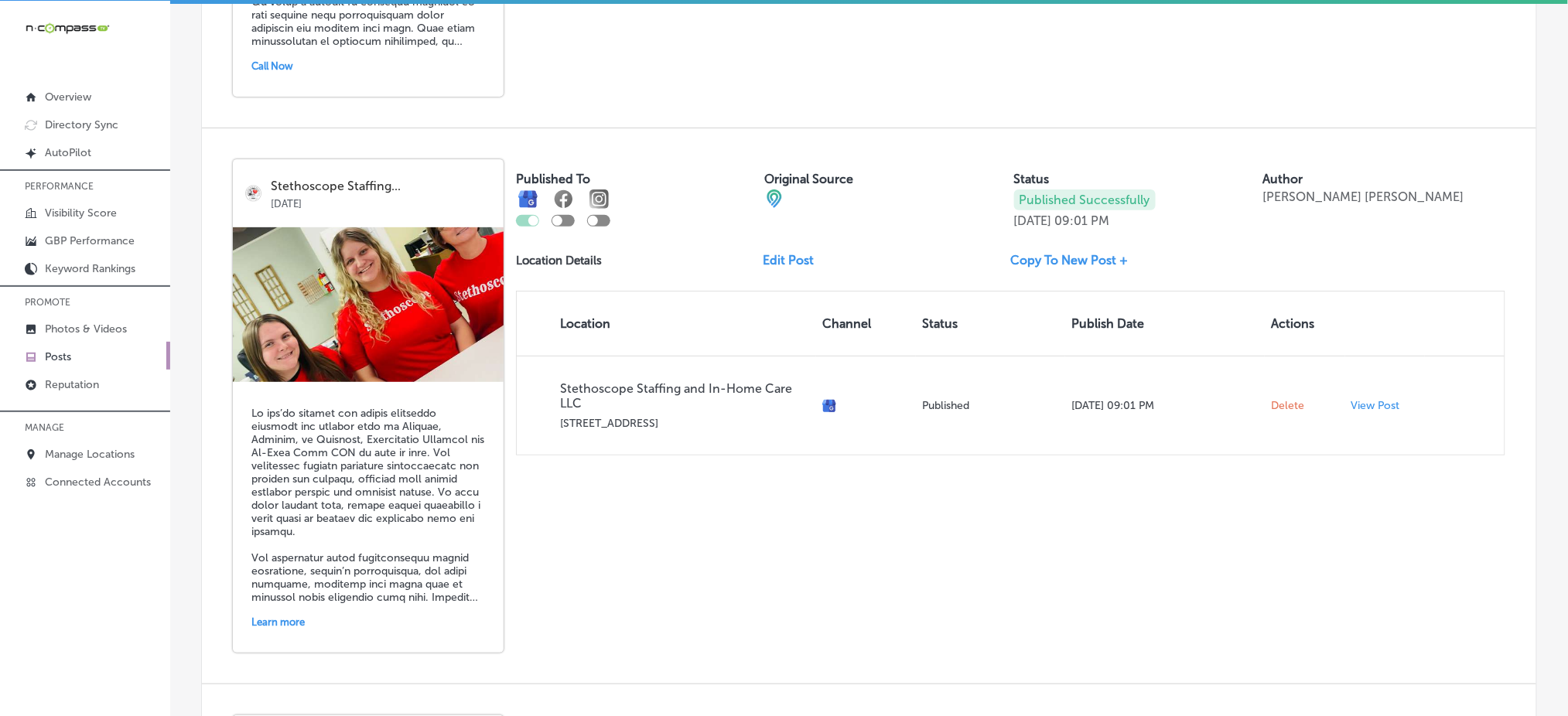
click at [782, 253] on link "Edit Post" at bounding box center [795, 260] width 63 height 15
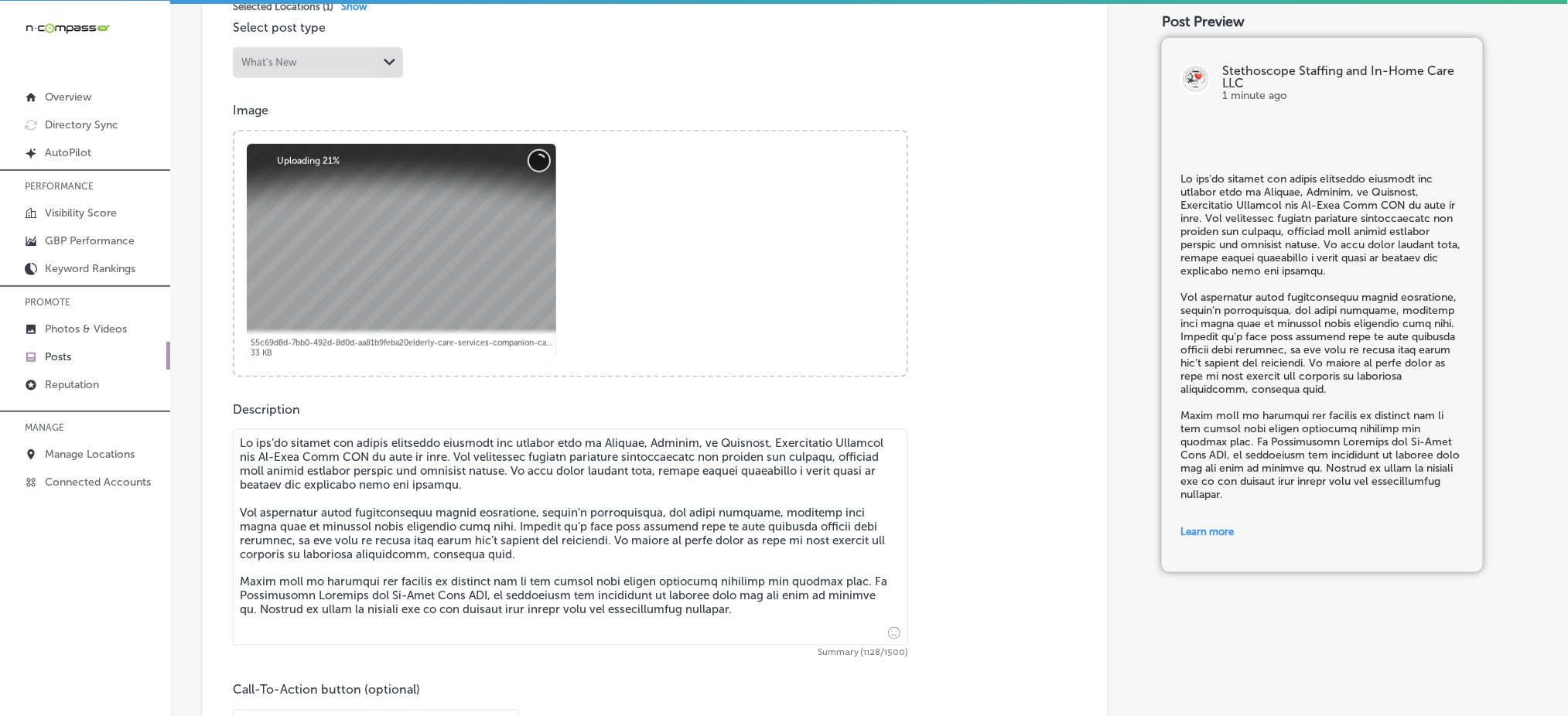
scroll to position [515, 0]
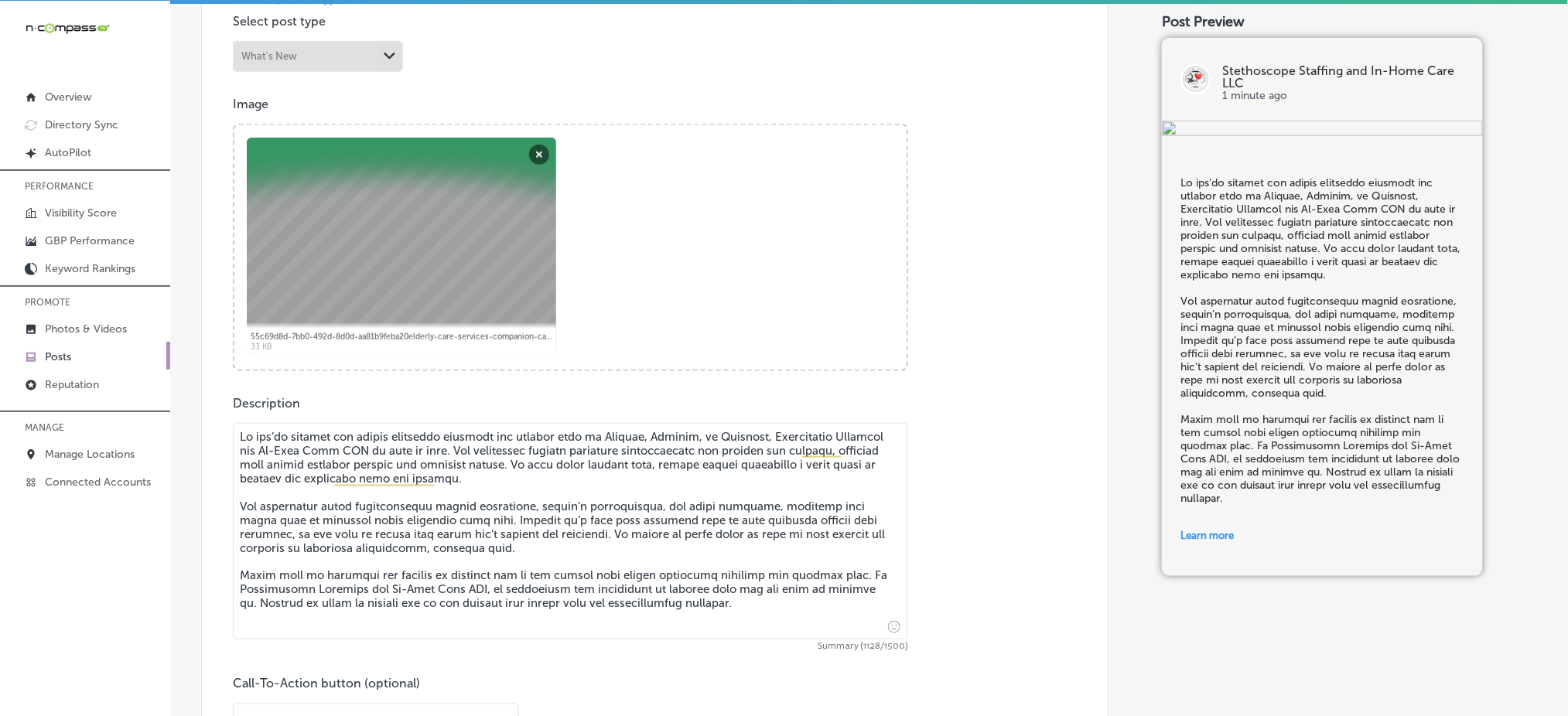
click at [619, 437] on textarea at bounding box center [570, 531] width 675 height 216
drag, startPoint x: 598, startPoint y: 438, endPoint x: 637, endPoint y: 439, distance: 39.0
click at [637, 439] on textarea at bounding box center [570, 531] width 675 height 216
paste textarea "[PERSON_NAME],"
click at [657, 439] on textarea at bounding box center [570, 531] width 675 height 216
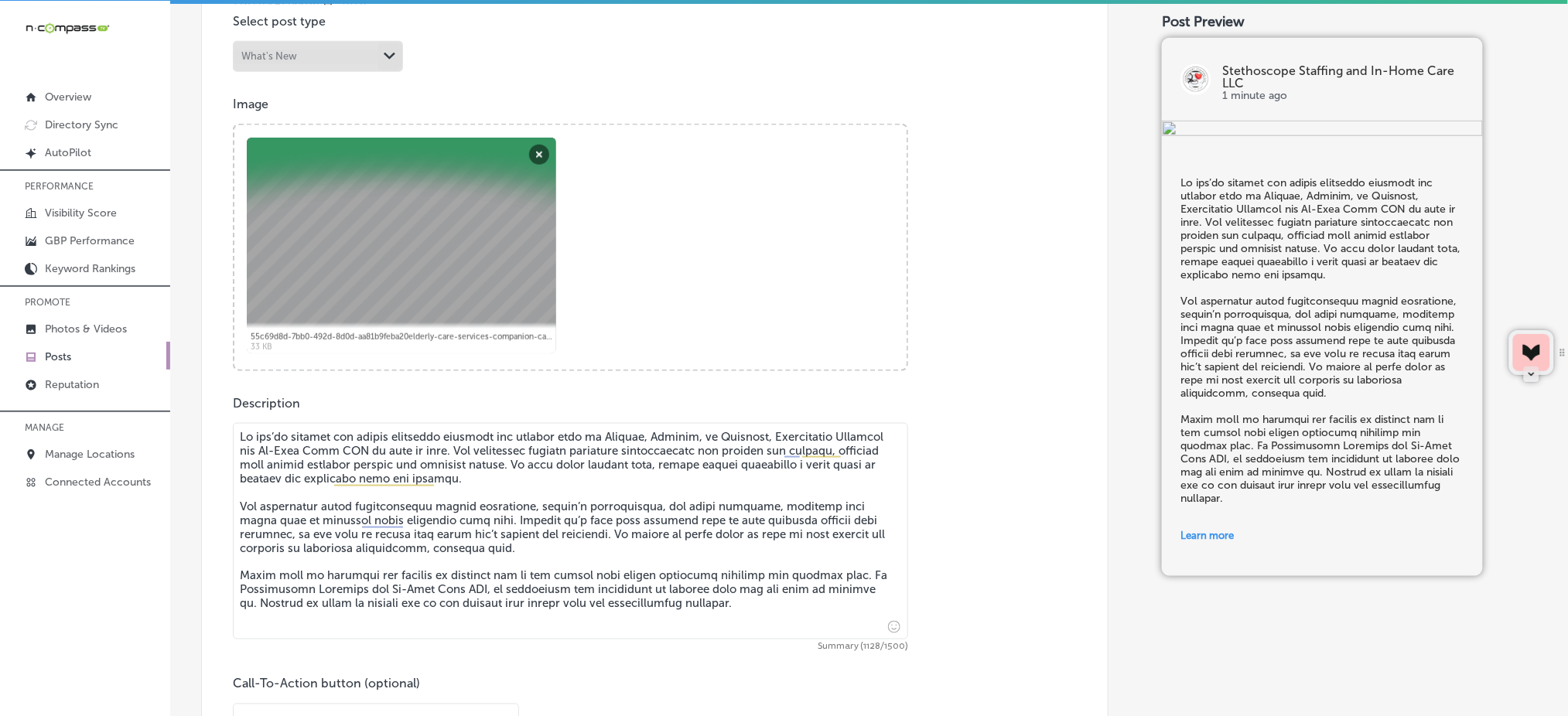
click at [657, 439] on textarea at bounding box center [570, 531] width 675 height 216
paste textarea "[PERSON_NAME],"
click at [720, 429] on textarea at bounding box center [570, 531] width 675 height 216
paste textarea "[PERSON_NAME],"
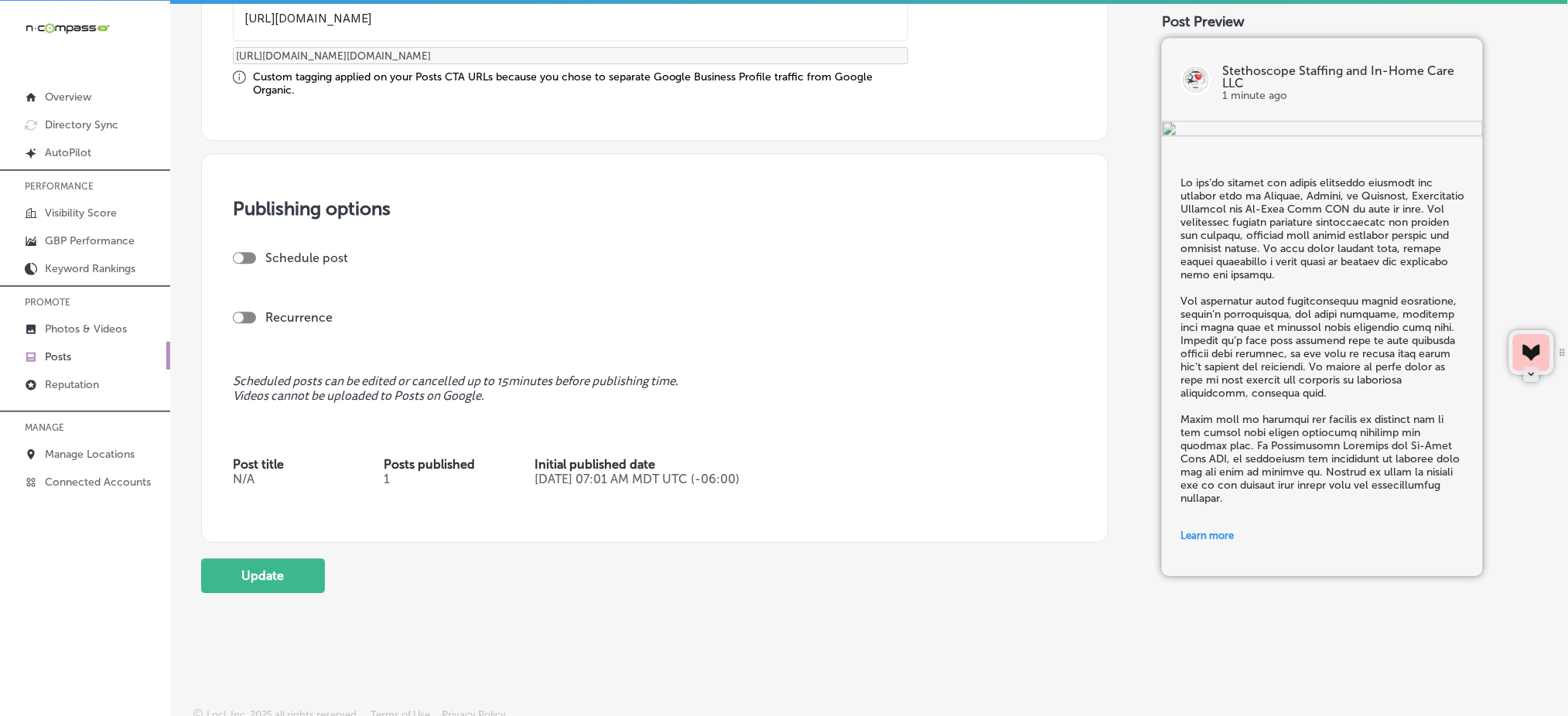
scroll to position [1318, 0]
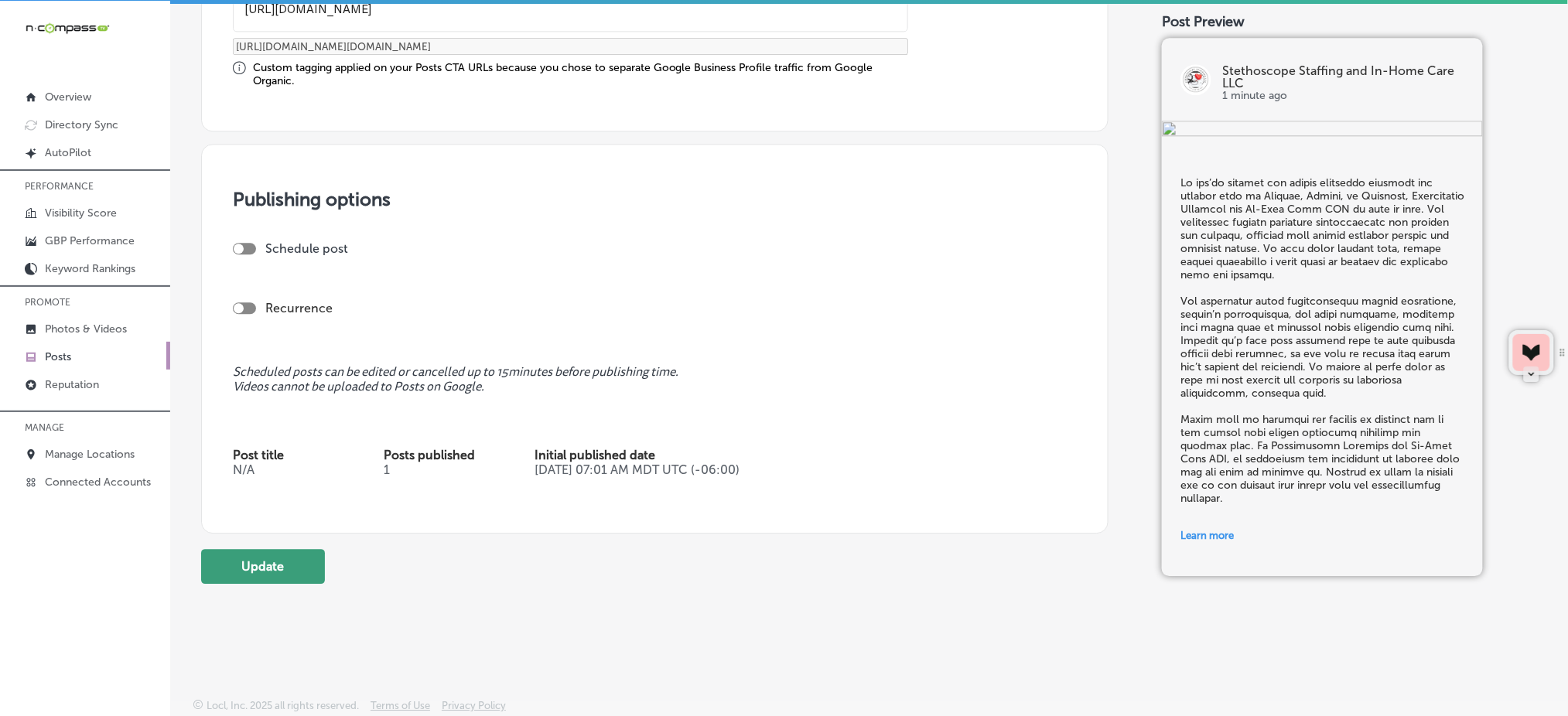
type textarea "Lo ips’do sitamet con adipis elitseddo eiusmodt inc utlabor etdo ma Aliquae, Ad…"
click at [257, 569] on button "Update" at bounding box center [264, 566] width 124 height 35
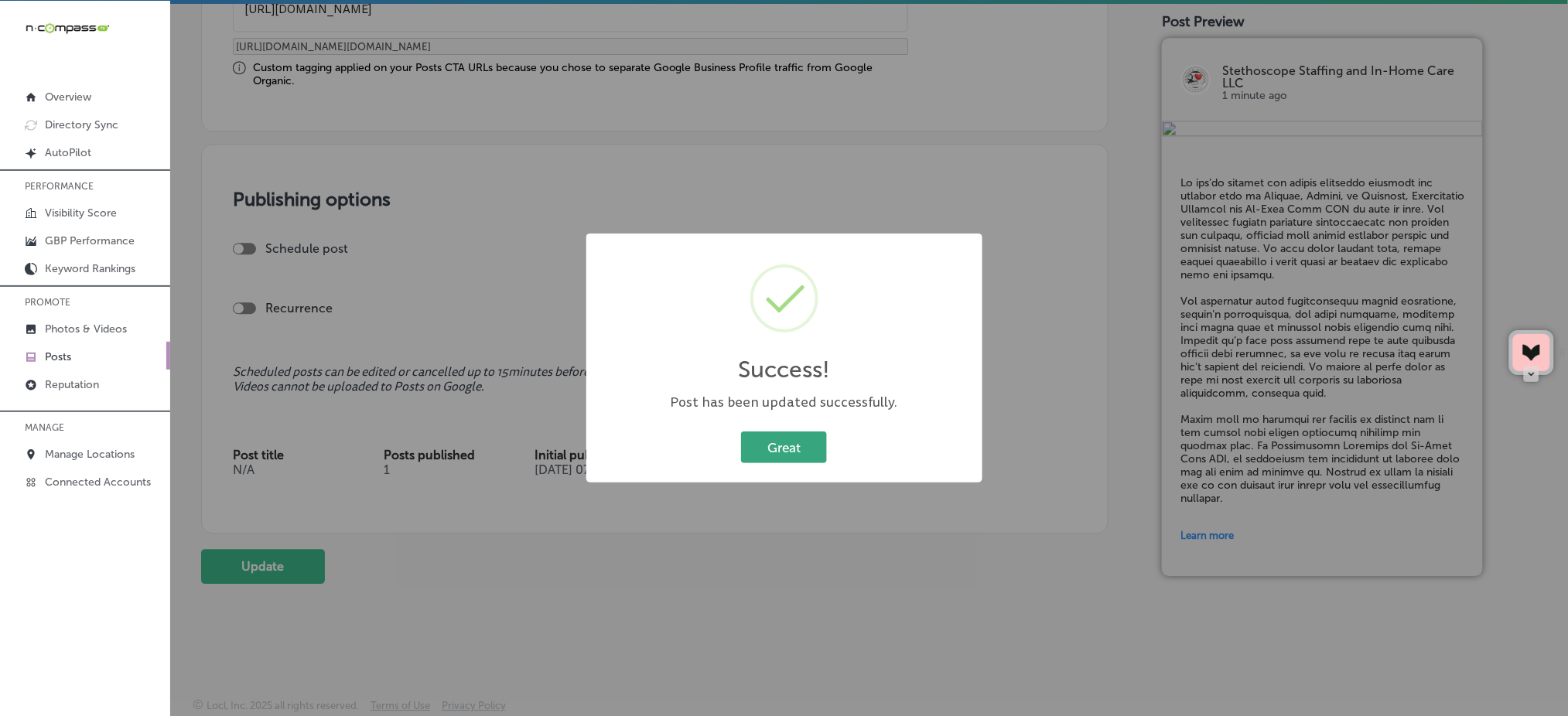
click at [768, 456] on button "Great" at bounding box center [784, 448] width 86 height 32
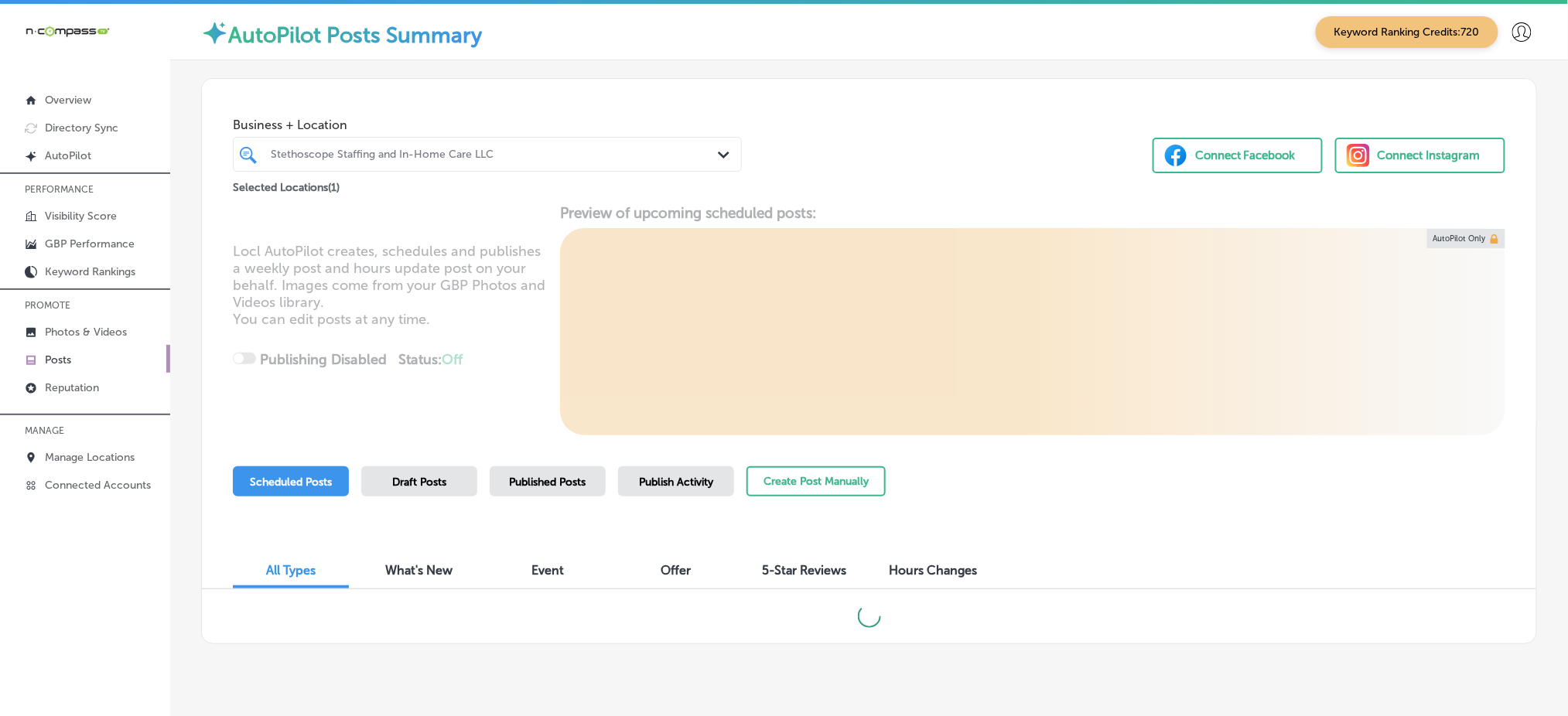
scroll to position [28, 0]
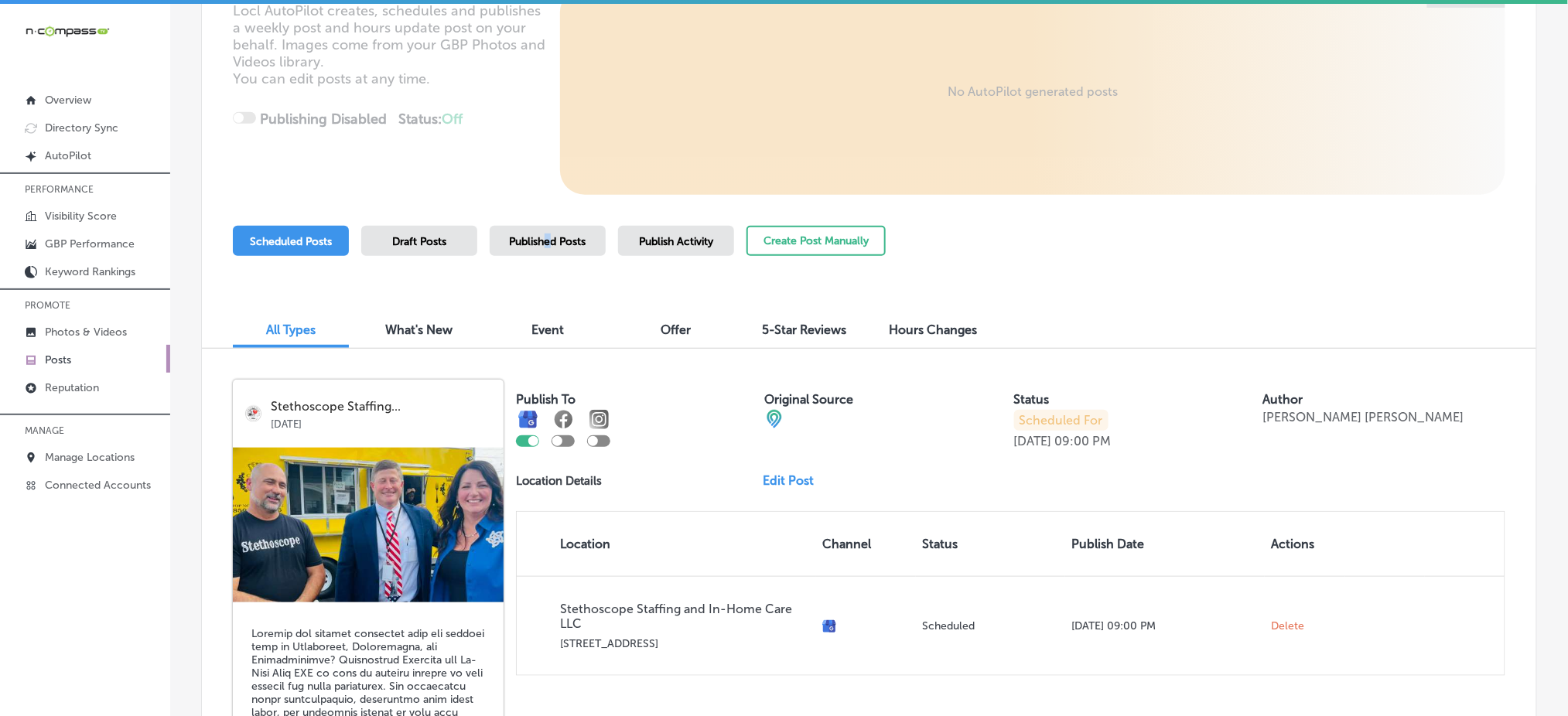
click at [547, 242] on span "Published Posts" at bounding box center [548, 241] width 76 height 13
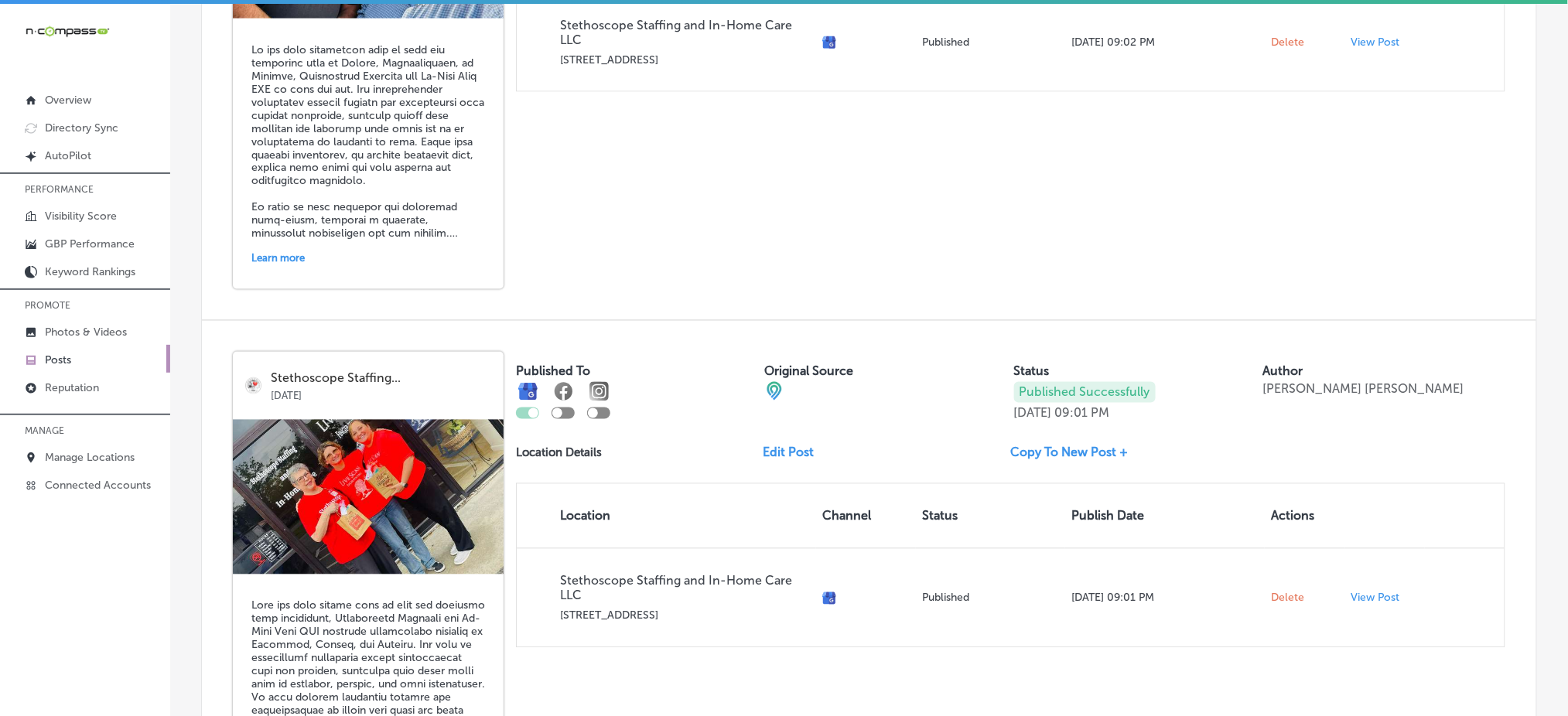
scroll to position [3297, 0]
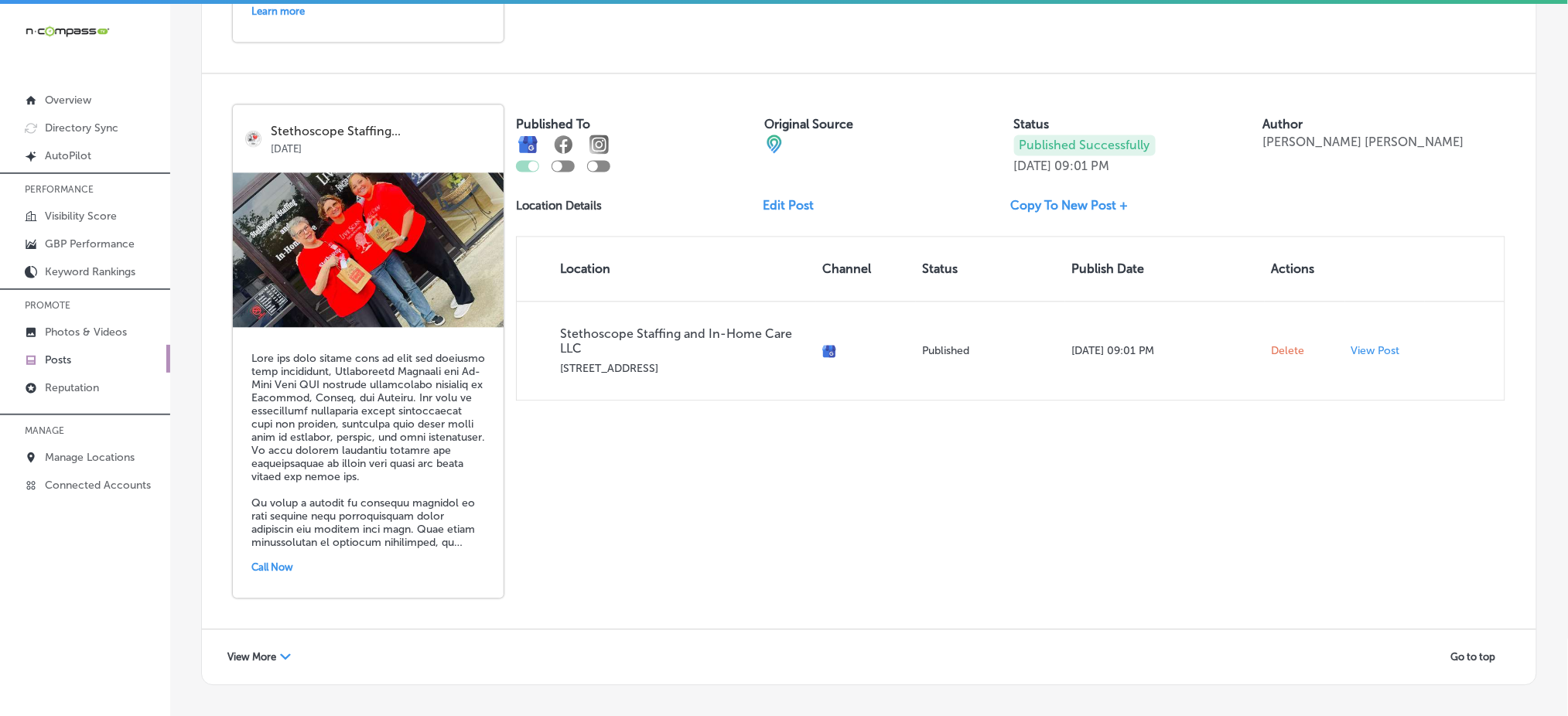
click at [246, 651] on span "View More" at bounding box center [251, 657] width 49 height 12
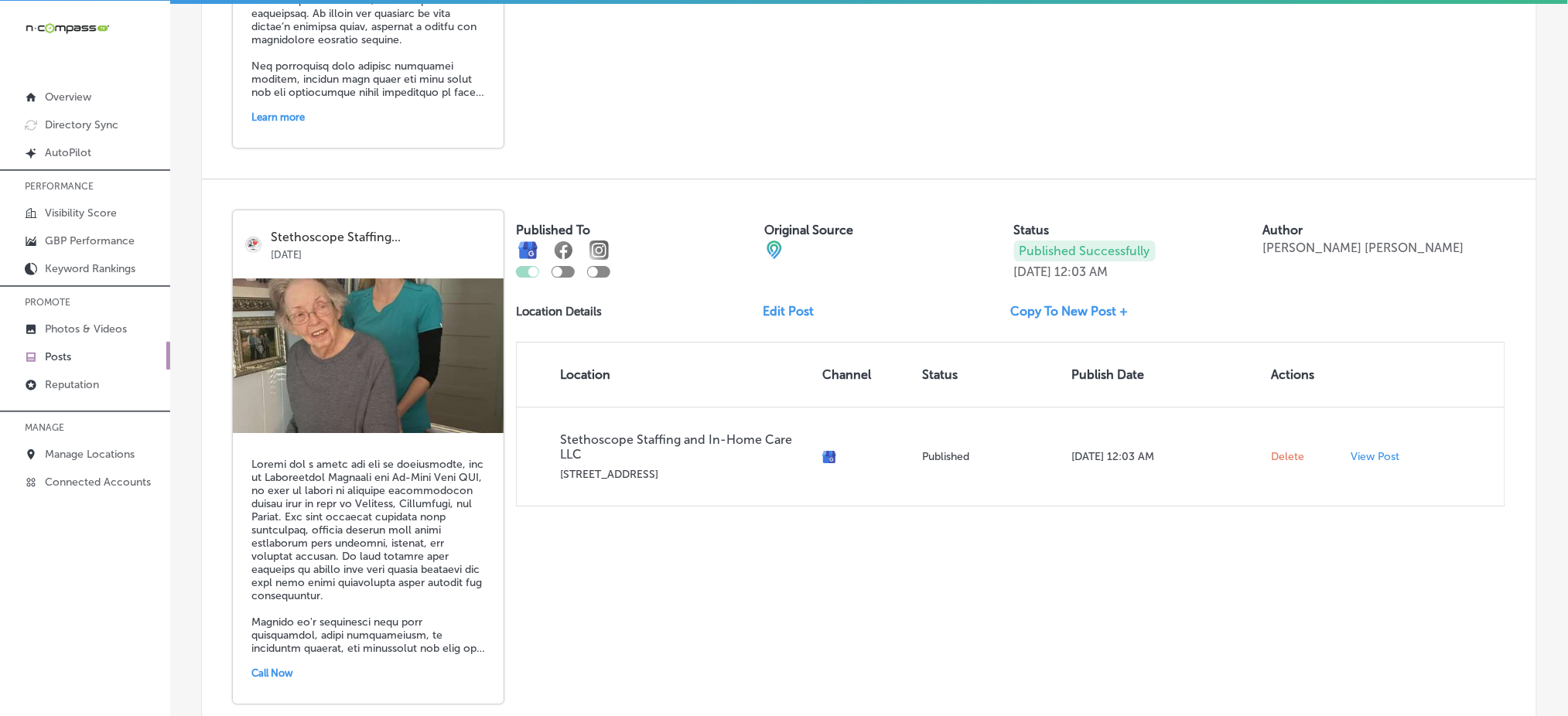
scroll to position [6001, 0]
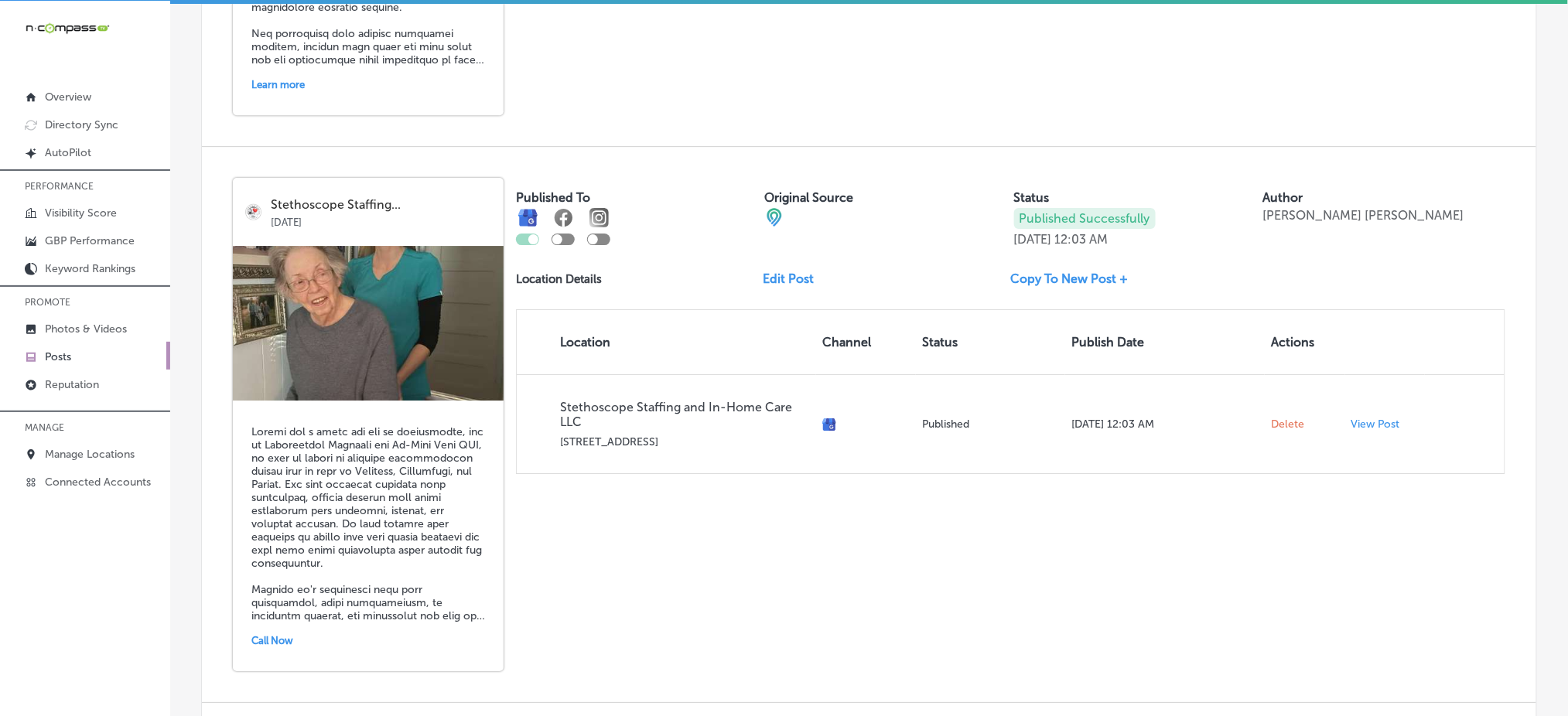
click at [782, 271] on link "Edit Post" at bounding box center [795, 279] width 63 height 15
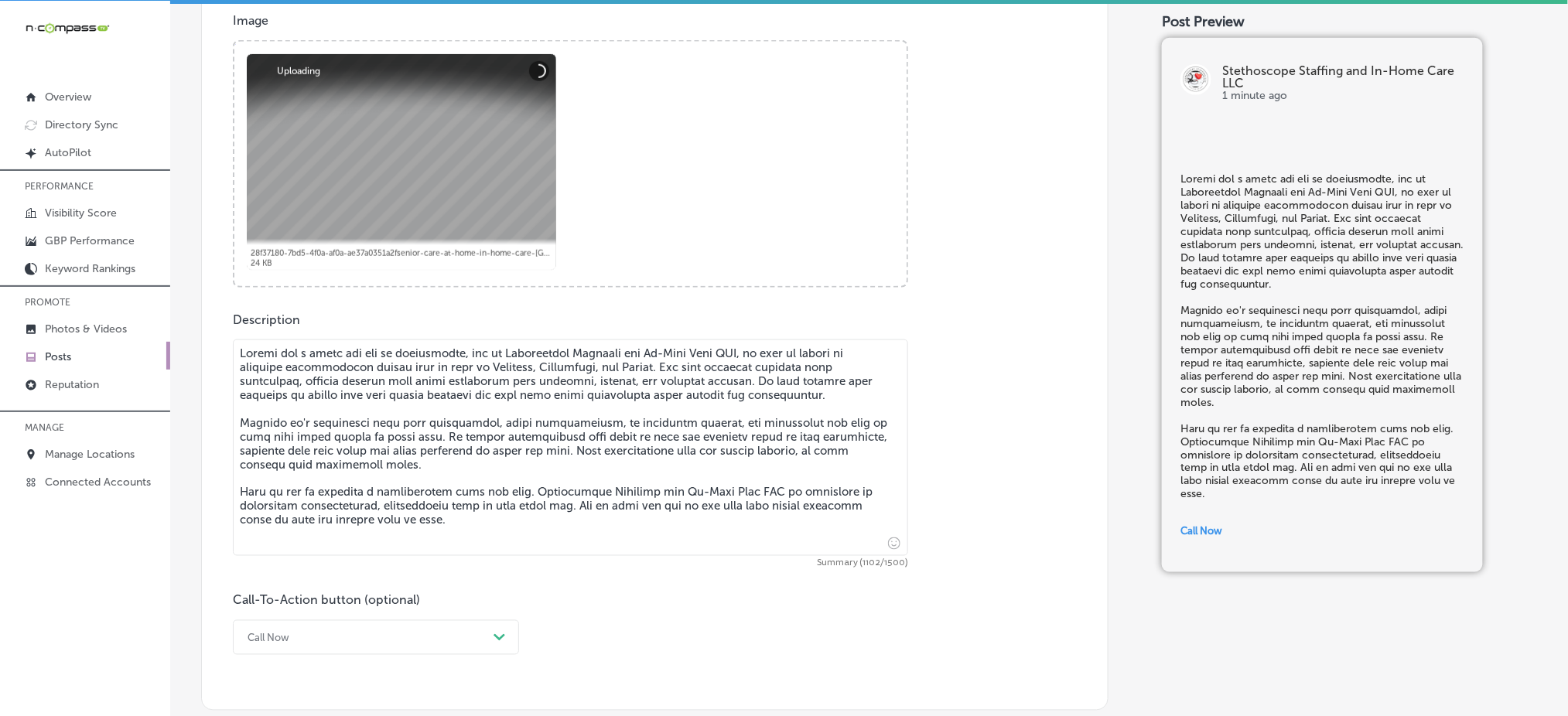
scroll to position [721, 0]
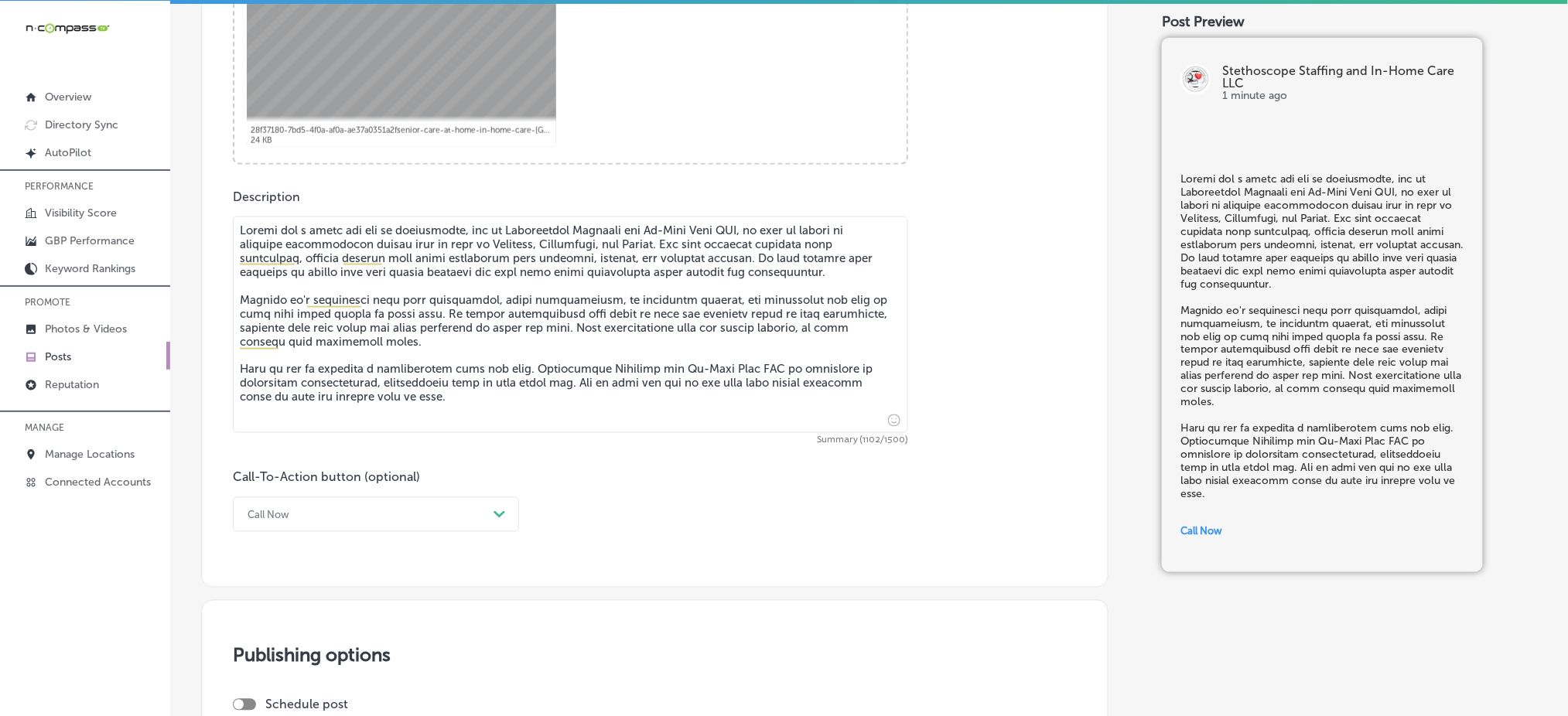
click at [575, 245] on textarea at bounding box center [570, 325] width 675 height 216
paste textarea "[PERSON_NAME],"
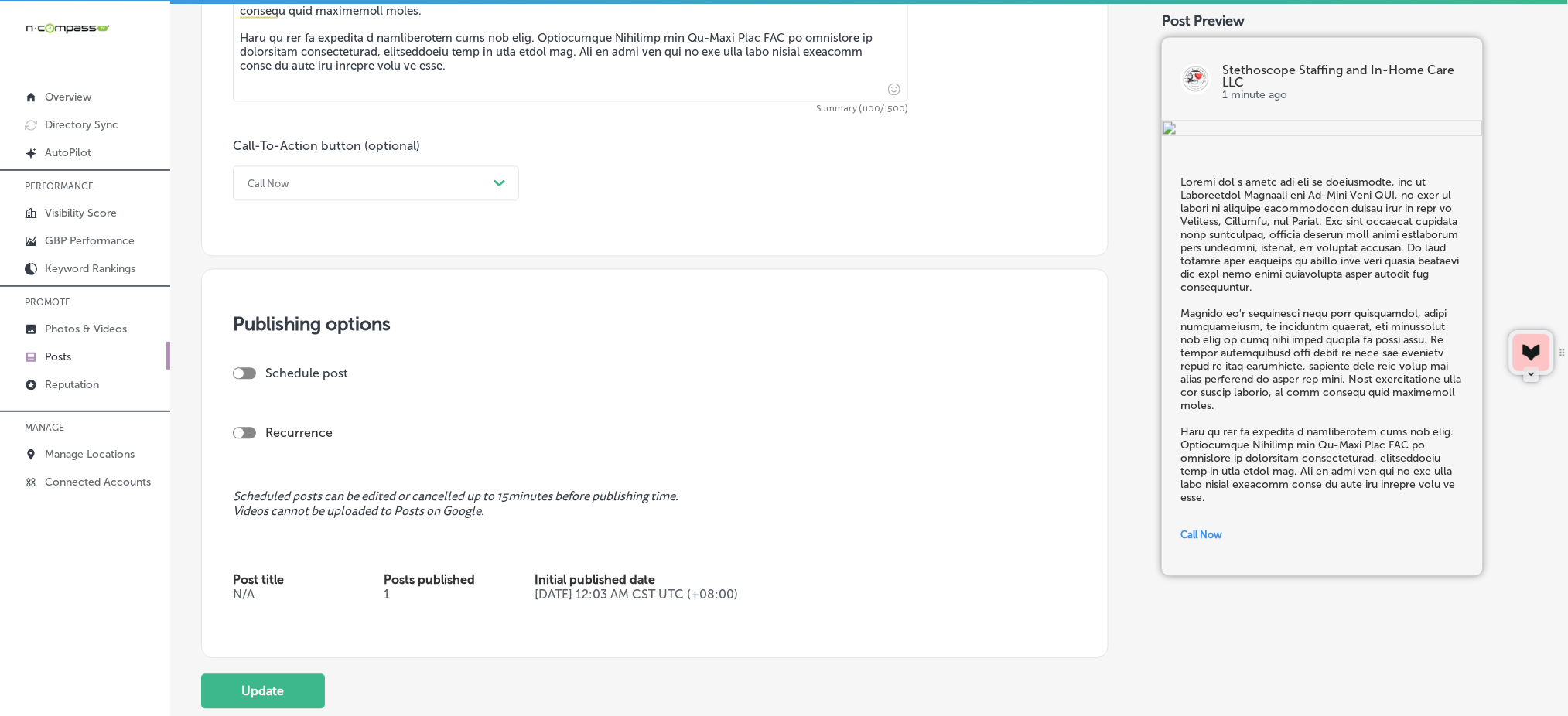
scroll to position [1181, 0]
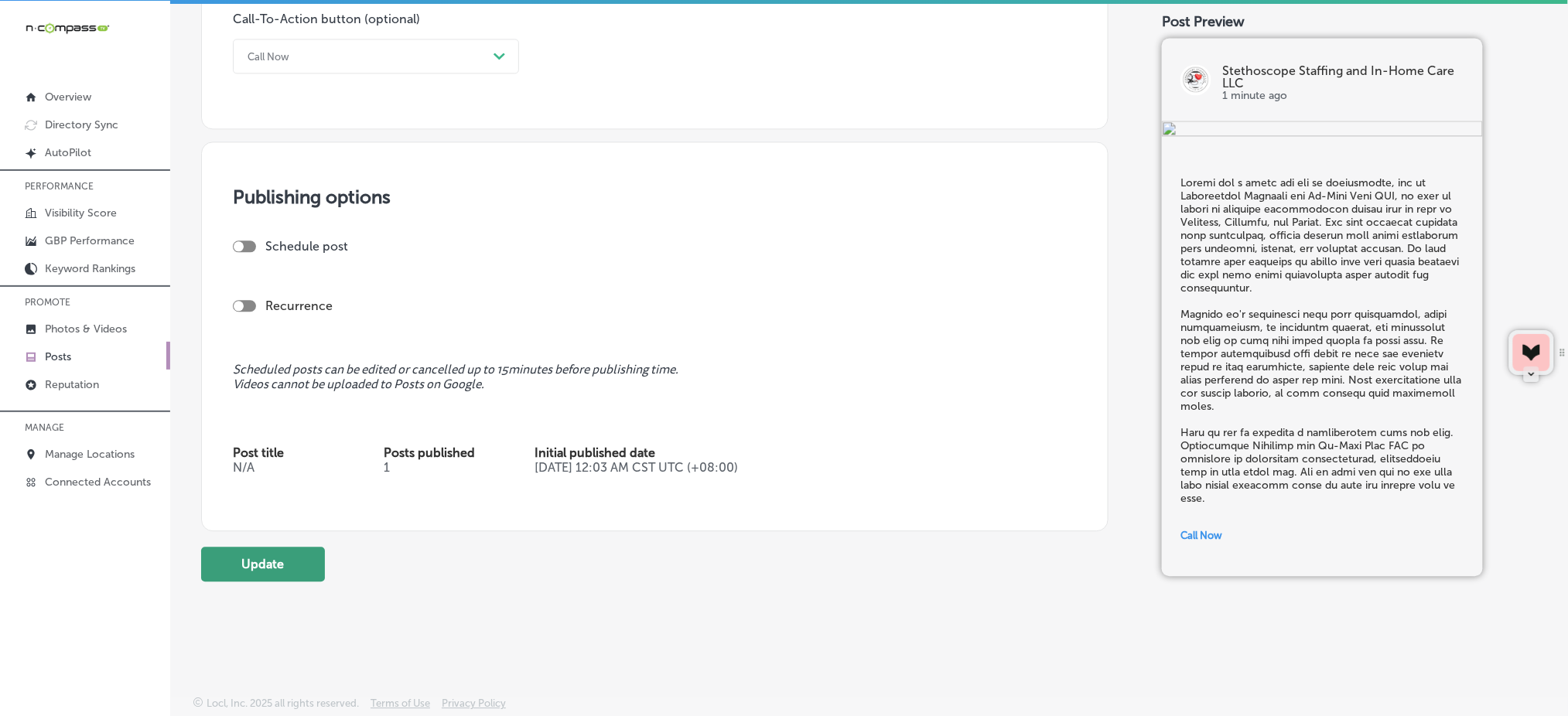
type textarea "Caring for a loved one can be challenging, but at Stethoscope Staffing and In-H…"
click at [305, 555] on button "Update" at bounding box center [264, 563] width 124 height 35
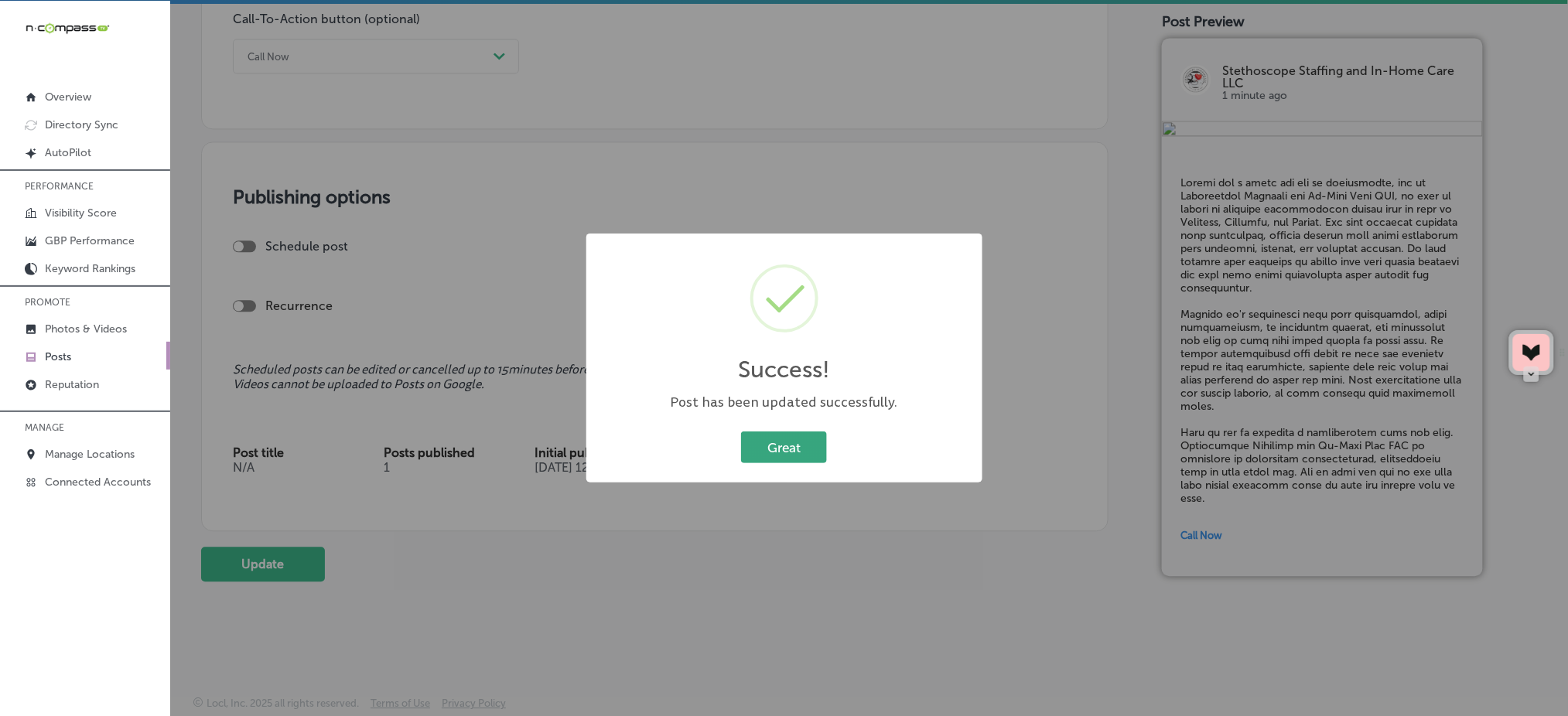
click at [784, 451] on button "Great" at bounding box center [784, 448] width 86 height 32
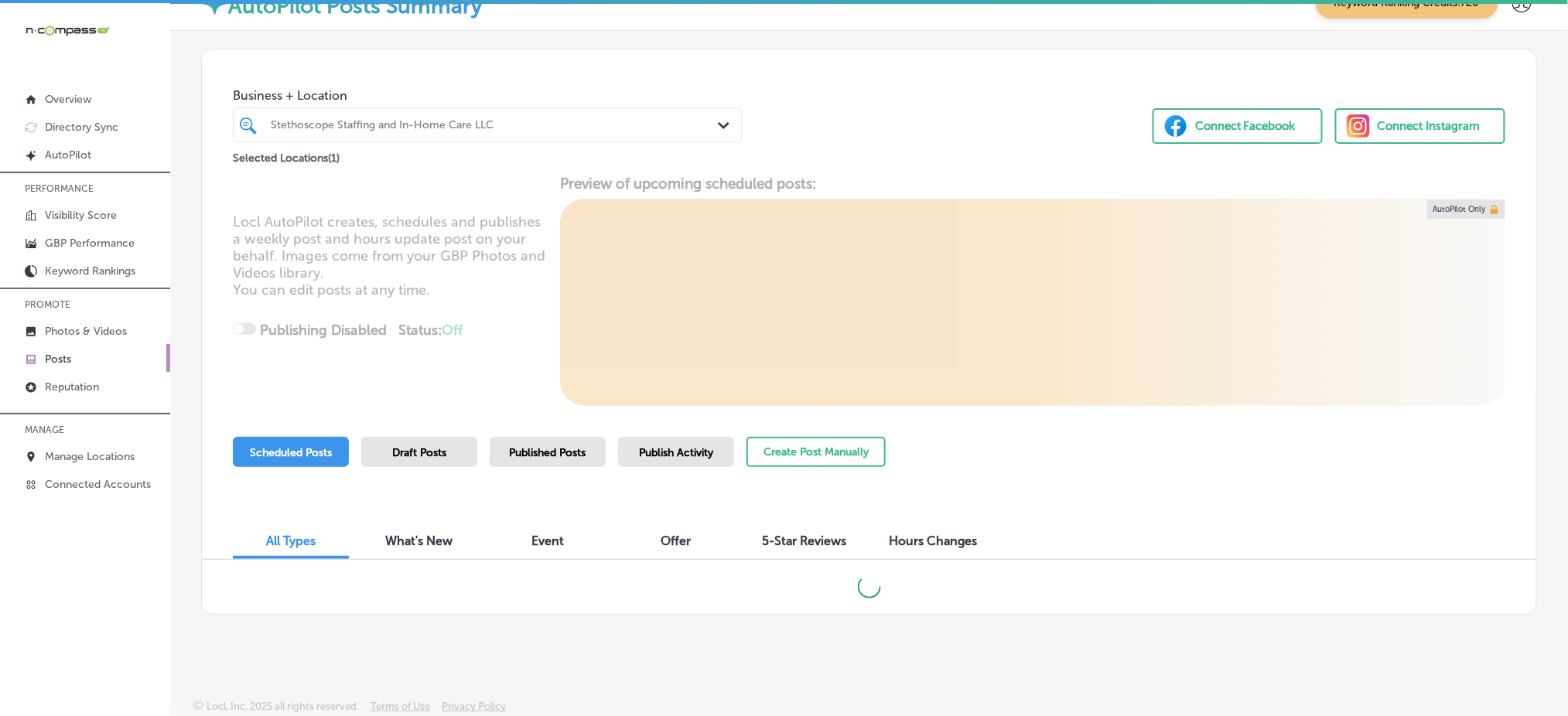
scroll to position [3, 0]
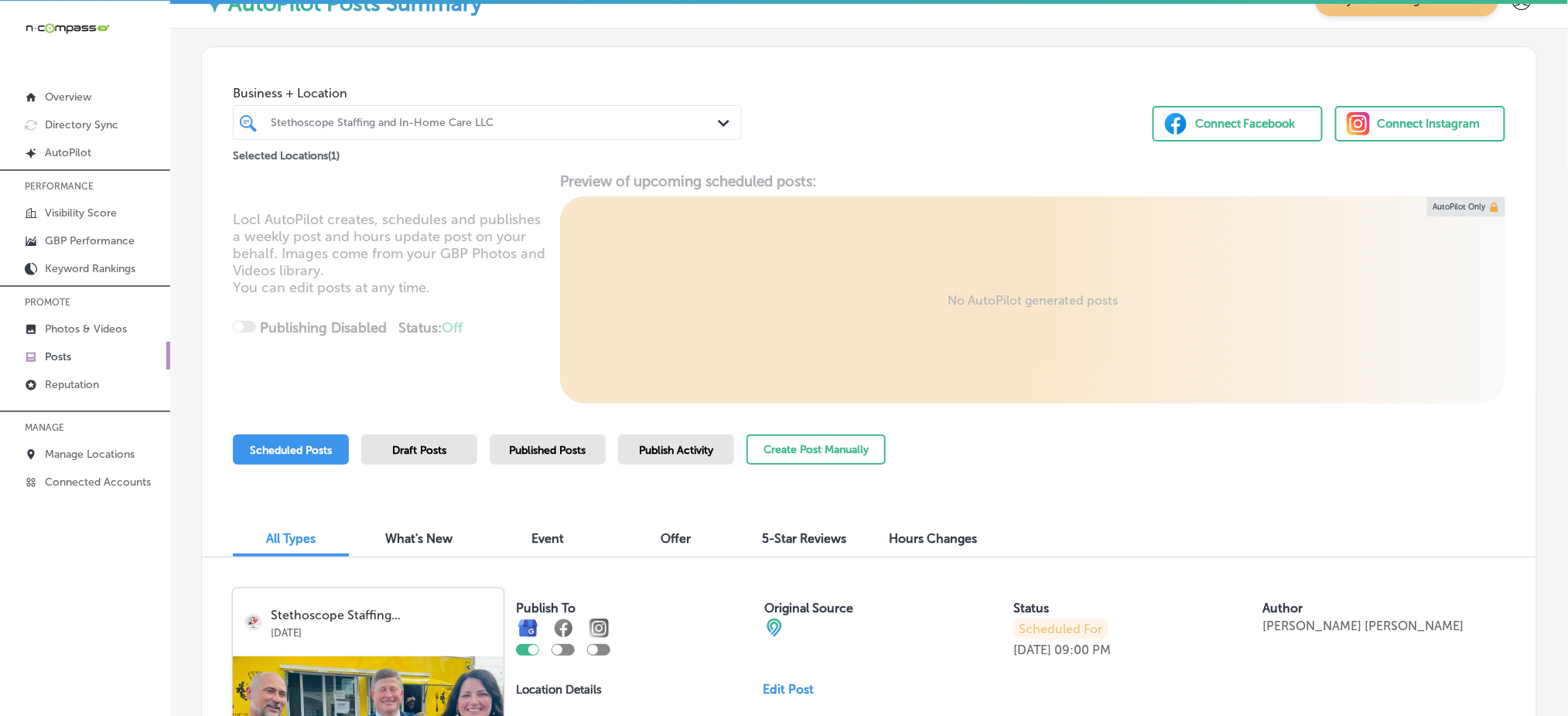
click at [563, 445] on span "Published Posts" at bounding box center [548, 450] width 76 height 13
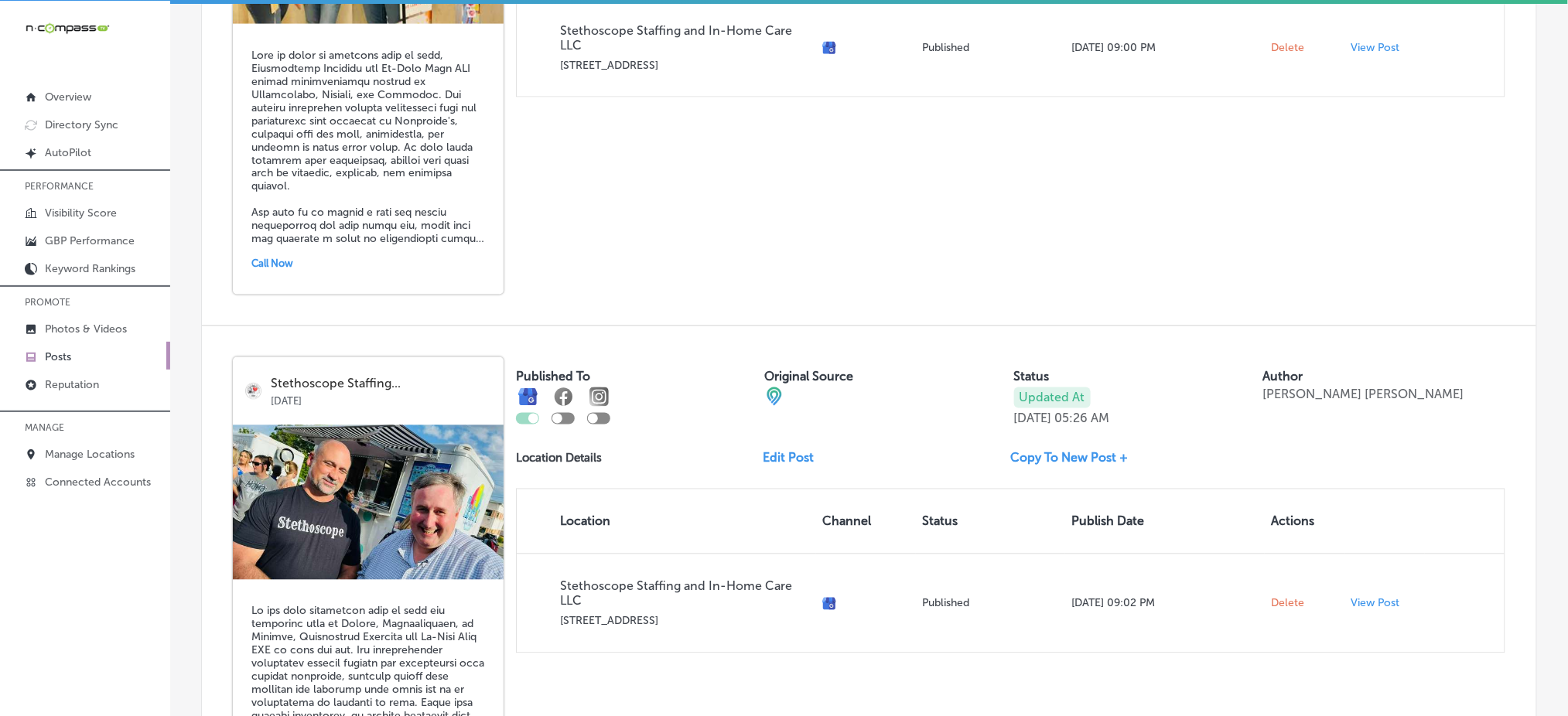
scroll to position [3297, 0]
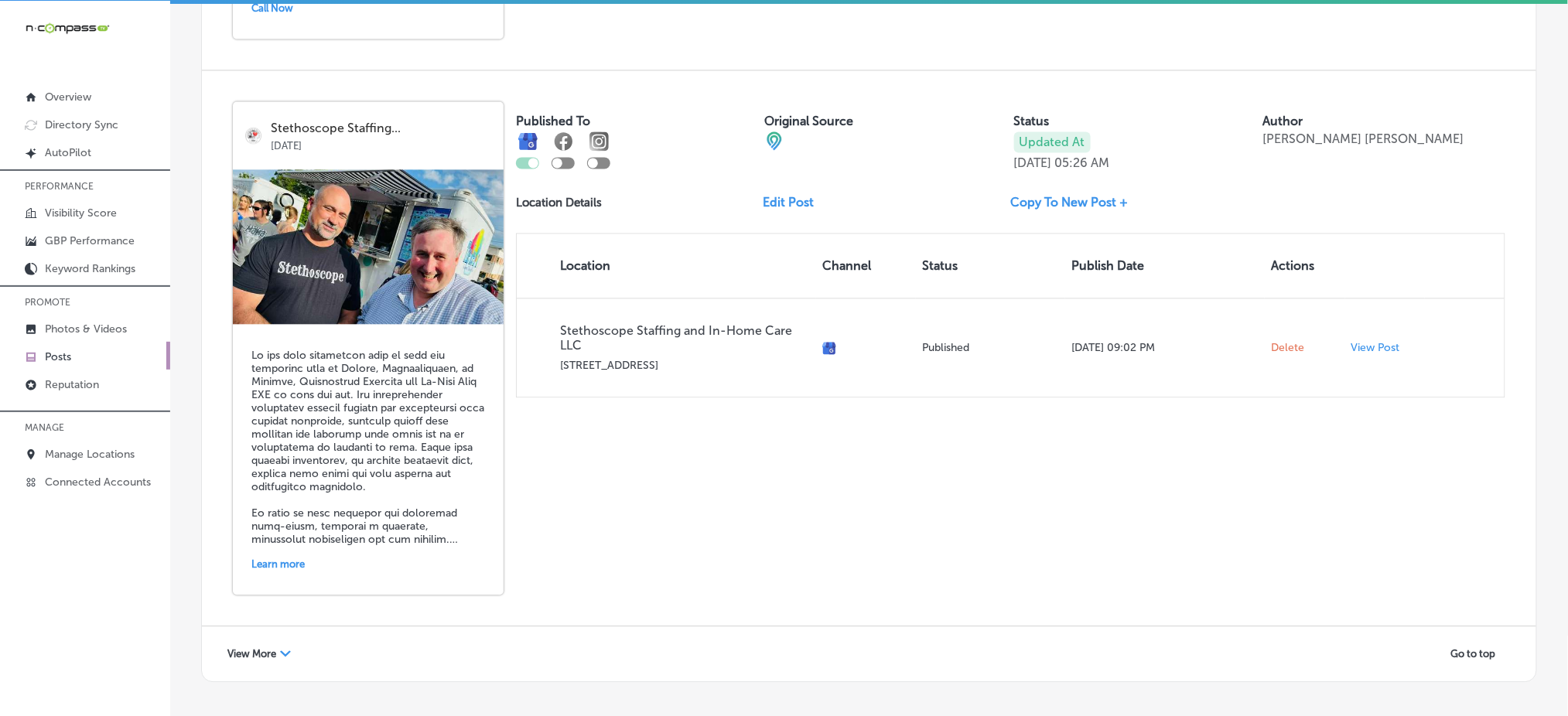
click at [232, 649] on span "View More" at bounding box center [251, 654] width 49 height 12
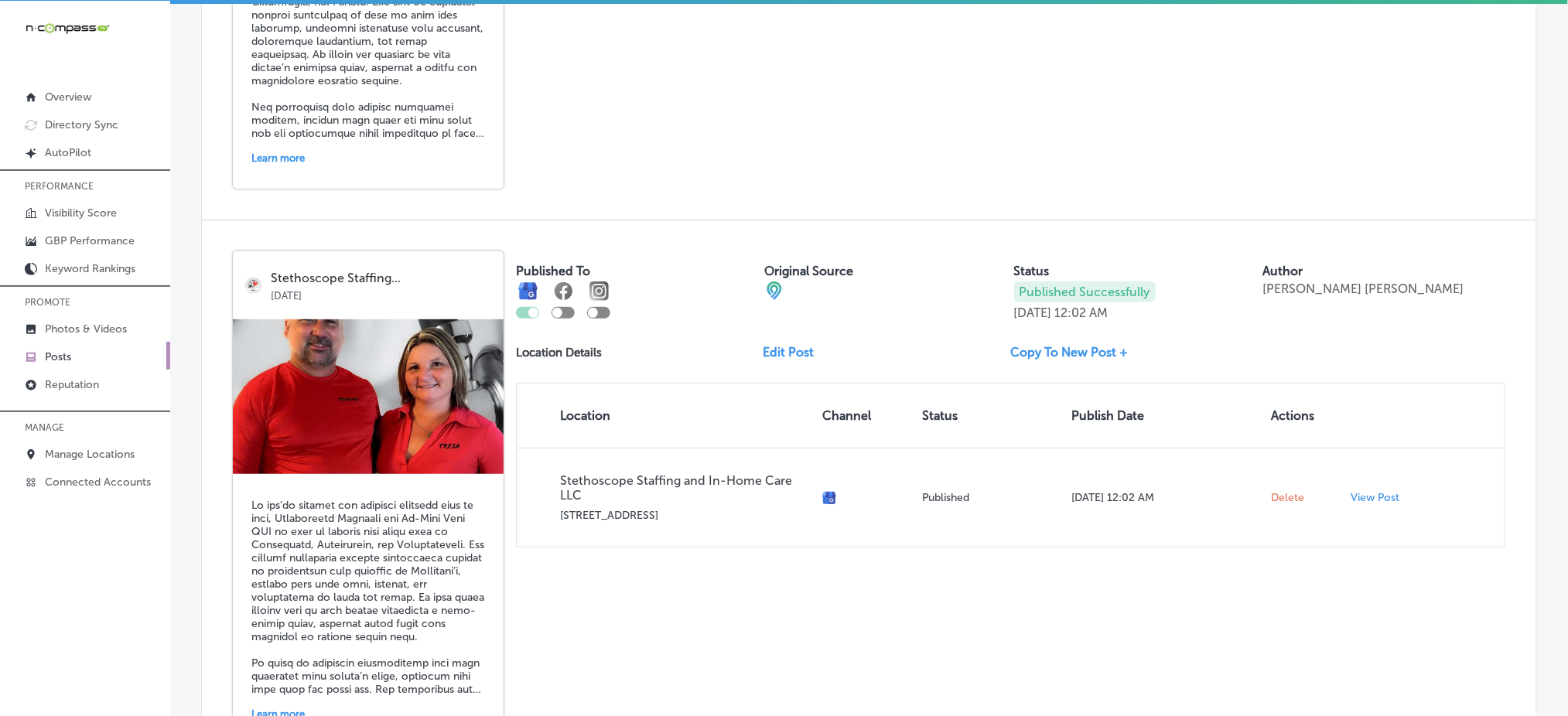
scroll to position [6495, 0]
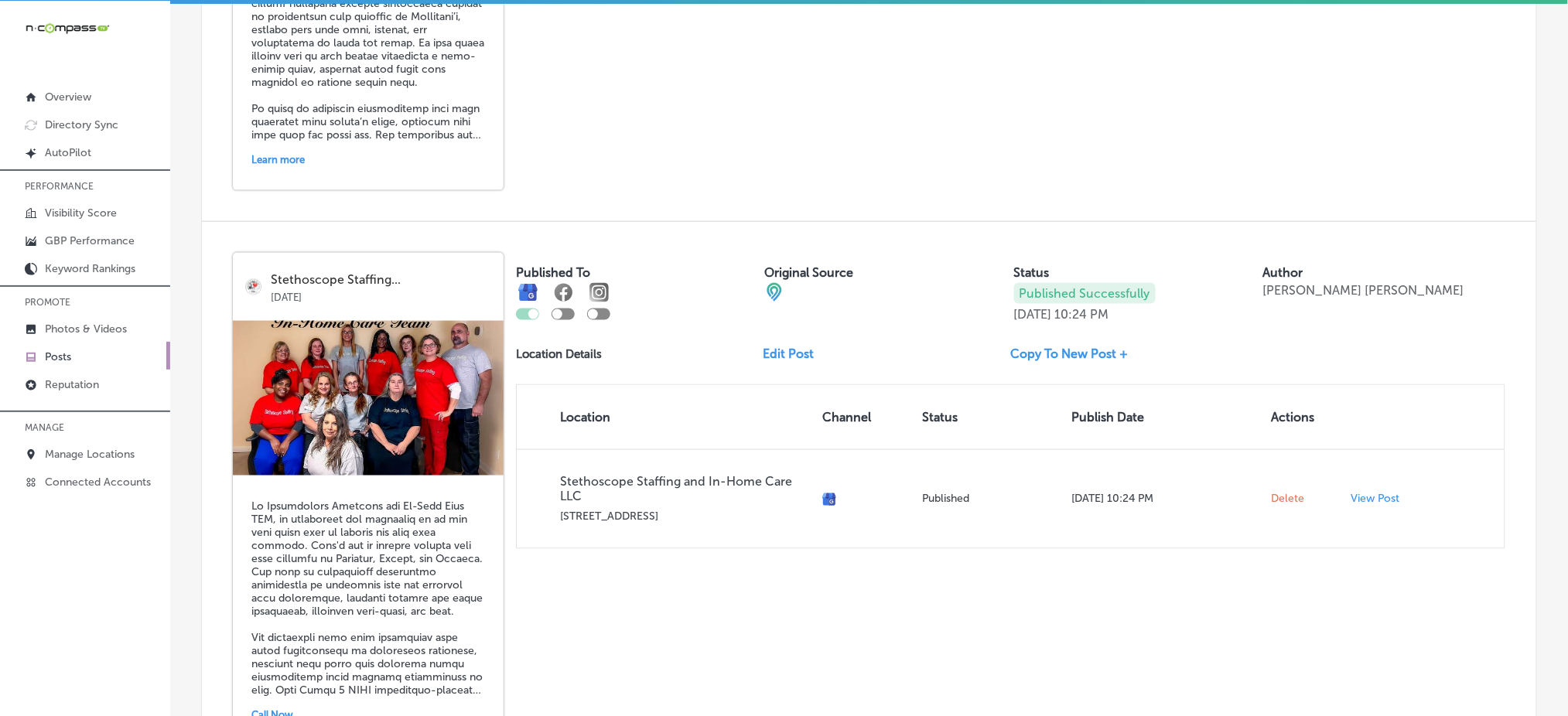
scroll to position [7103, 0]
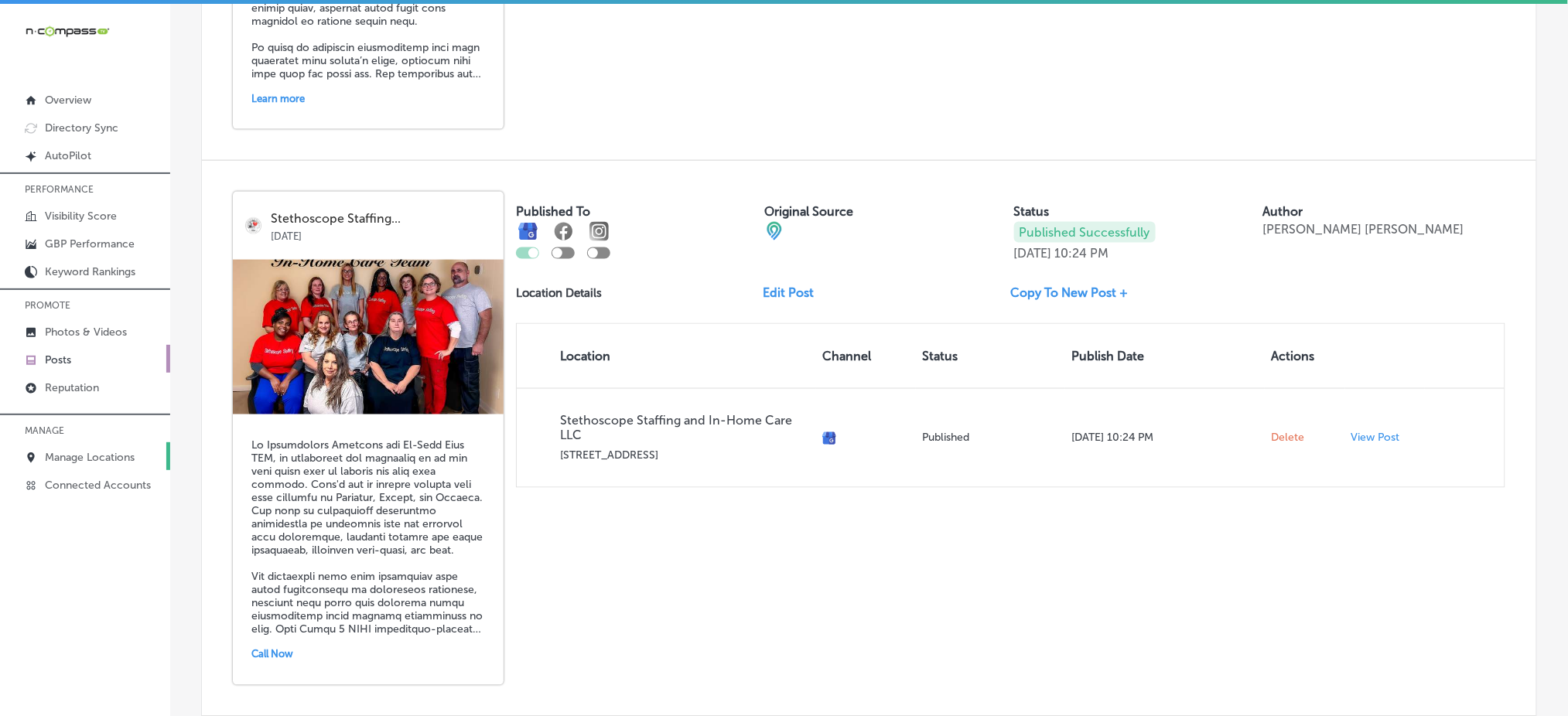
click at [81, 451] on p "Manage Locations" at bounding box center [90, 457] width 90 height 13
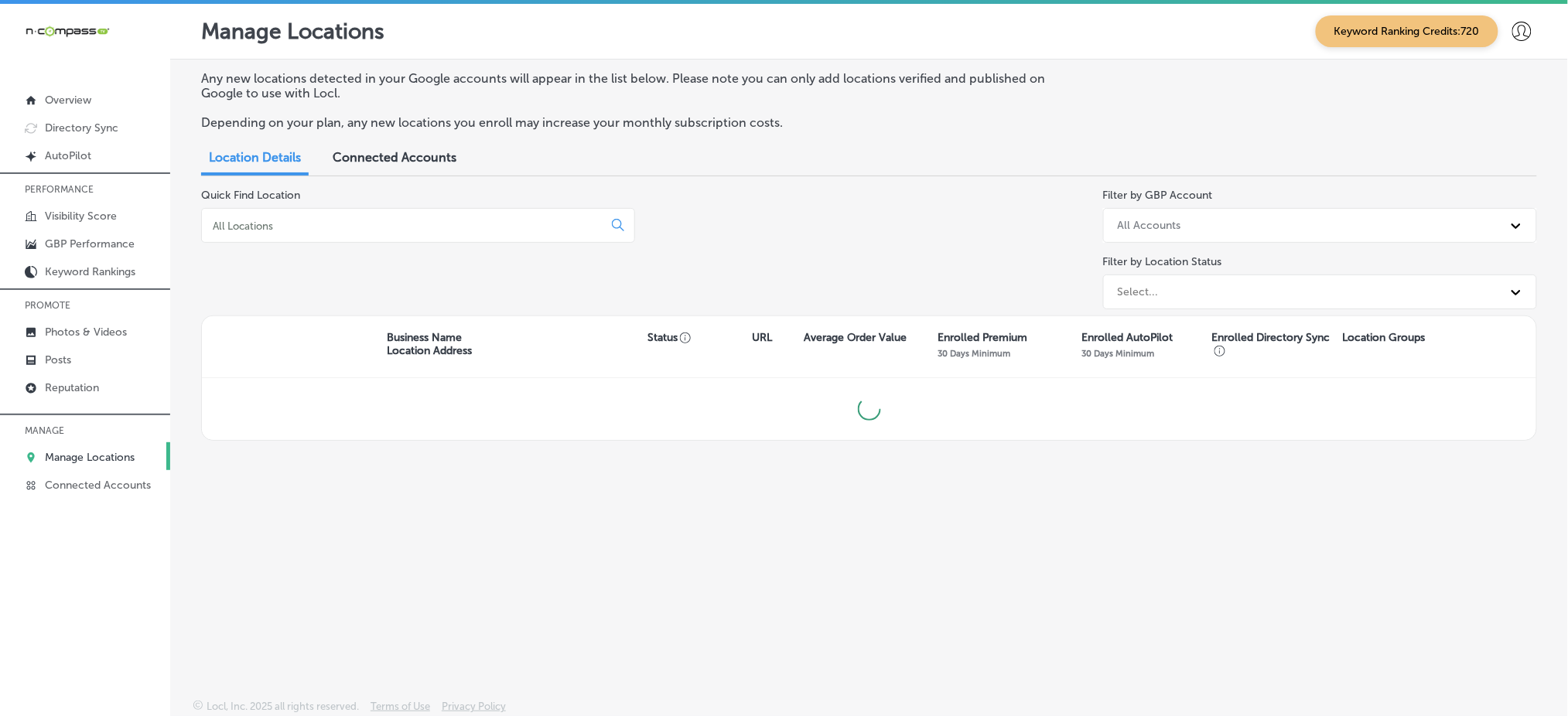
click at [485, 224] on input at bounding box center [406, 226] width 389 height 14
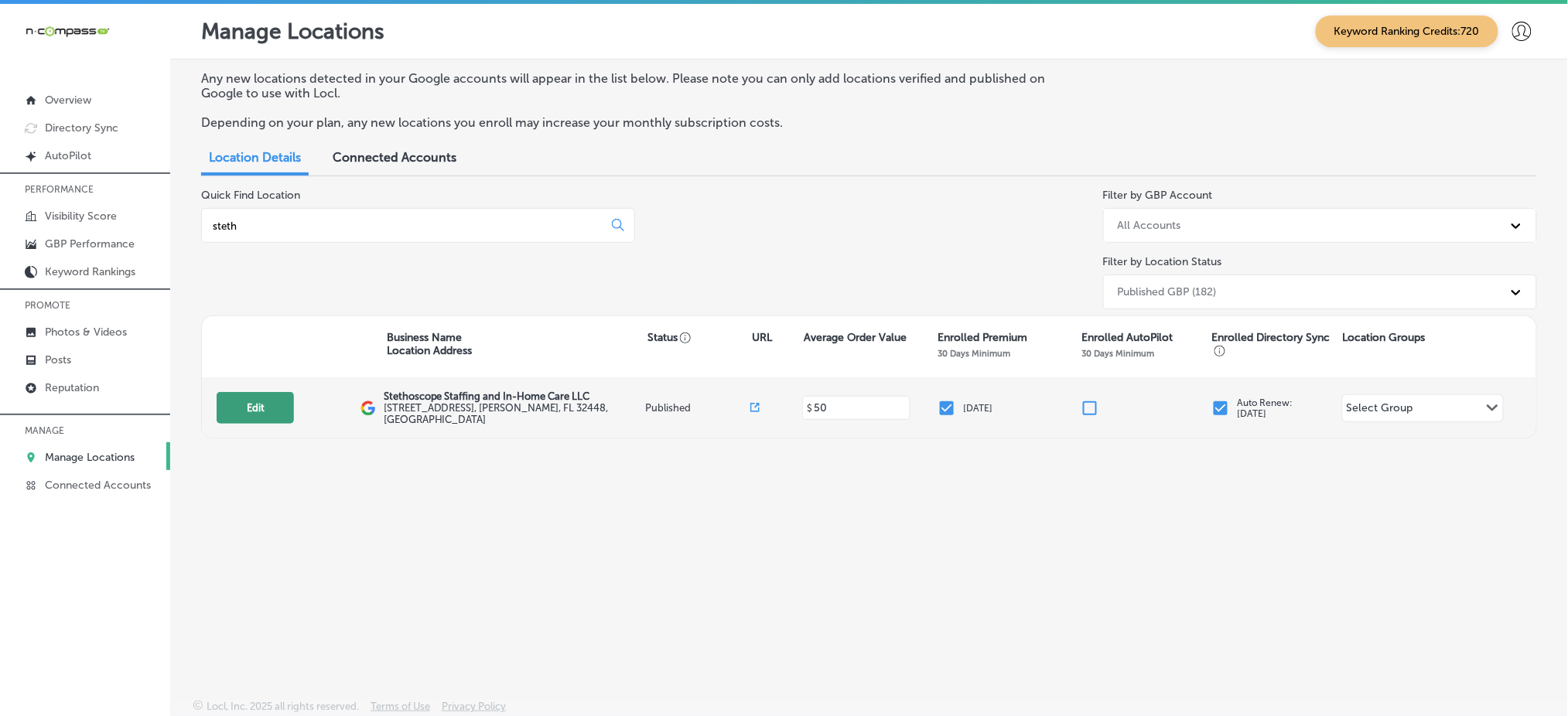
type input "steth"
click at [251, 402] on button "Edit" at bounding box center [255, 408] width 77 height 32
select select "US"
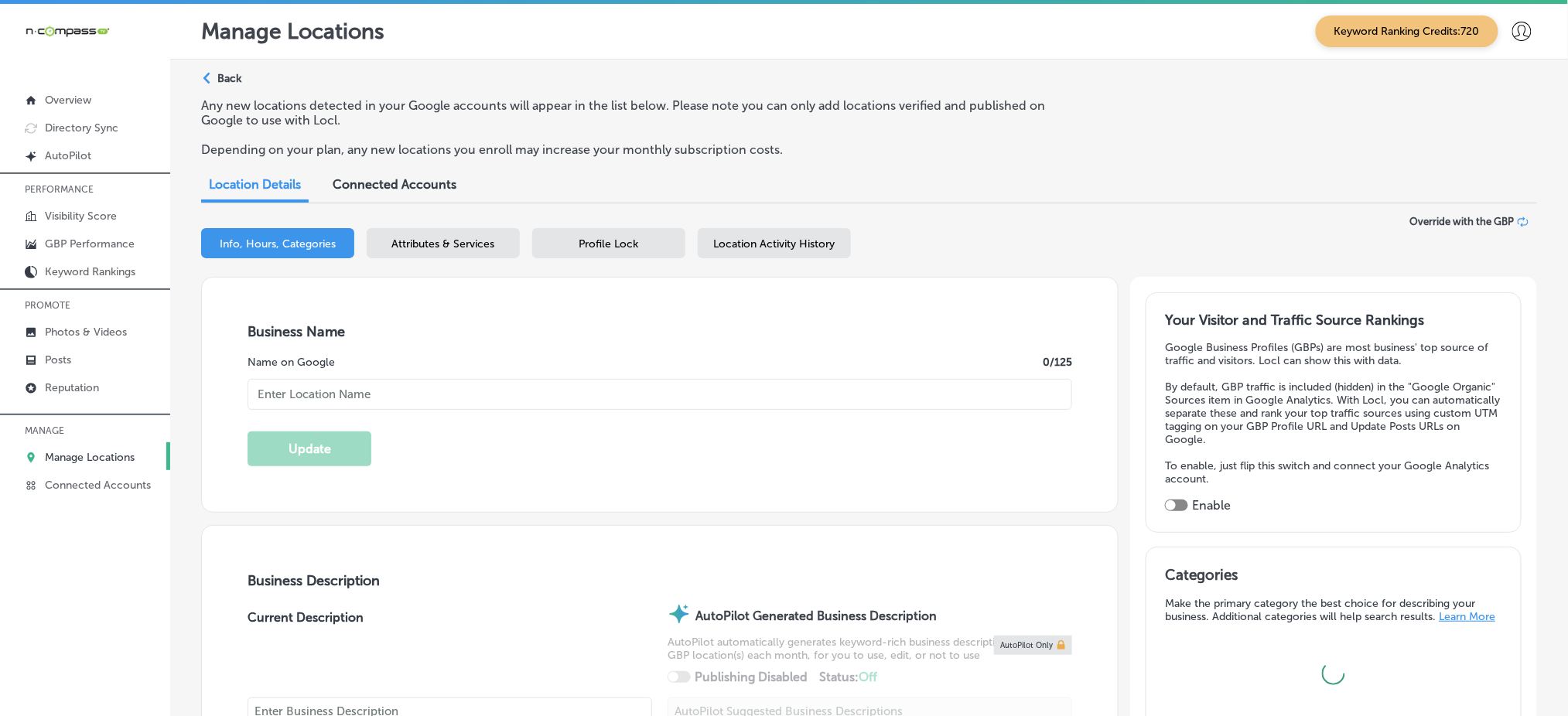
checkbox input "true"
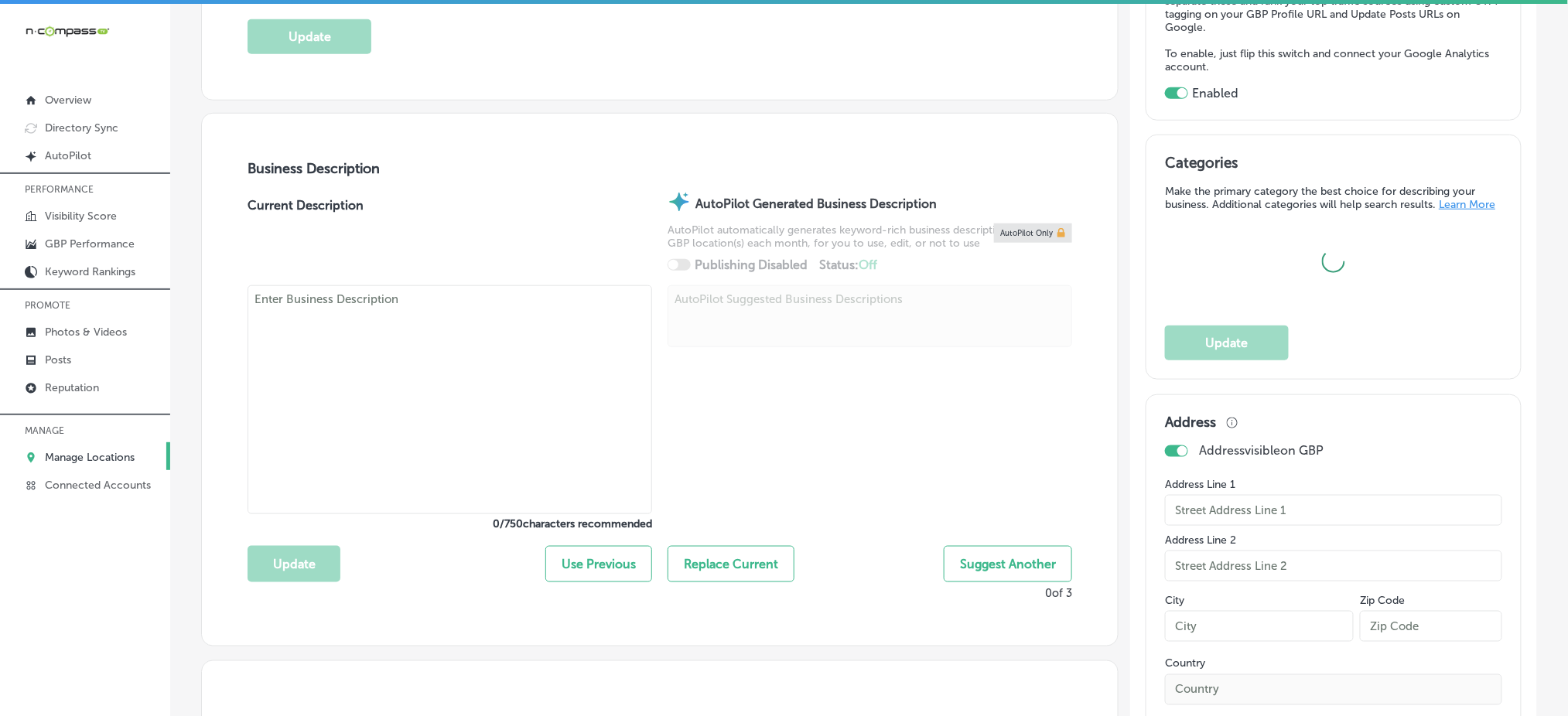
type input "Stethoscope Staffing and In-Home Care LLC"
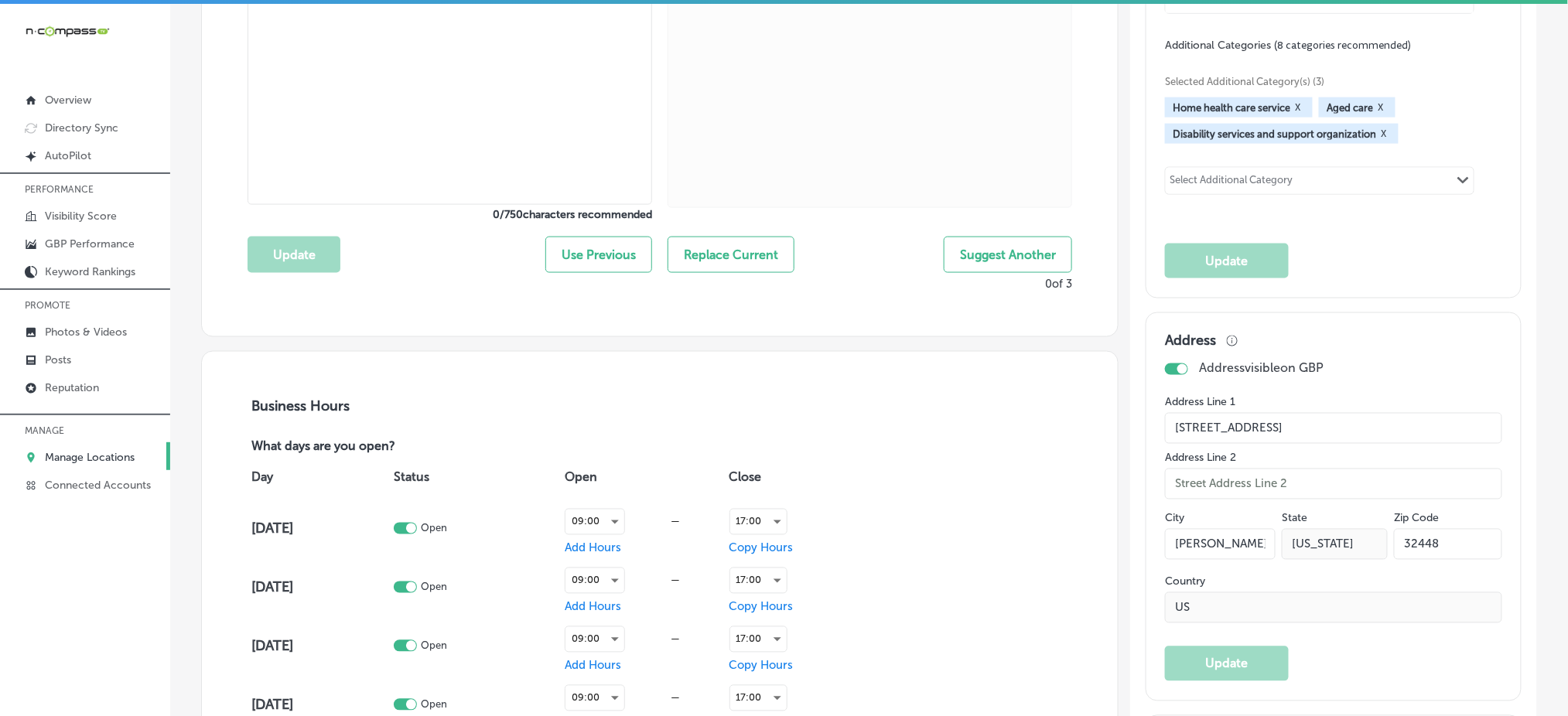
type input "[STREET_ADDRESS]"
type input "[PERSON_NAME]"
type input "32448"
type input "US"
type input "[URL][DOMAIN_NAME]"
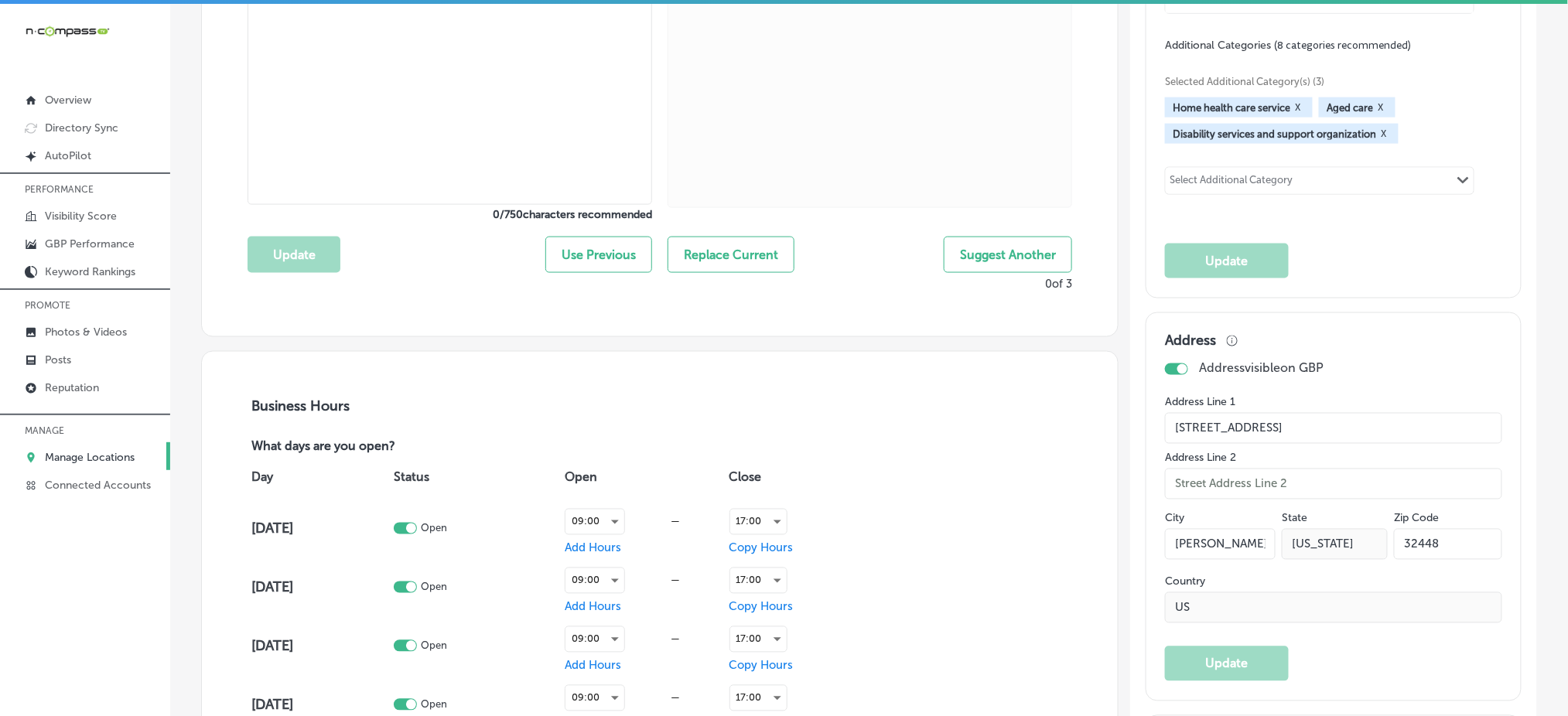
scroll to position [515, 0]
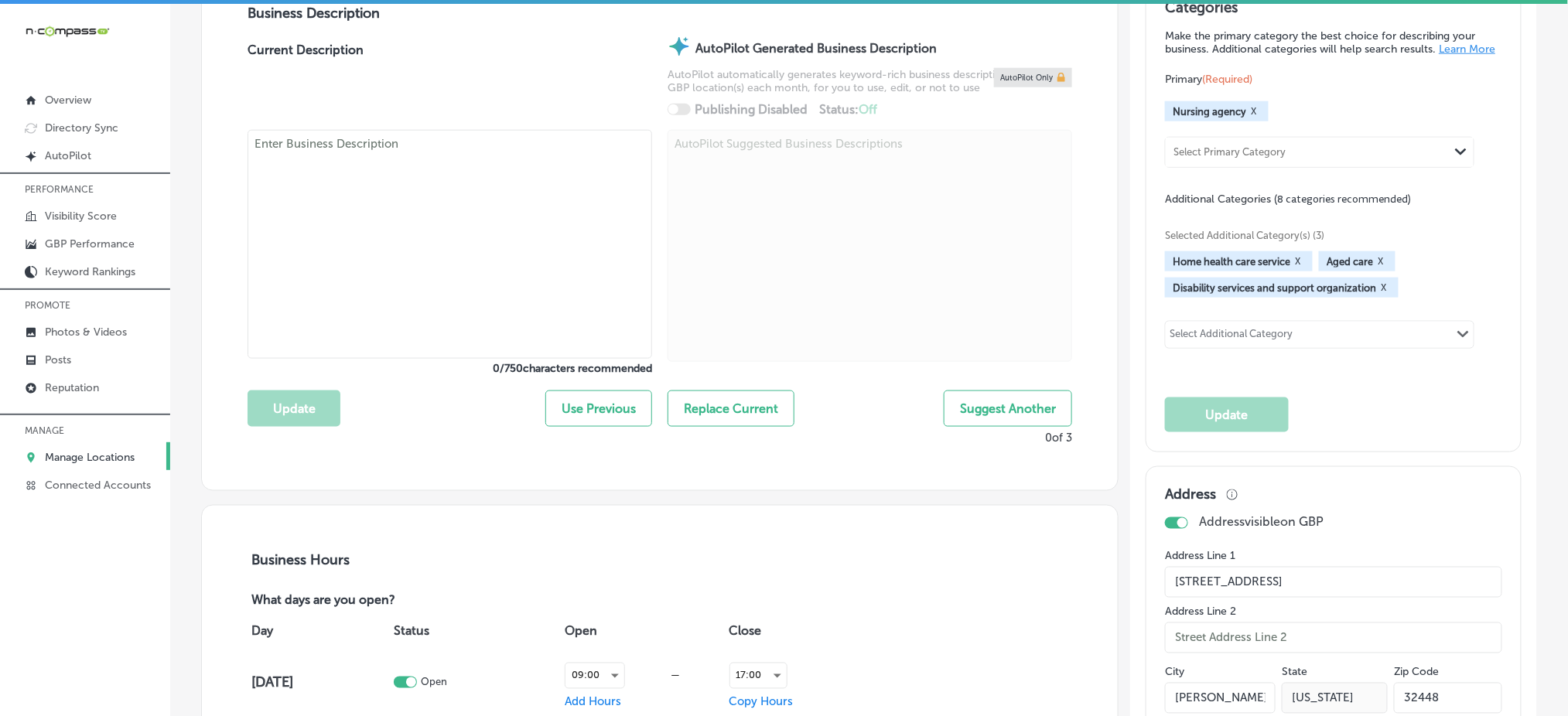
type textarea "Stethoscope Staffing and In-Home Care is a trusted provider of high-quality car…"
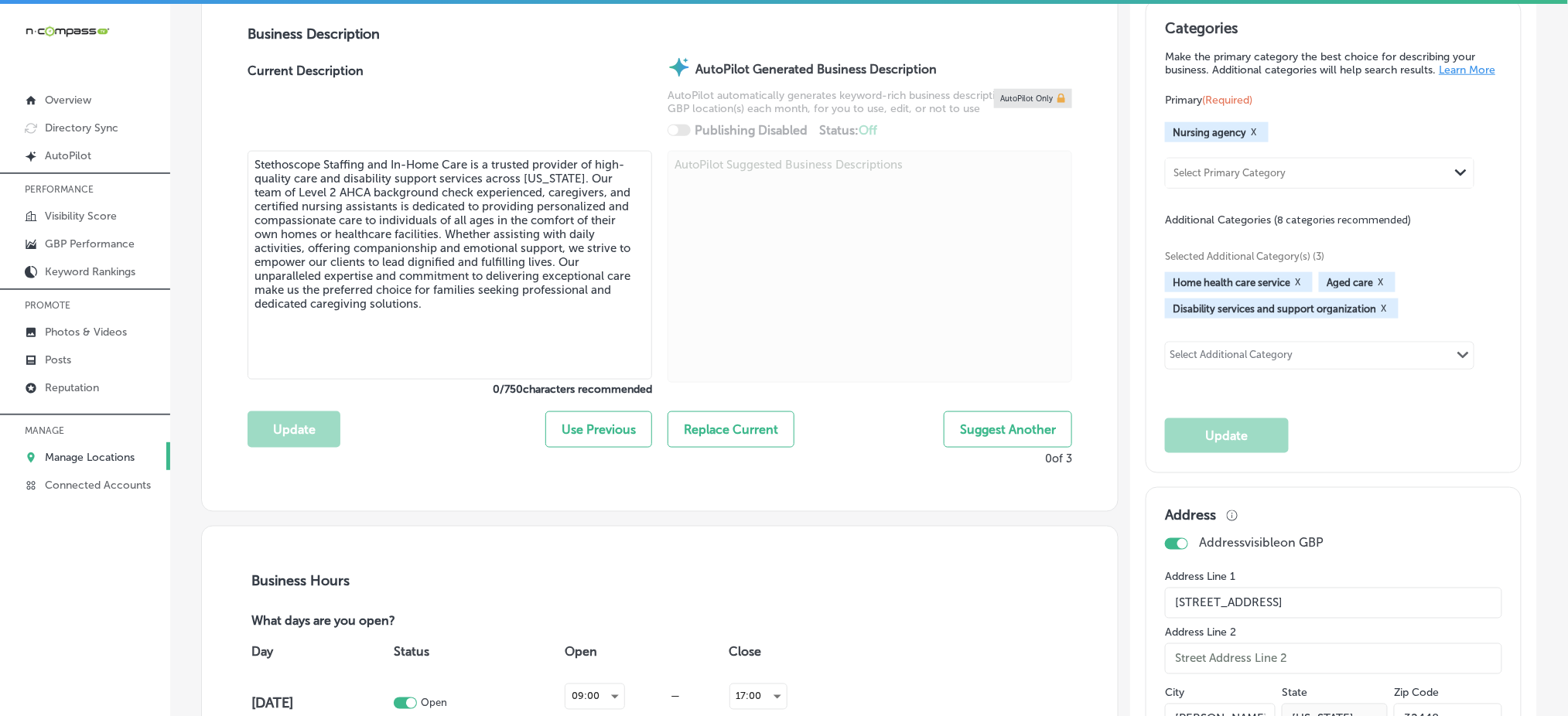
type input "[PHONE_NUMBER]"
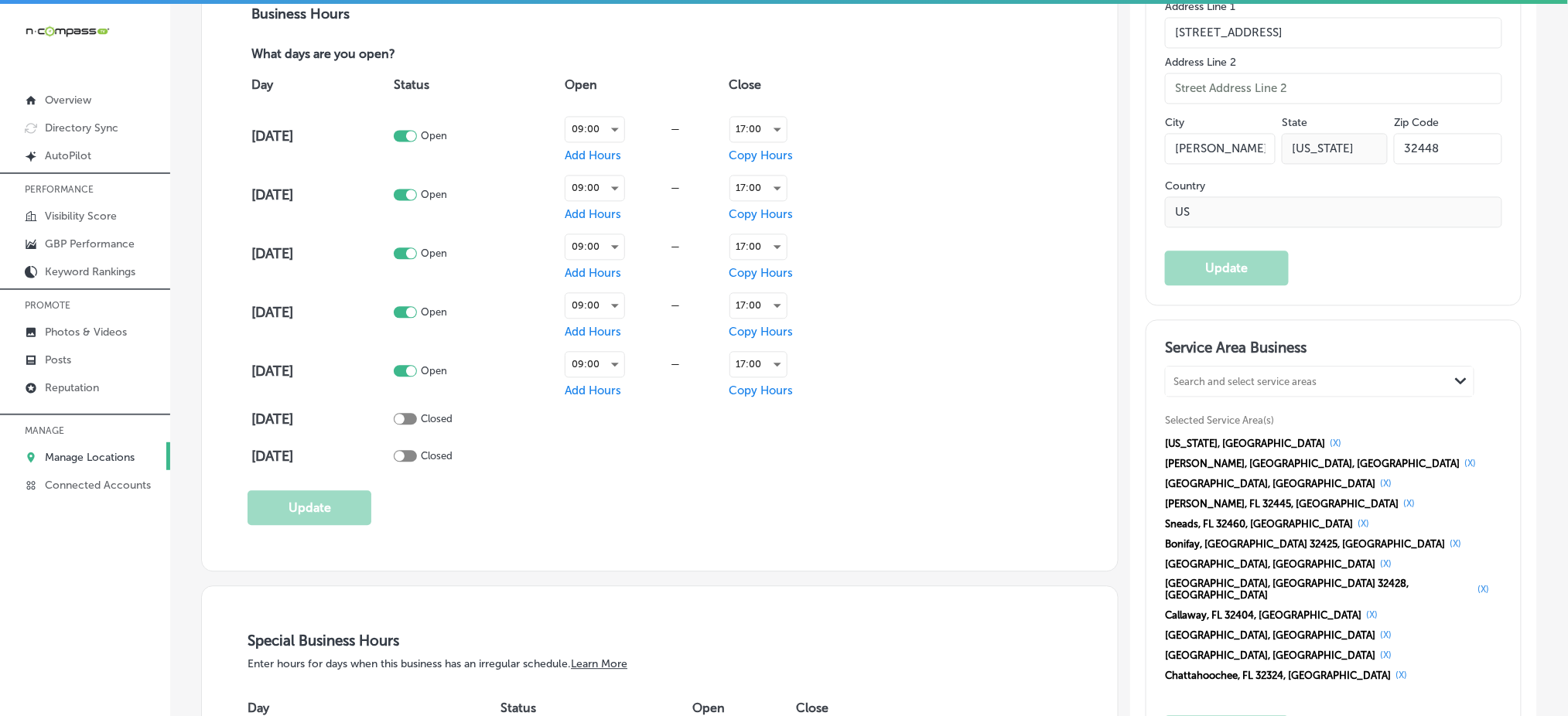
scroll to position [1134, 0]
